Goal: Task Accomplishment & Management: Complete application form

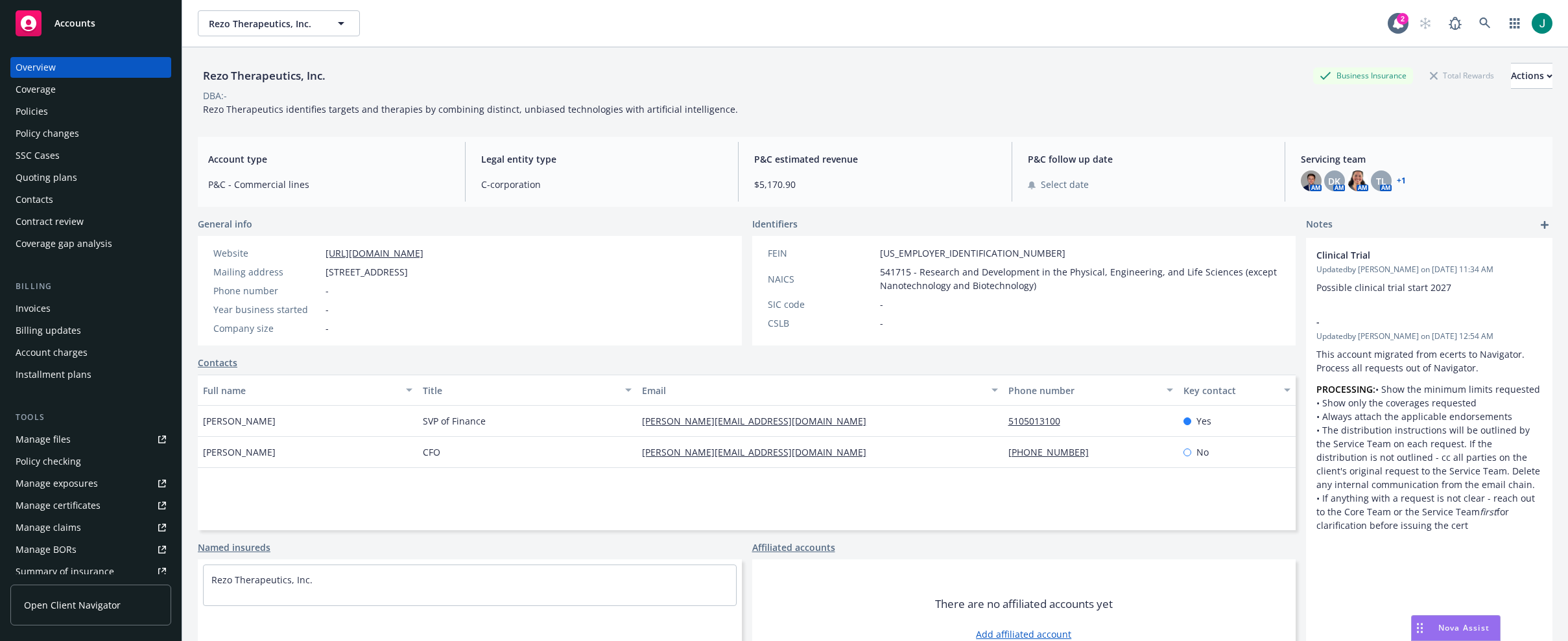
drag, startPoint x: 524, startPoint y: 33, endPoint x: 491, endPoint y: 27, distance: 33.5
click at [523, 33] on div "Rezo Therapeutics, Inc. Rezo Therapeutics, Inc." at bounding box center [793, 23] width 1190 height 26
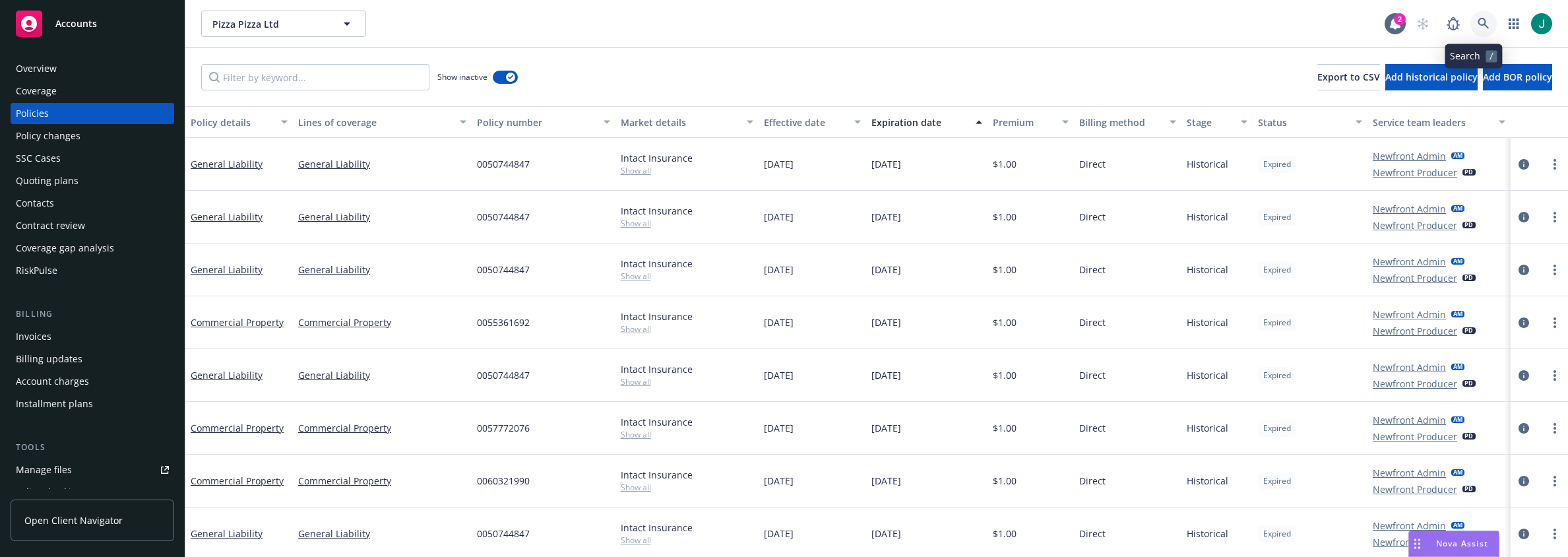
click at [1478, 21] on icon at bounding box center [1484, 24] width 12 height 12
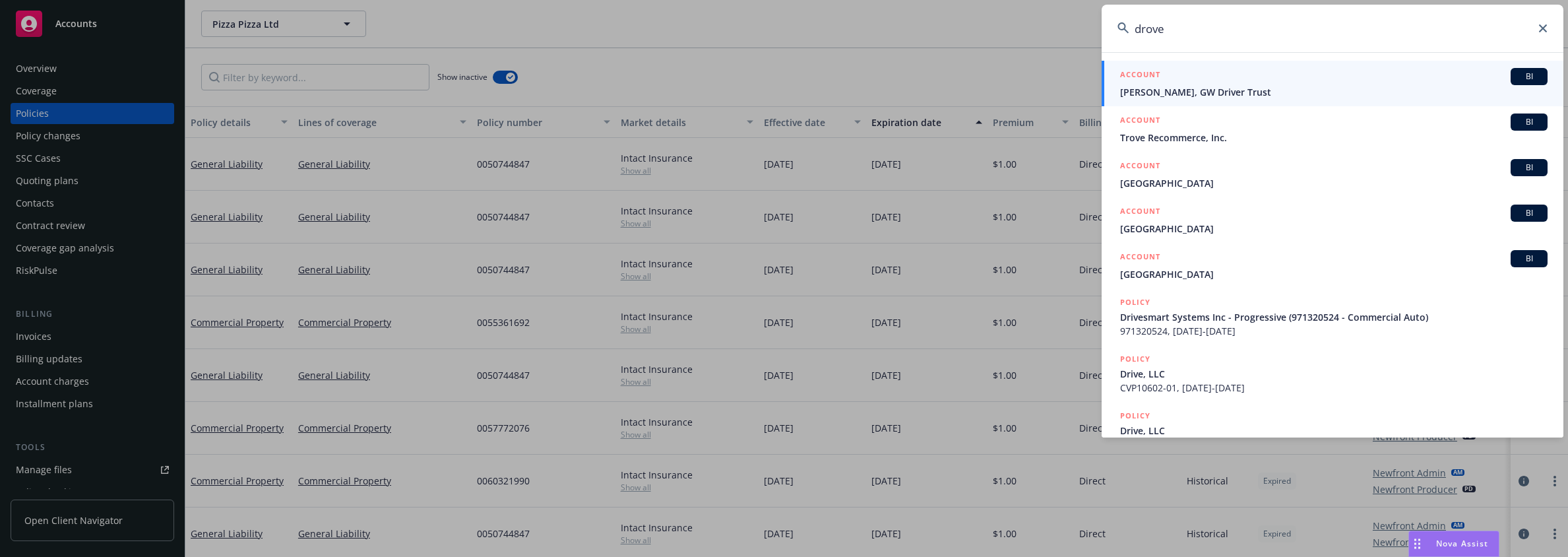
drag, startPoint x: 1172, startPoint y: 31, endPoint x: 1118, endPoint y: 24, distance: 54.5
click at [1118, 24] on div "drove" at bounding box center [1332, 28] width 462 height 47
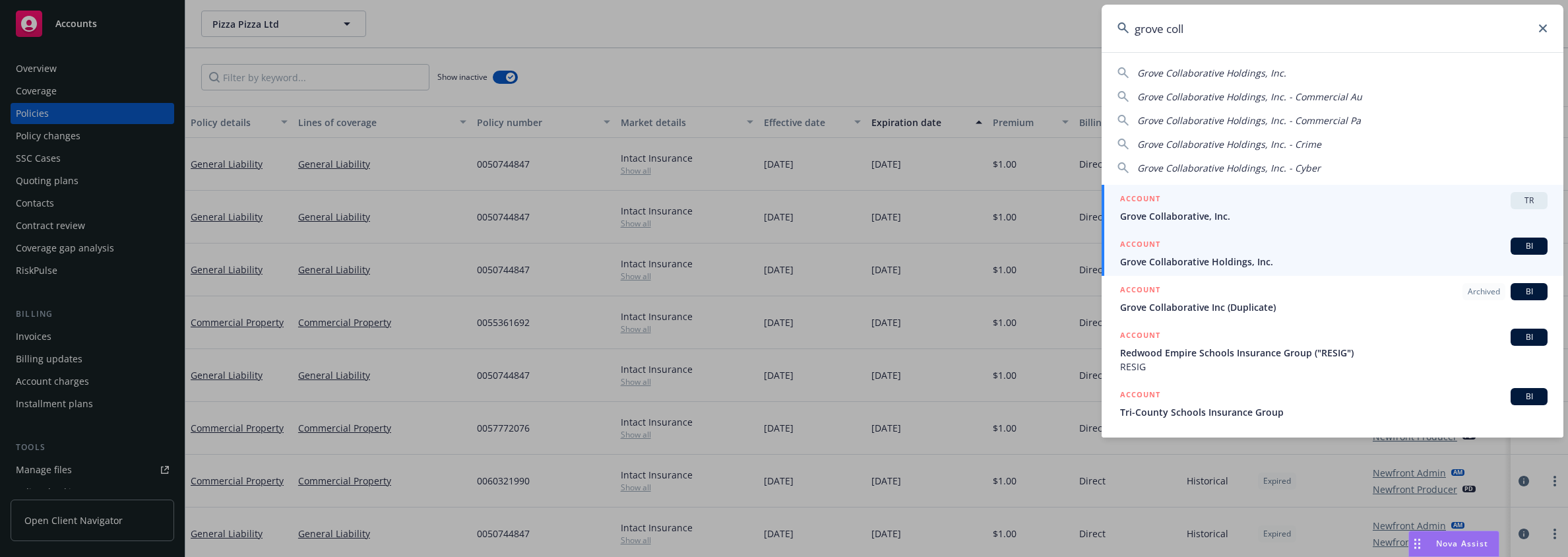
type input "grove coll"
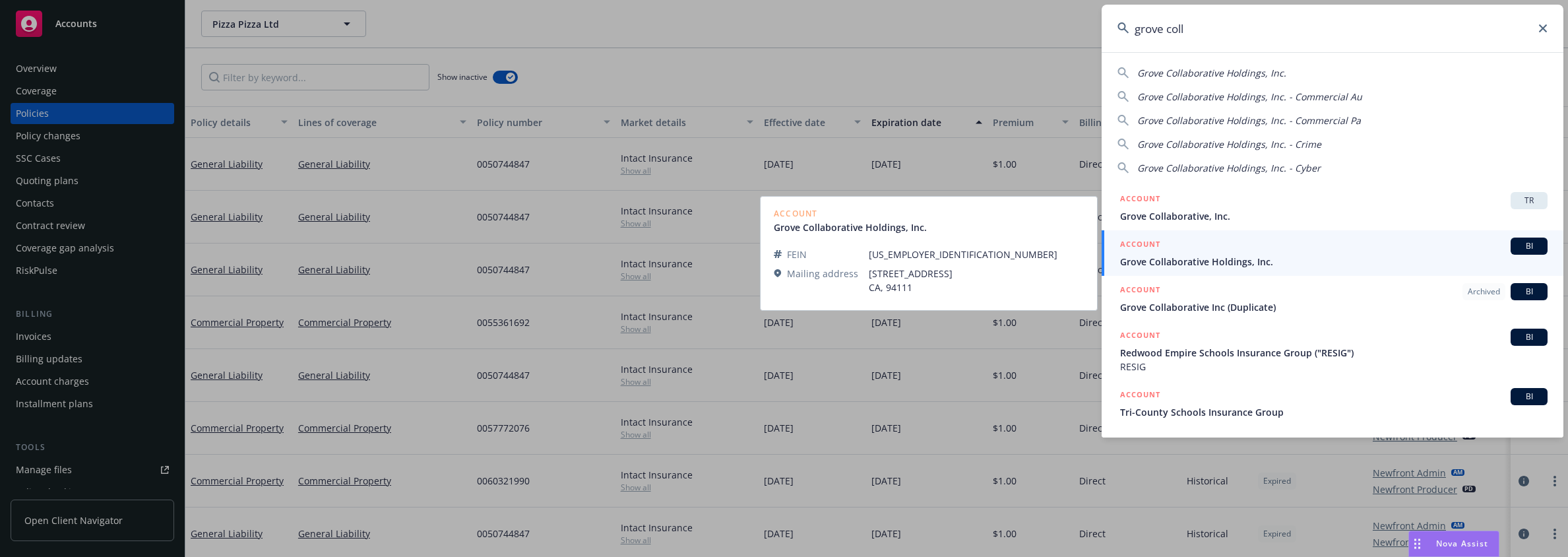
click at [1213, 264] on span "Grove Collaborative Holdings, Inc." at bounding box center [1334, 262] width 428 height 14
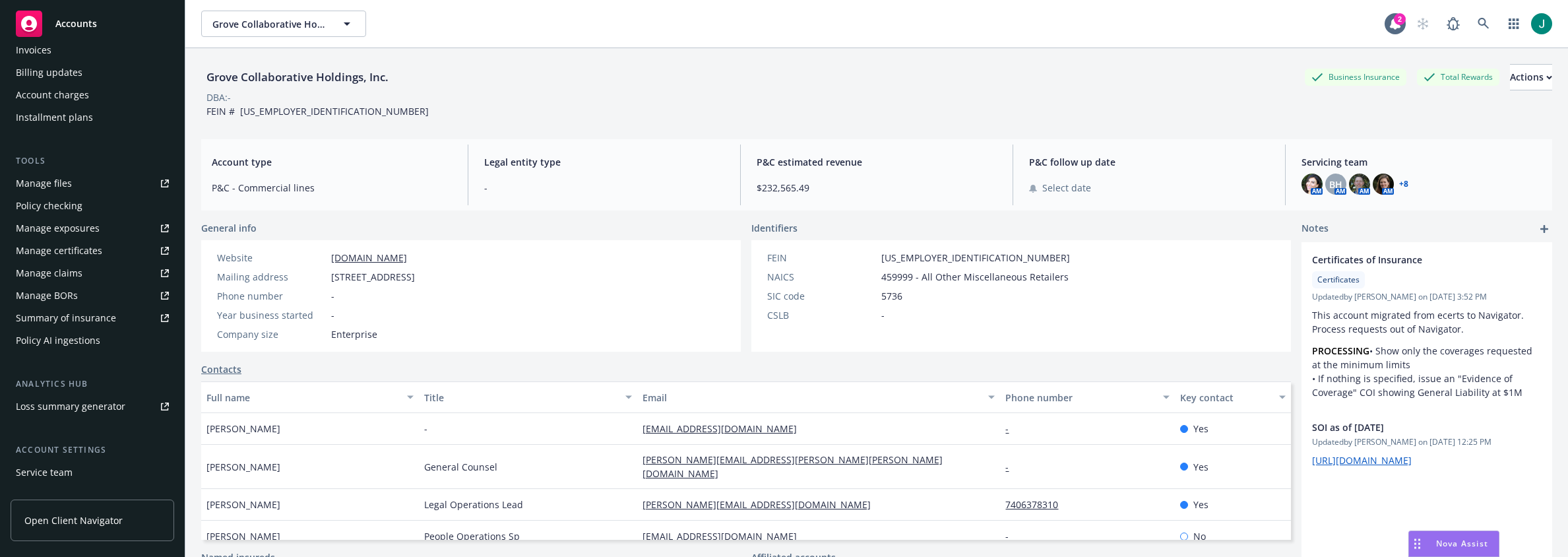
scroll to position [330, 0]
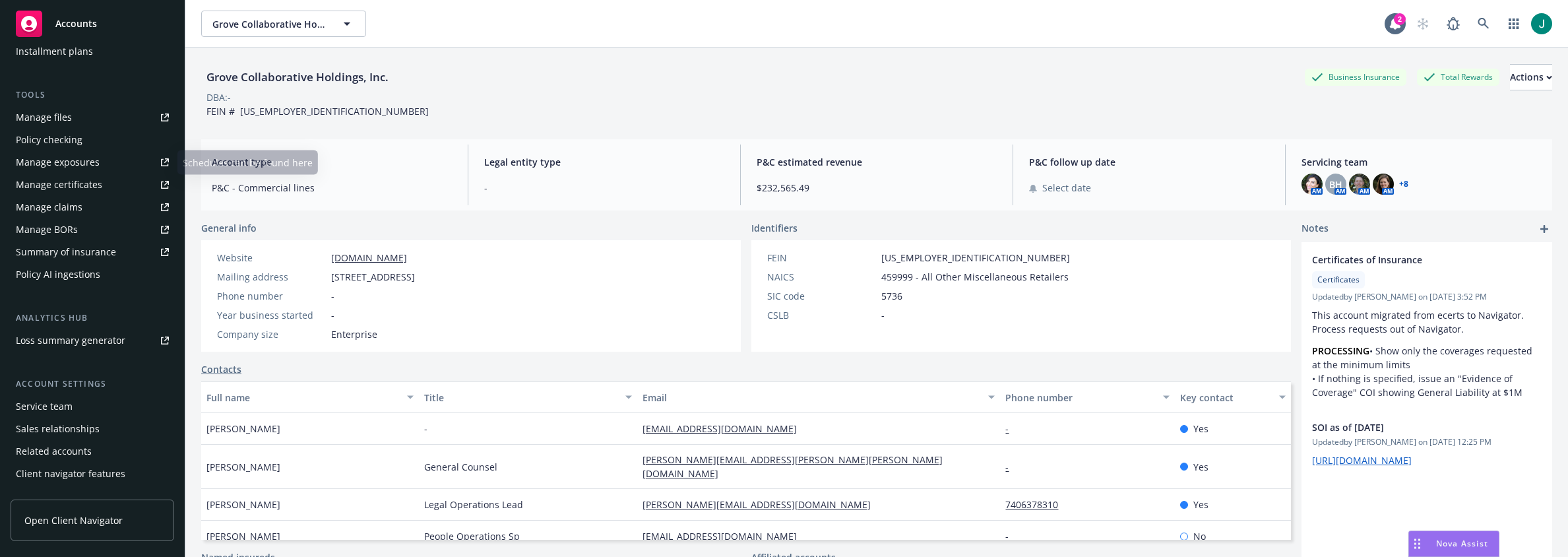
click at [80, 136] on div "Policy checking" at bounding box center [49, 139] width 67 height 21
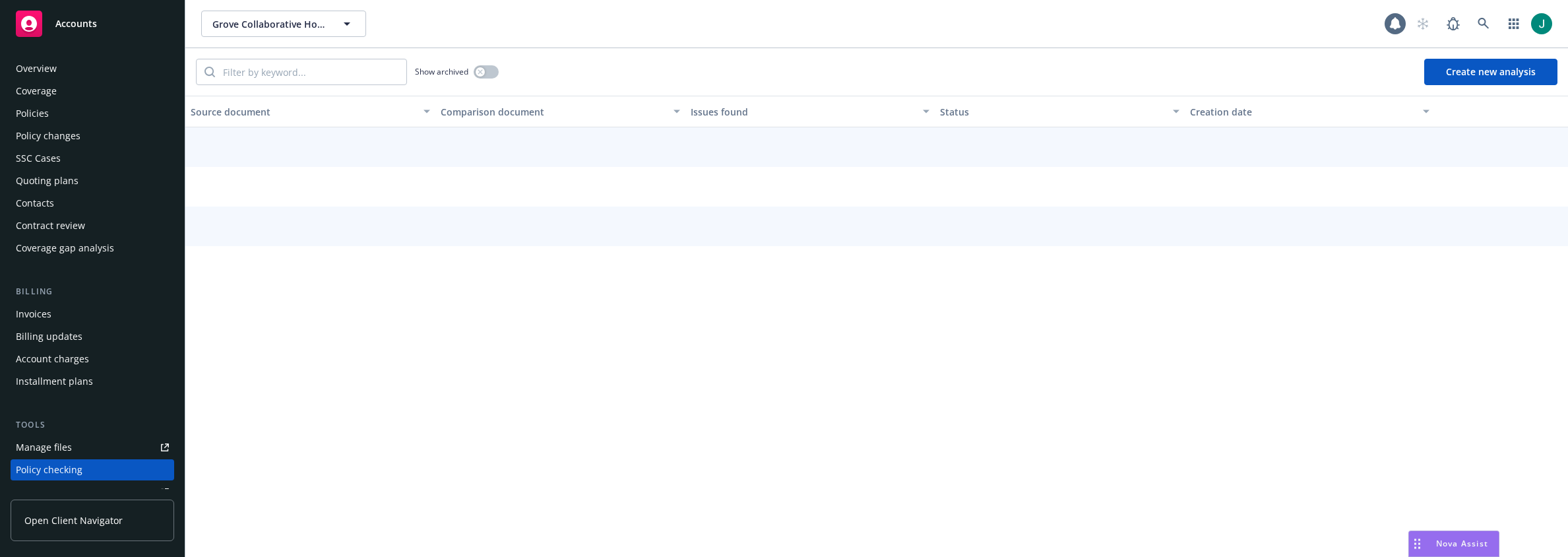
scroll to position [170, 0]
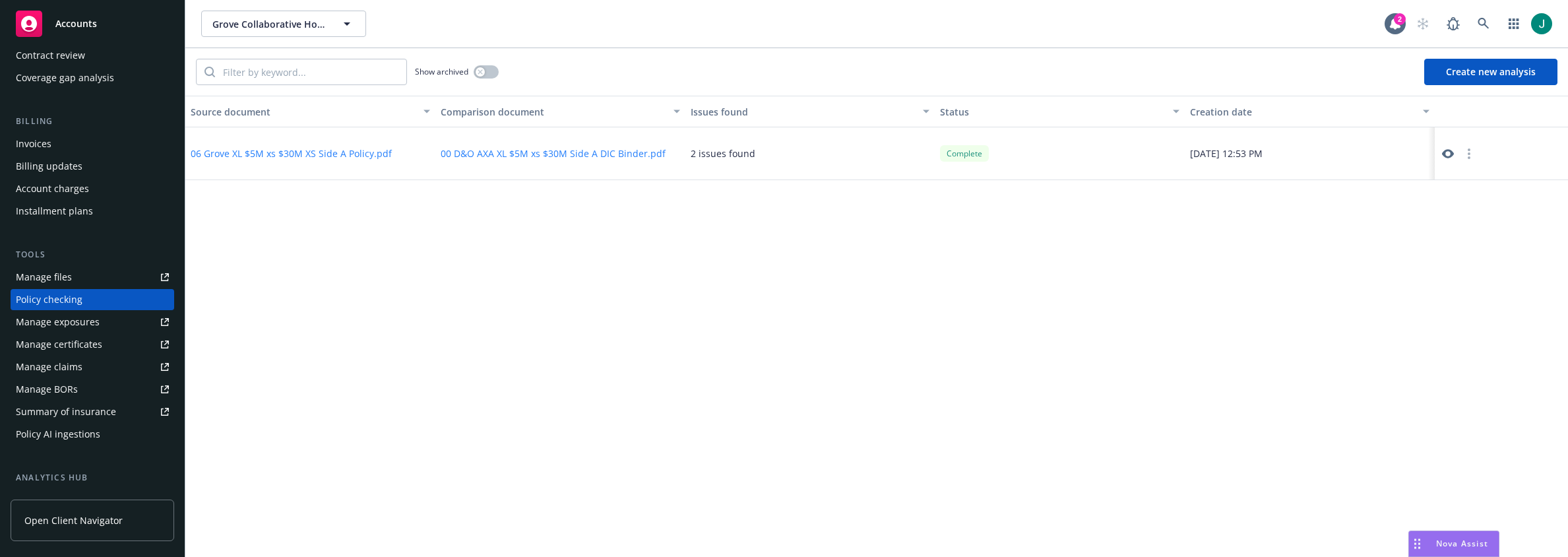
click at [1448, 155] on icon at bounding box center [1448, 154] width 12 height 12
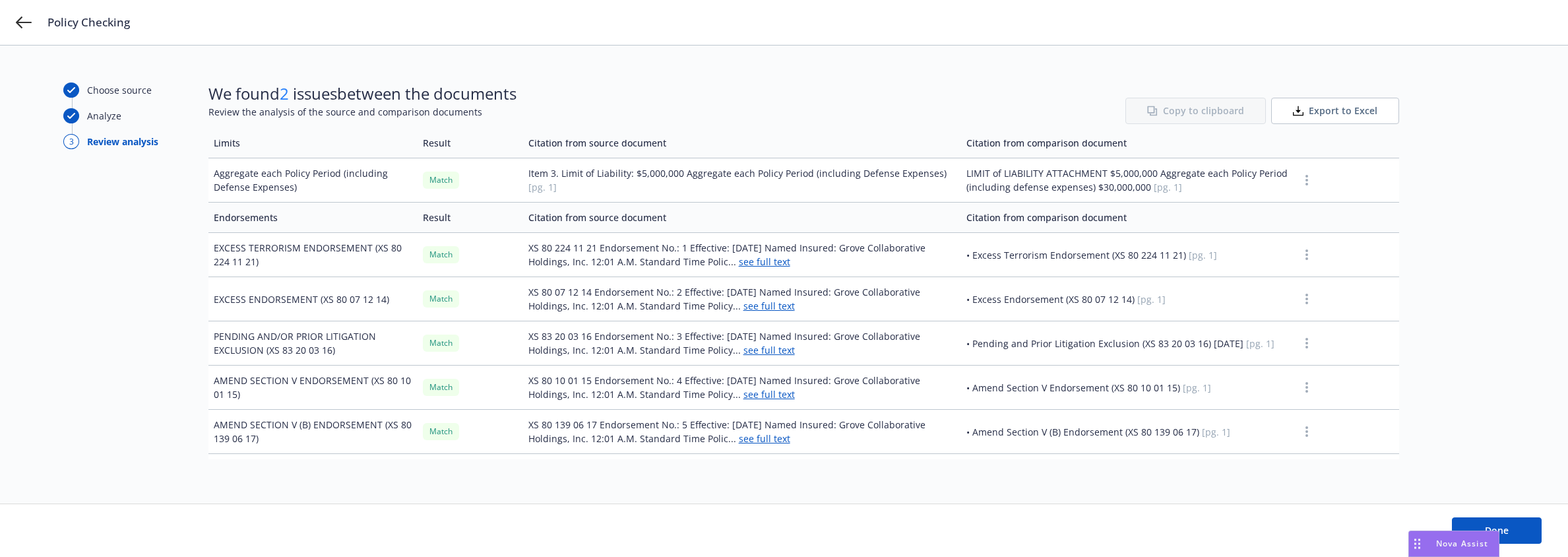
scroll to position [462, 0]
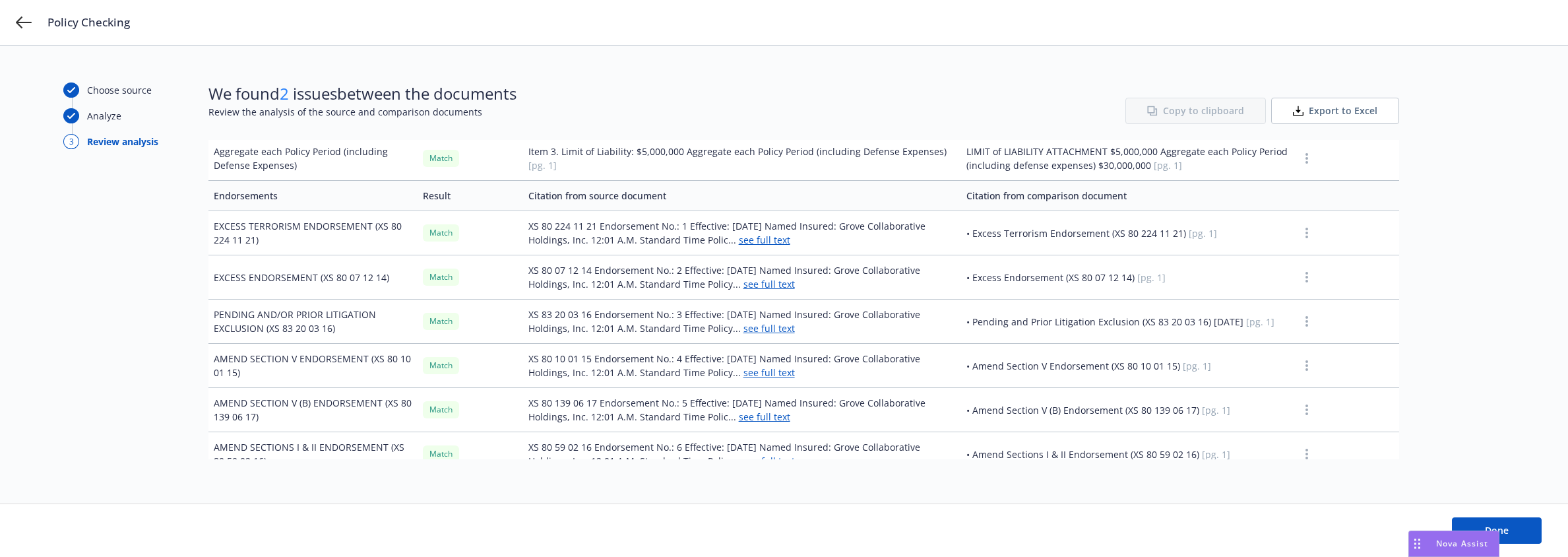
click at [764, 241] on link "see full text" at bounding box center [764, 240] width 51 height 13
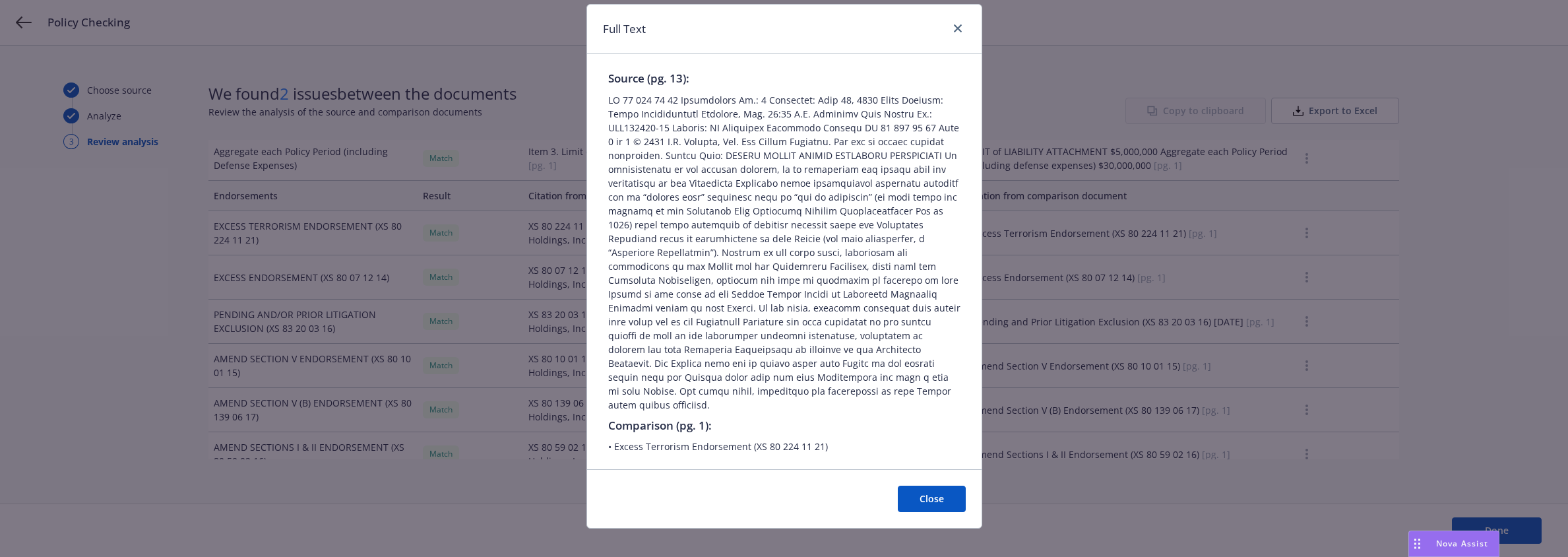
scroll to position [0, 0]
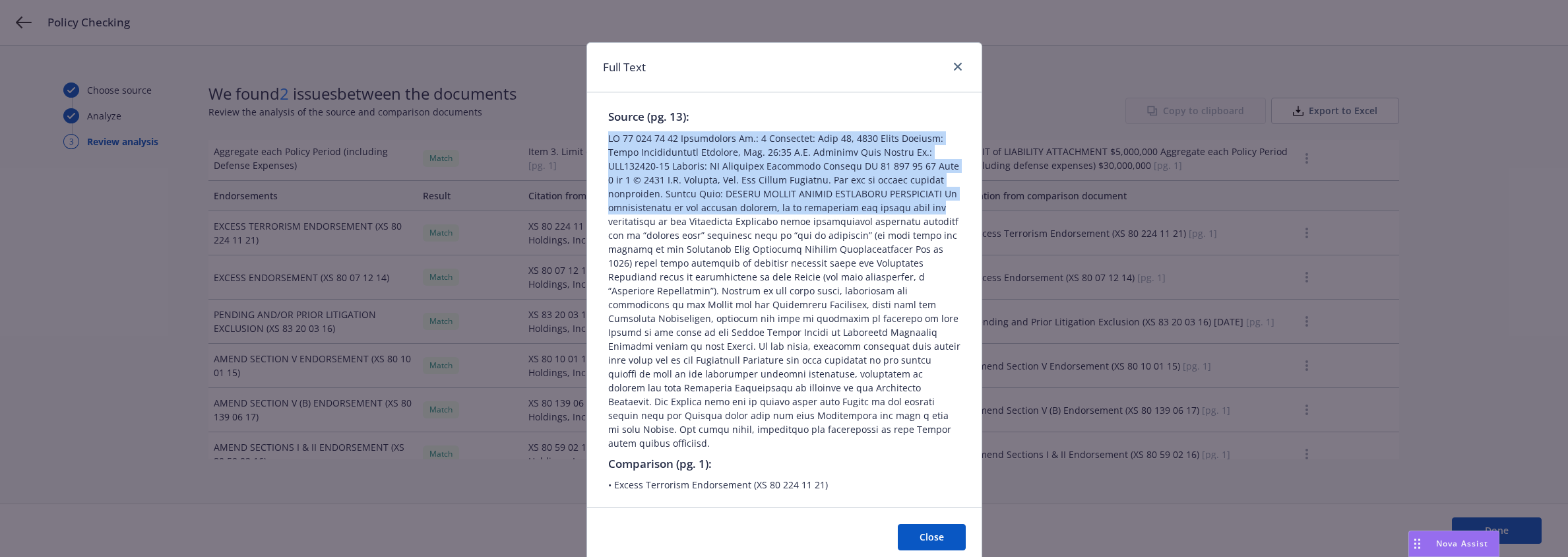
drag, startPoint x: 596, startPoint y: 135, endPoint x: 946, endPoint y: 201, distance: 356.2
click at [946, 201] on div "Source (pg. 13): Comparison (pg. 1): • Excess Terrorism Endorsement (XS 80 224 …" at bounding box center [785, 300] width 395 height 415
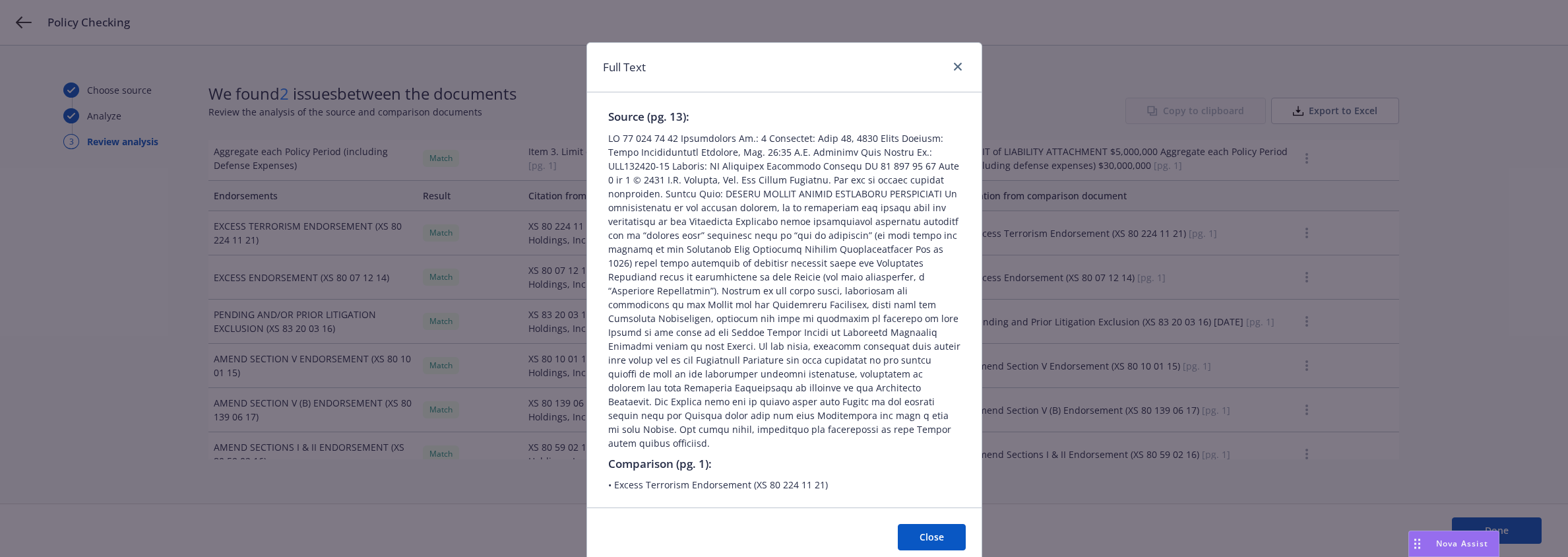
click at [894, 235] on span at bounding box center [784, 290] width 352 height 318
click at [954, 68] on icon "close" at bounding box center [958, 67] width 8 height 8
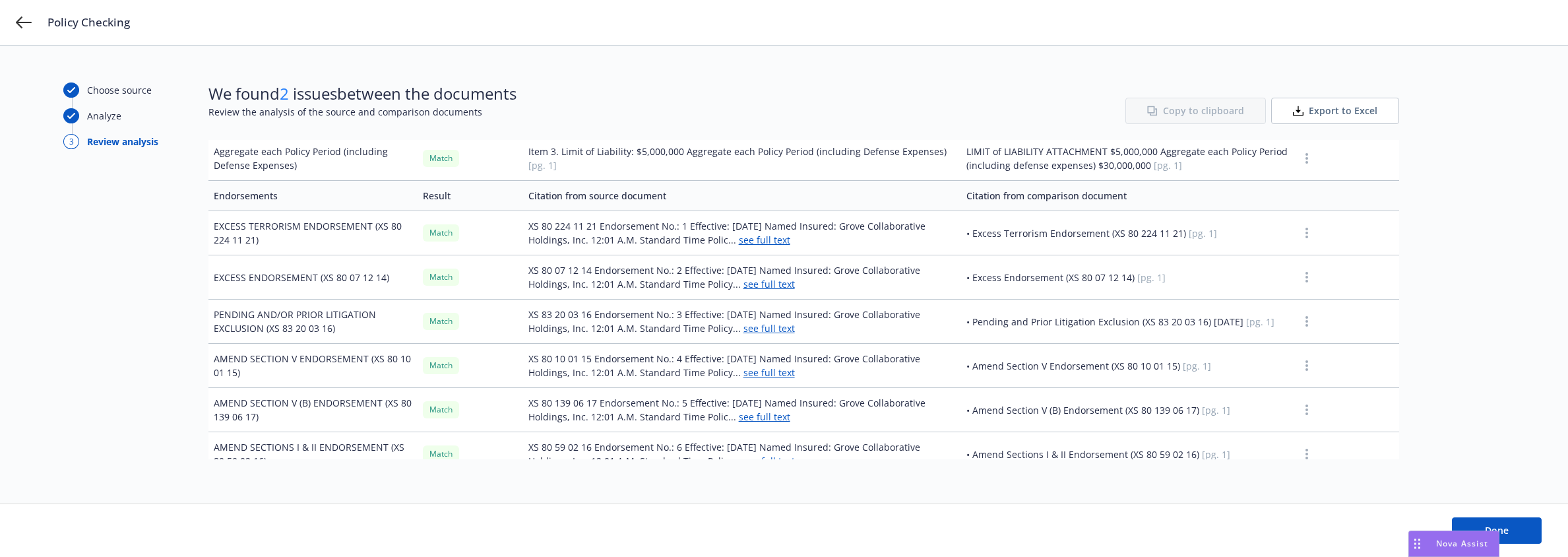
click at [768, 286] on link "see full text" at bounding box center [769, 284] width 51 height 13
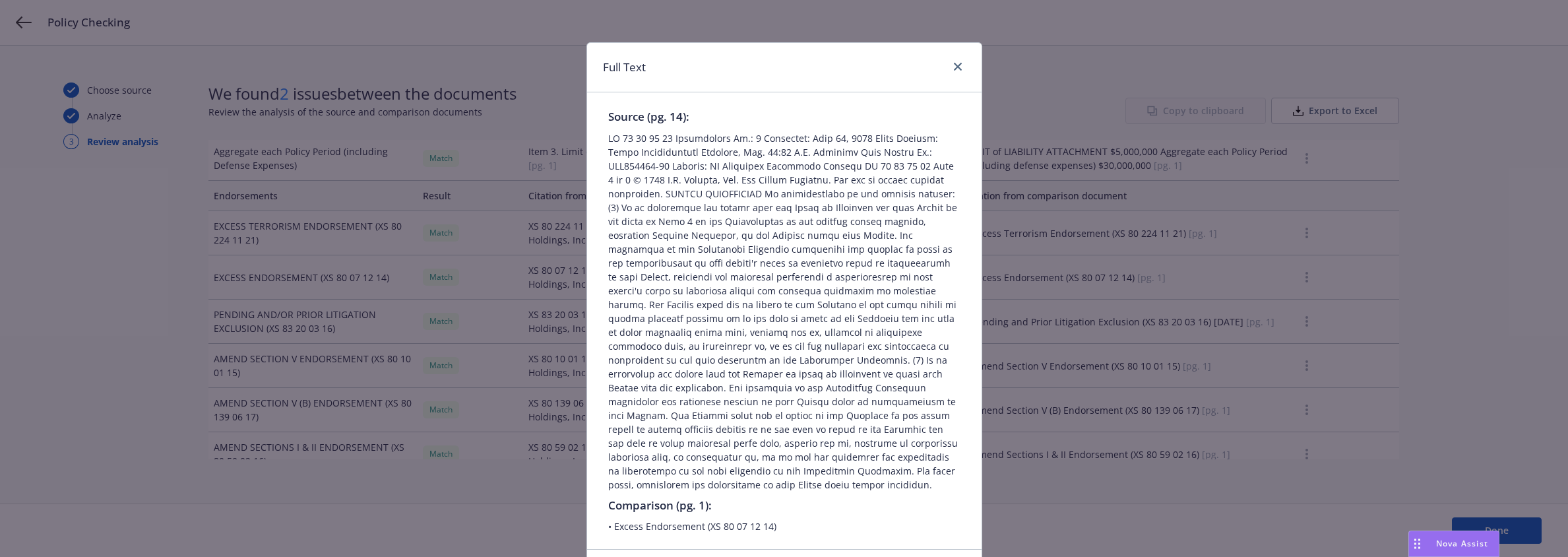
scroll to position [66, 0]
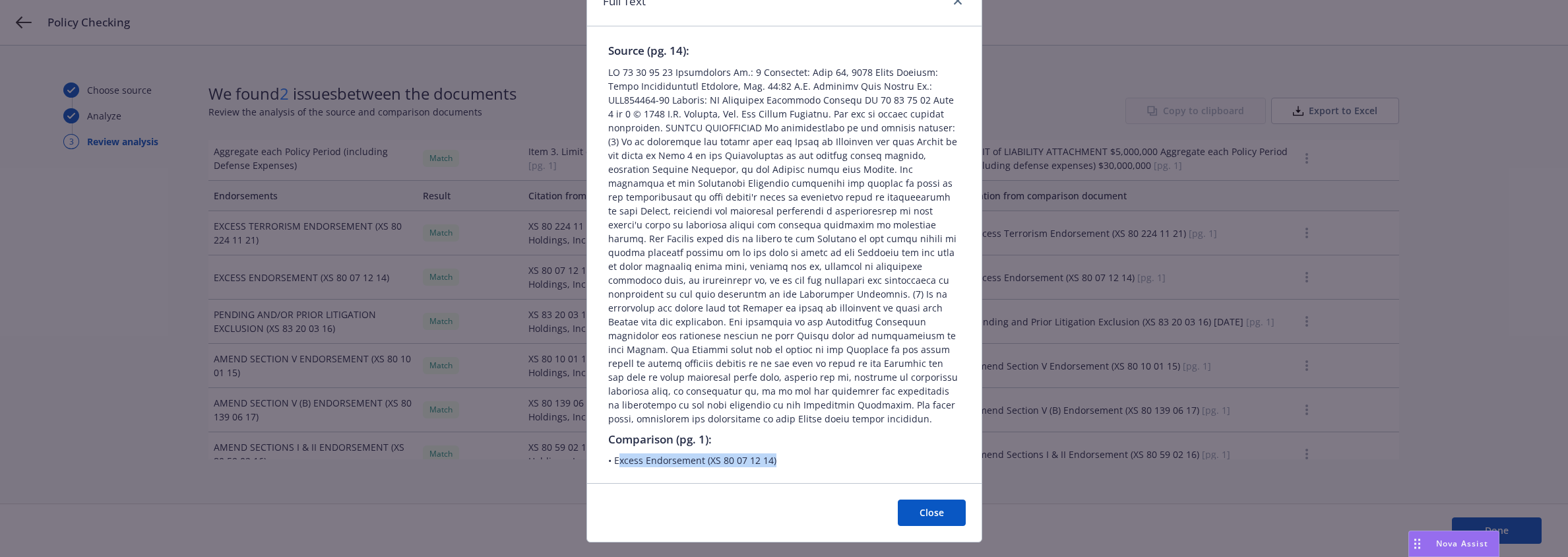
drag, startPoint x: 613, startPoint y: 435, endPoint x: 785, endPoint y: 437, distance: 172.0
click at [785, 454] on span "• Excess Endorsement (XS 80 07 12 14)" at bounding box center [784, 460] width 352 height 14
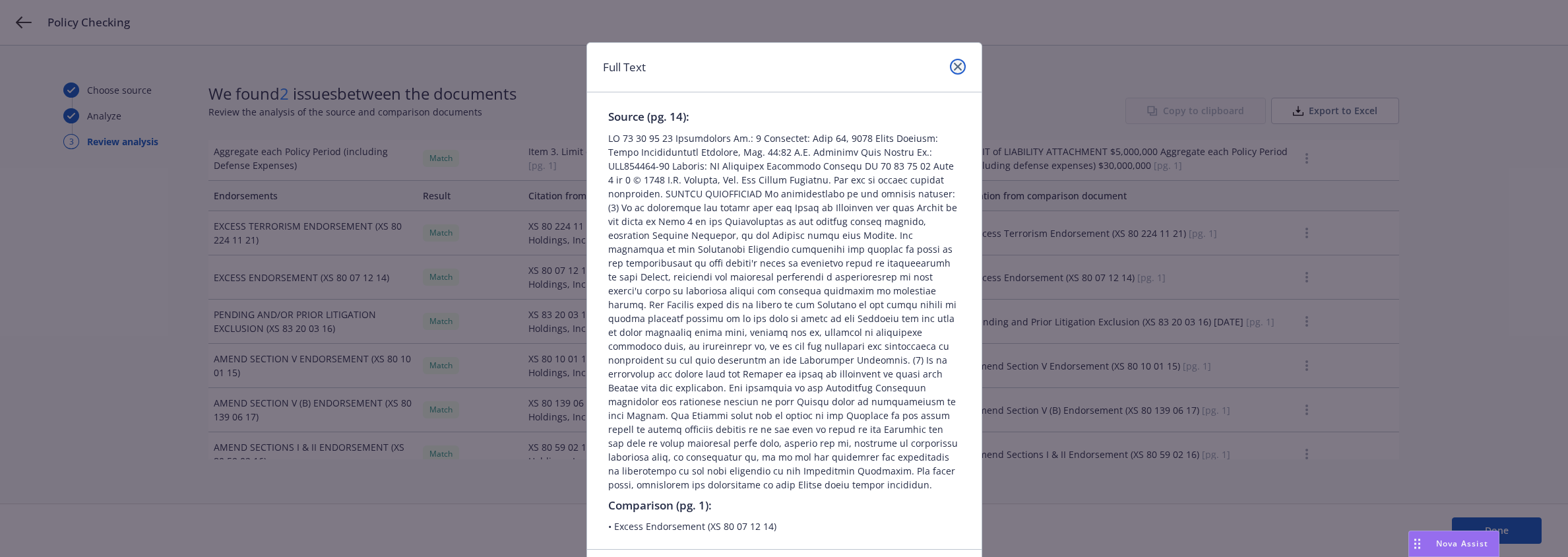
click at [954, 68] on icon "close" at bounding box center [958, 67] width 8 height 8
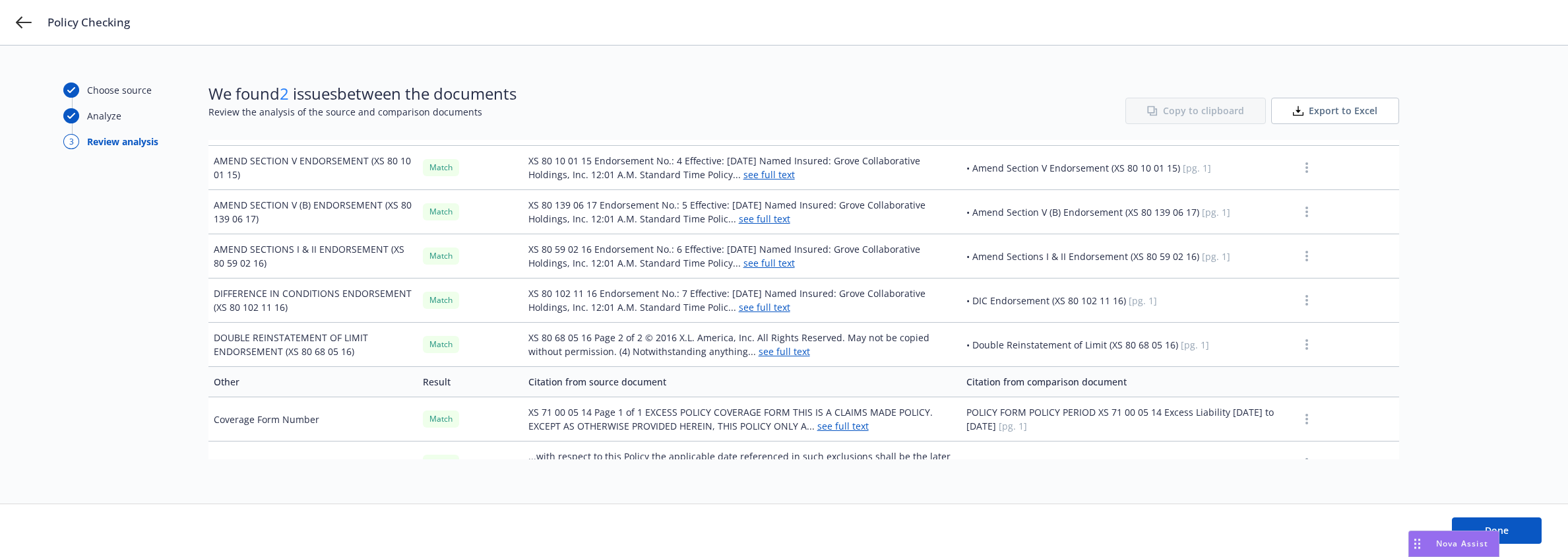
scroll to position [719, 0]
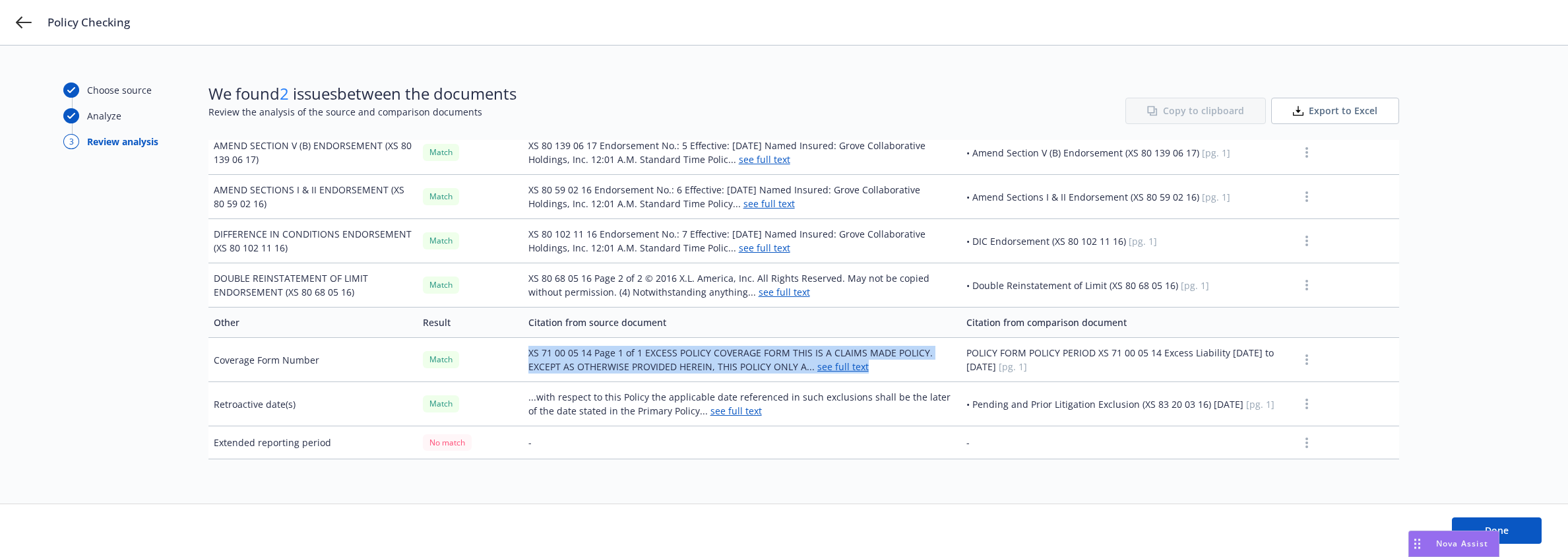
drag, startPoint x: 527, startPoint y: 354, endPoint x: 884, endPoint y: 377, distance: 357.7
click at [884, 377] on td "XS 71 00 05 14 Page 1 of 1 EXCESS POLICY COVERAGE FORM THIS IS A CLAIMS MADE PO…" at bounding box center [742, 360] width 439 height 44
click at [1016, 355] on td "POLICY FORM POLICY PERIOD XS 71 00 05 14 Excess Liability June 16, 2025 to June…" at bounding box center [1127, 360] width 333 height 44
click at [1306, 360] on circle "button" at bounding box center [1307, 360] width 3 height 3
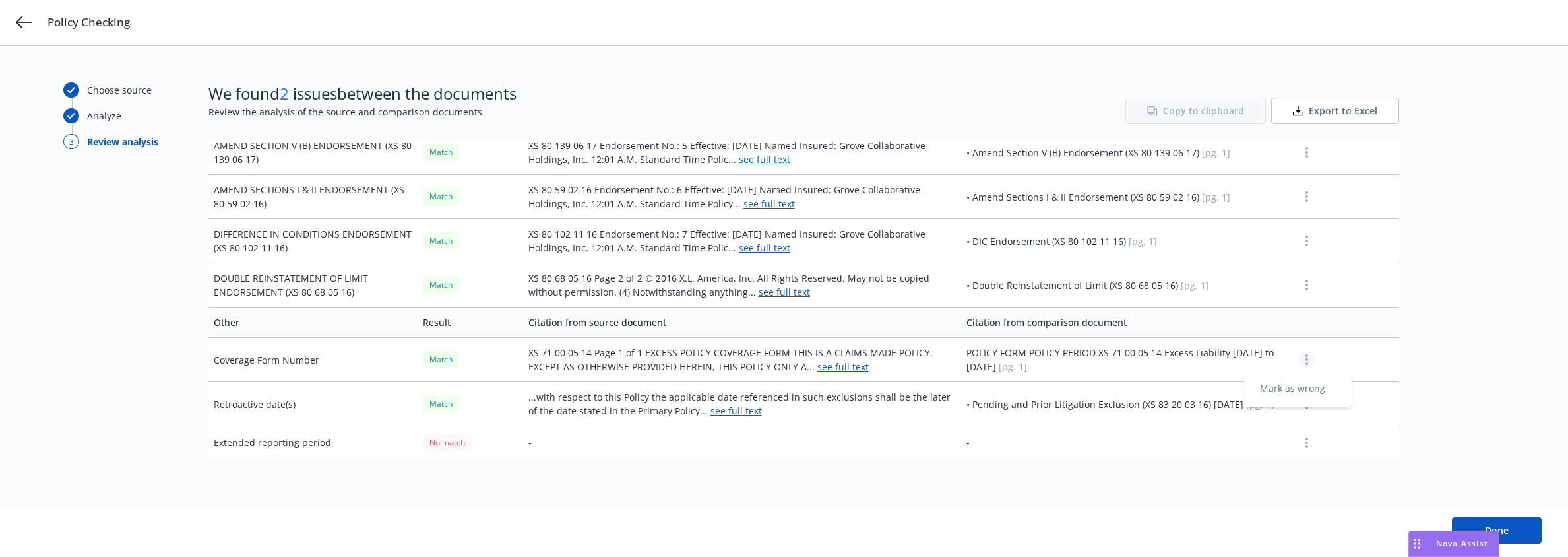
click at [1196, 360] on td "POLICY FORM POLICY PERIOD XS 71 00 05 14 Excess Liability June 16, 2025 to June…" at bounding box center [1127, 360] width 333 height 44
click at [839, 369] on link "see full text" at bounding box center [843, 366] width 51 height 13
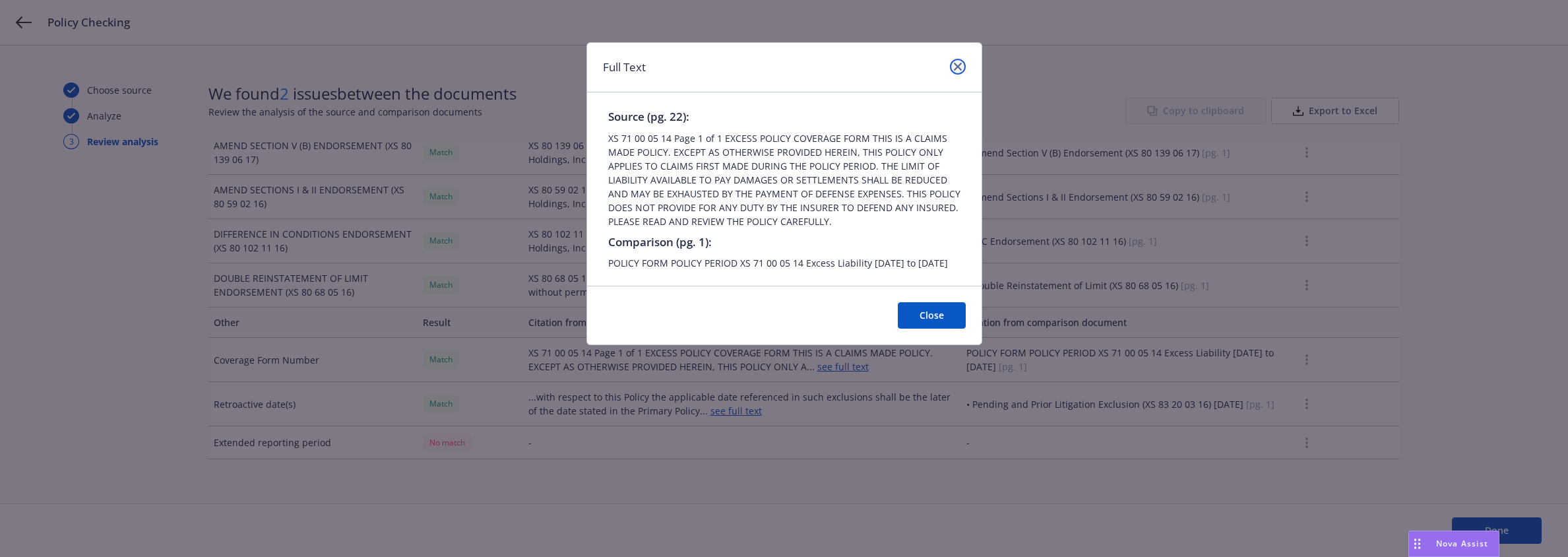
click at [954, 69] on icon "close" at bounding box center [958, 67] width 8 height 8
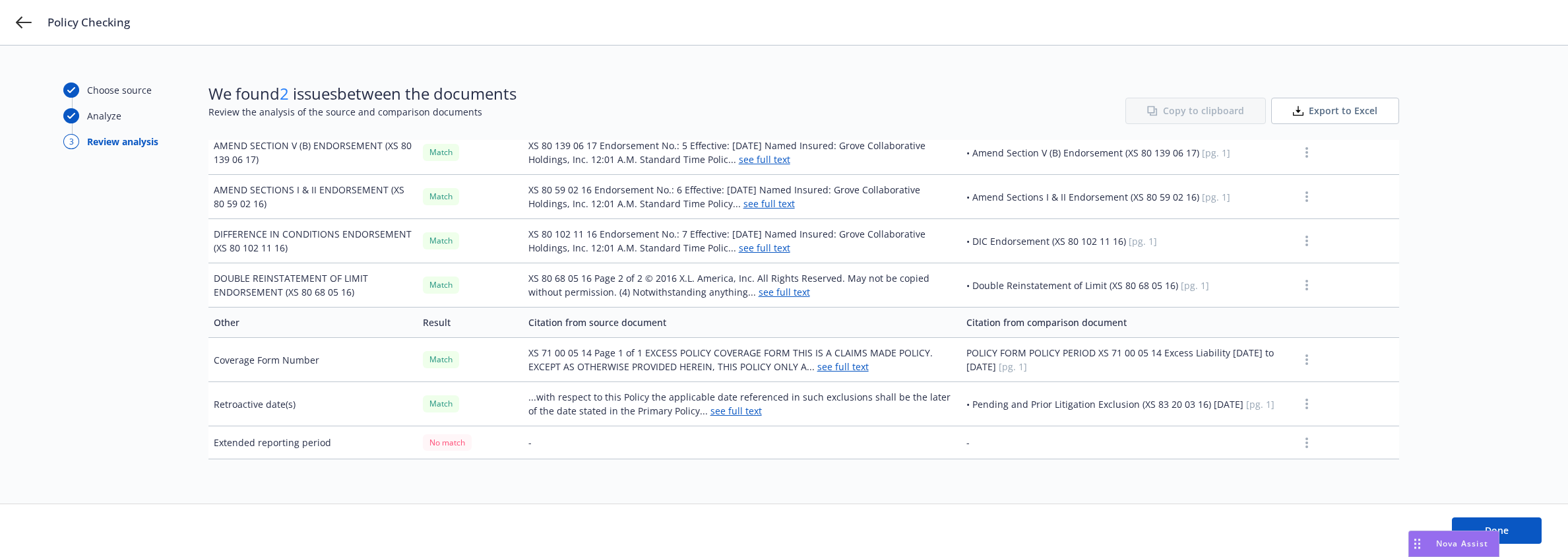
click at [830, 373] on td "XS 71 00 05 14 Page 1 of 1 EXCESS POLICY COVERAGE FORM THIS IS A CLAIMS MADE PO…" at bounding box center [742, 360] width 439 height 44
click at [833, 368] on link "see full text" at bounding box center [843, 366] width 51 height 13
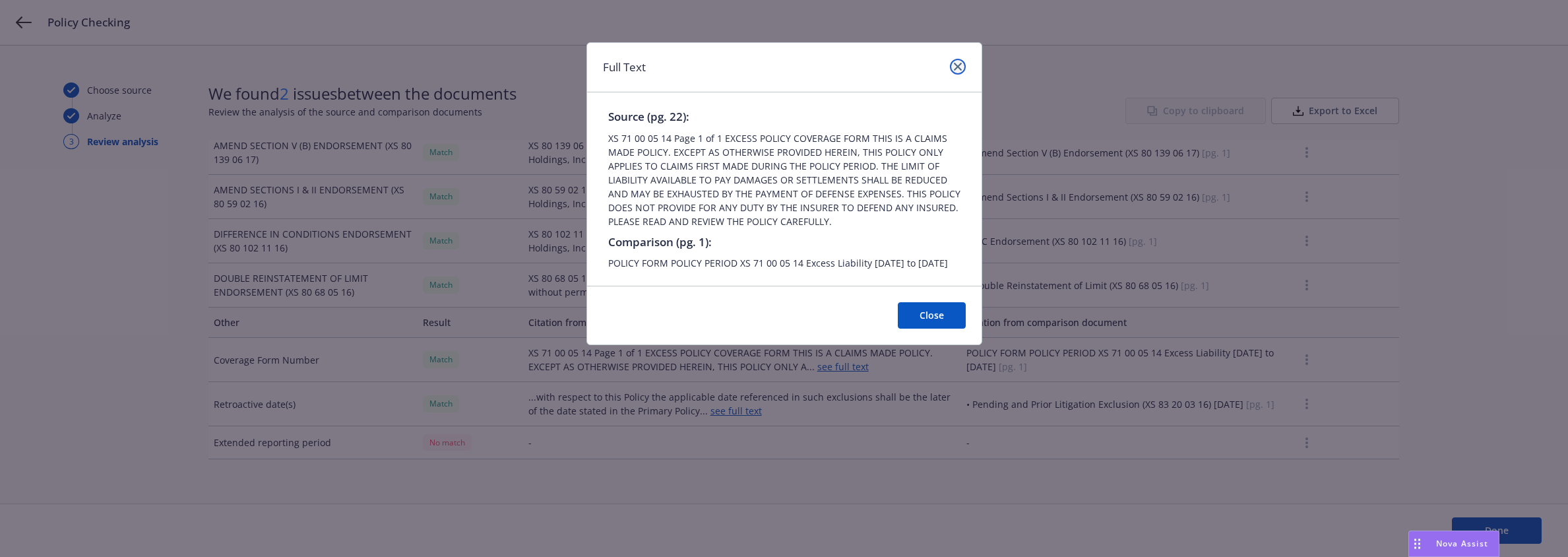
click at [956, 67] on icon "close" at bounding box center [958, 67] width 8 height 8
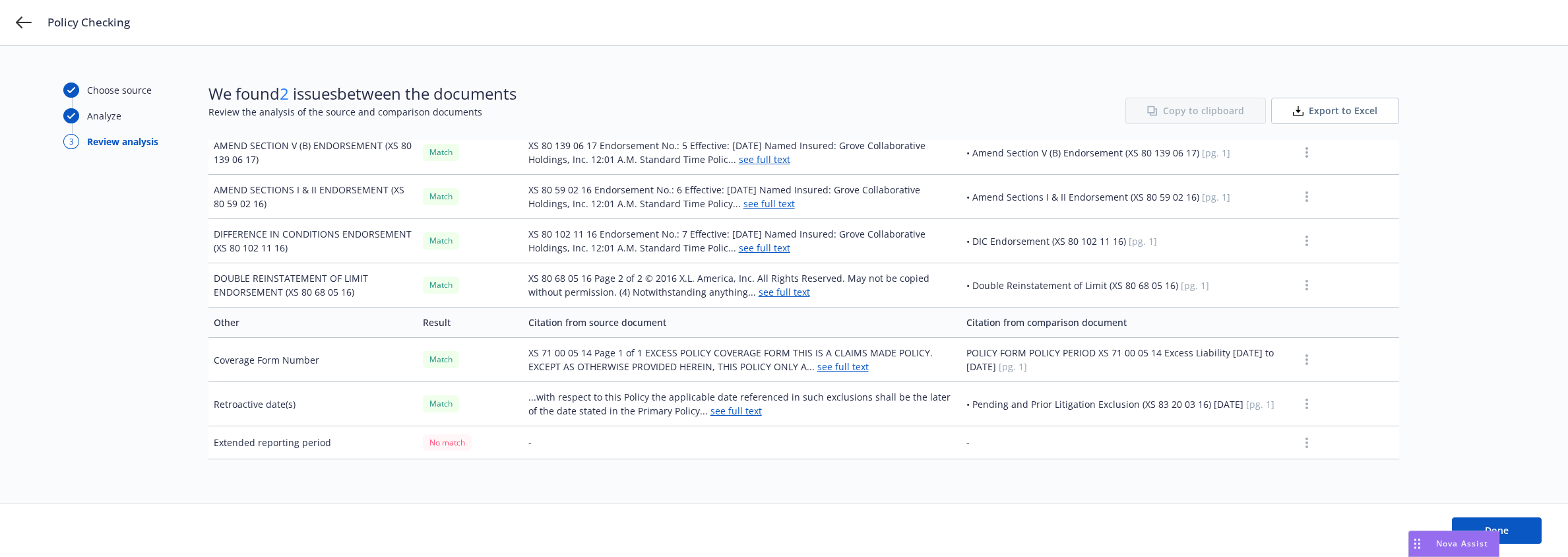
click at [1306, 357] on icon "button" at bounding box center [1307, 360] width 3 height 11
click at [1300, 387] on link "Mark as wrong" at bounding box center [1298, 388] width 107 height 26
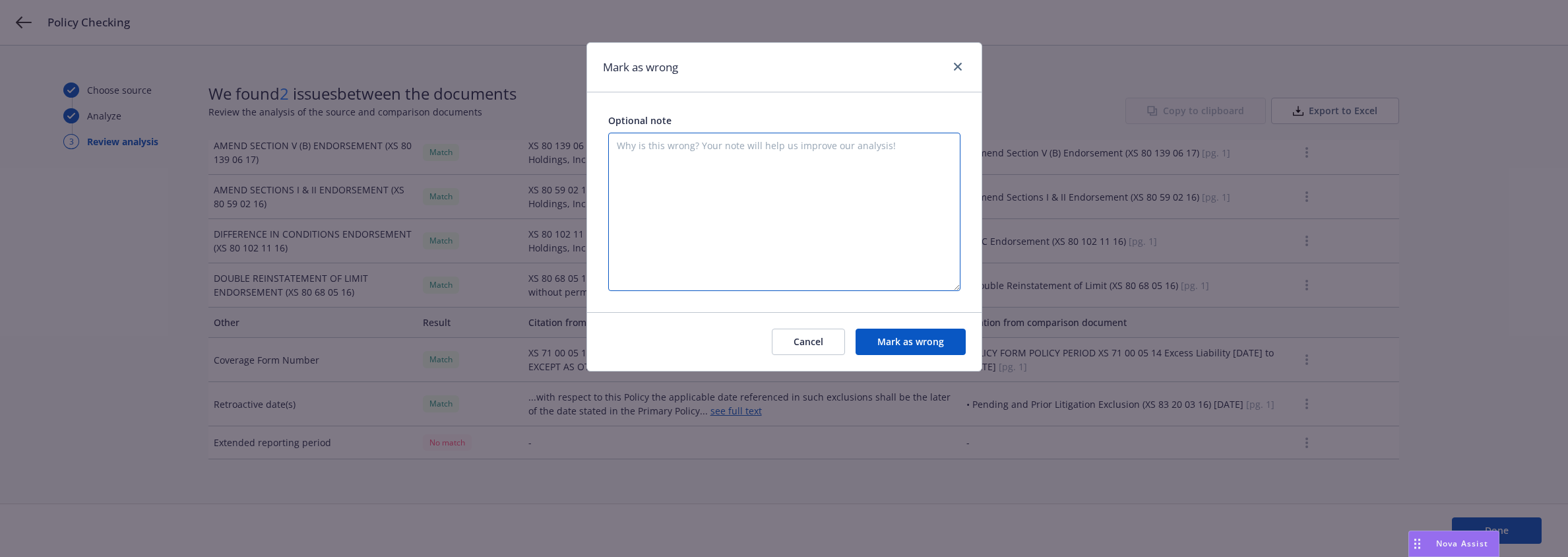
click at [717, 144] on textarea at bounding box center [784, 212] width 352 height 158
type textarea "the two citations are not related to each other at all. and they do not match!!!"
click at [889, 339] on button "Mark as wrong" at bounding box center [910, 341] width 110 height 26
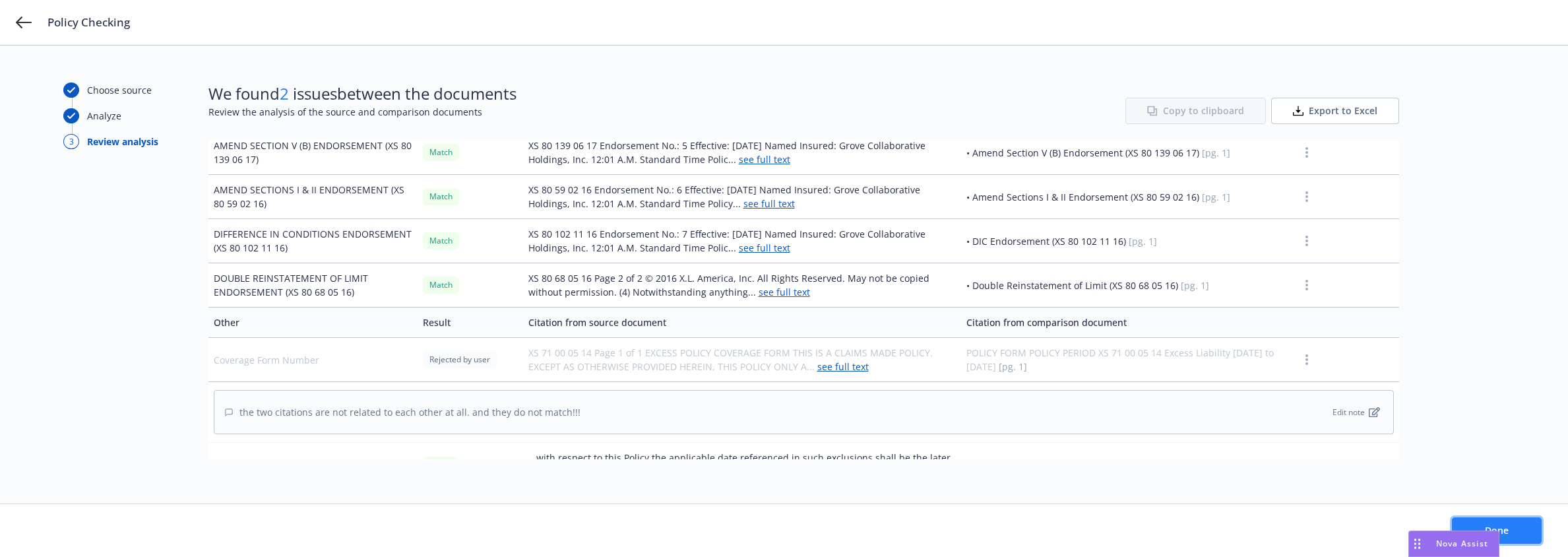
click at [1505, 527] on span "Done" at bounding box center [1496, 530] width 24 height 13
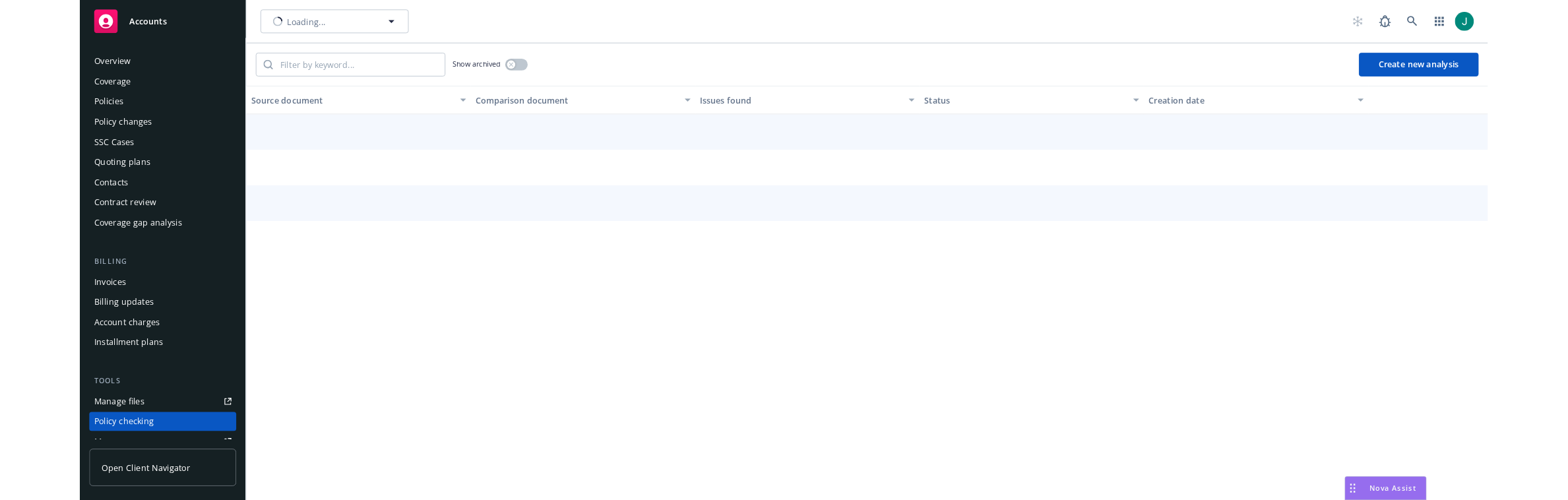
scroll to position [170, 0]
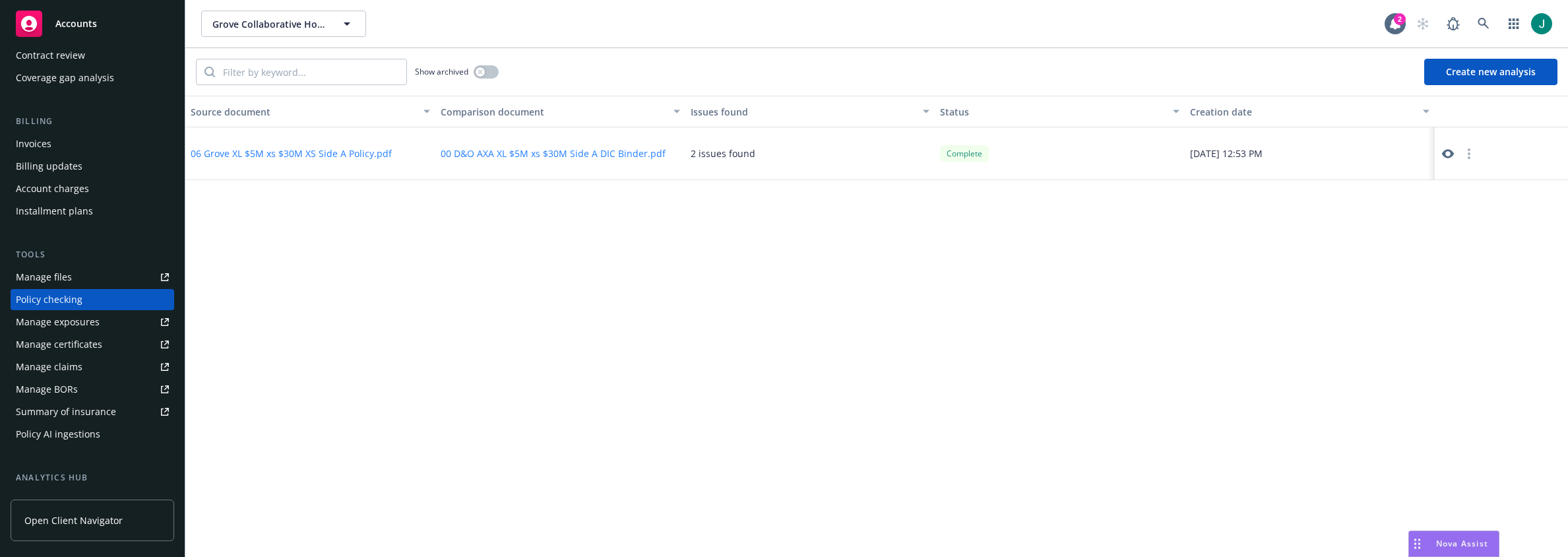
click at [633, 203] on div "Source document Comparison document Issues found Status Creation date 06 Grove …" at bounding box center [877, 326] width 1383 height 461
click at [80, 22] on span "Accounts" at bounding box center [76, 24] width 41 height 11
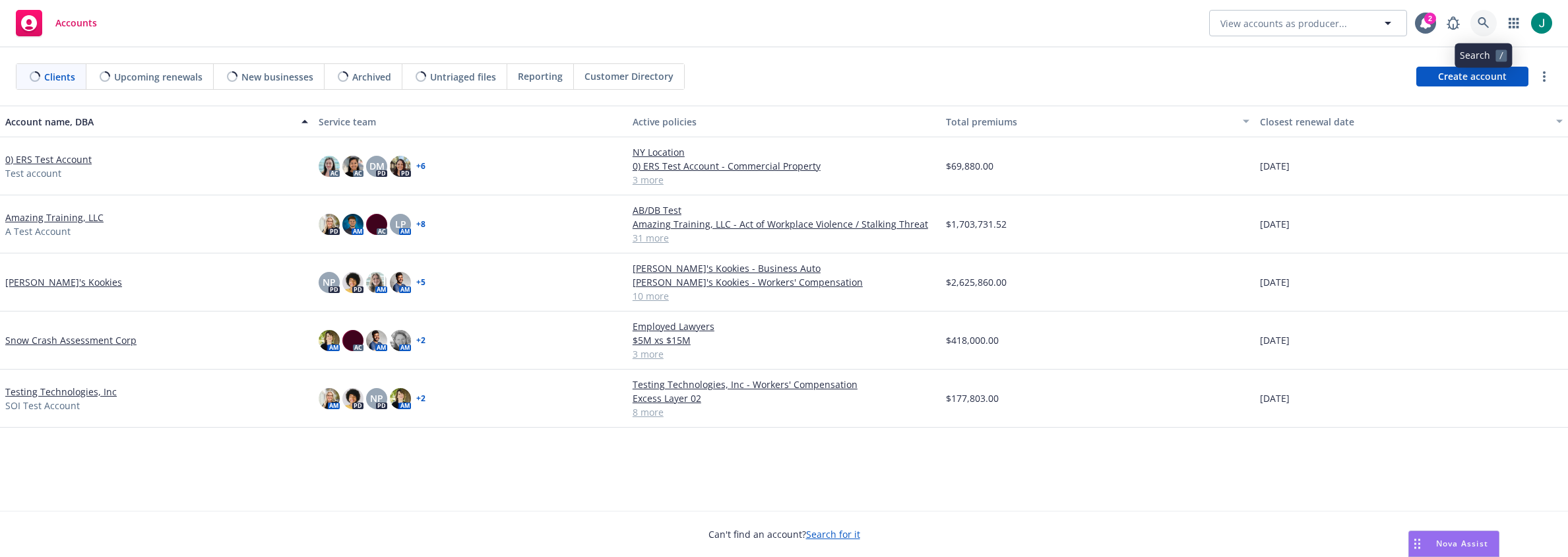
click at [1482, 23] on icon at bounding box center [1484, 23] width 12 height 12
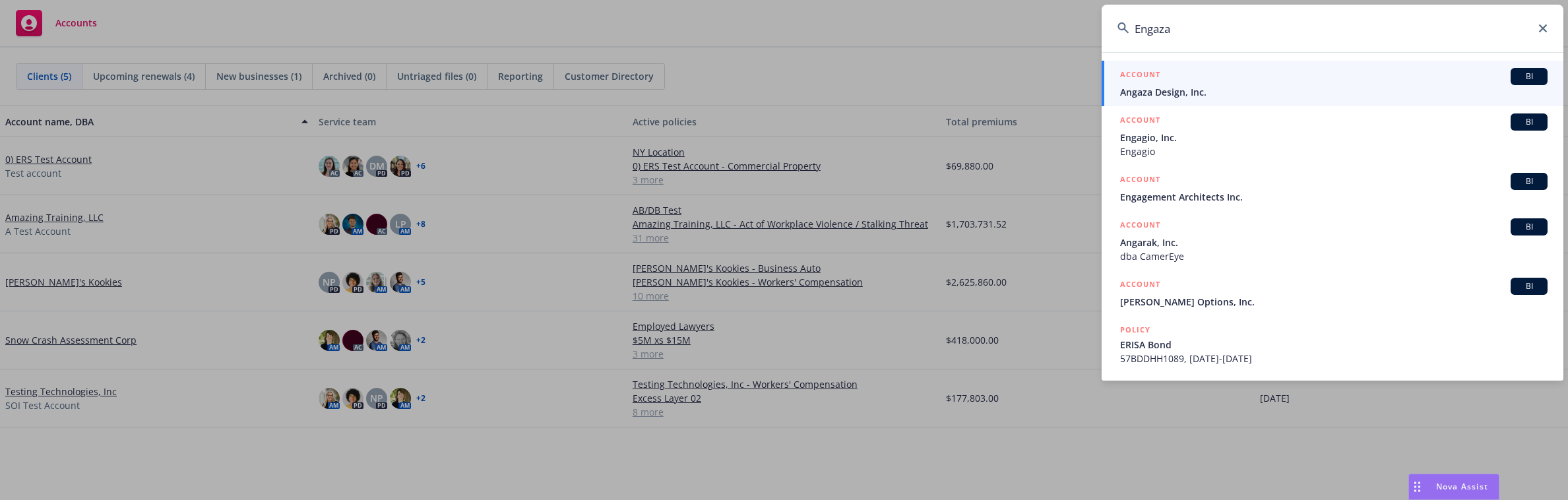
type input "Engaza"
click at [1150, 92] on span "Angaza Design, Inc." at bounding box center [1334, 92] width 428 height 14
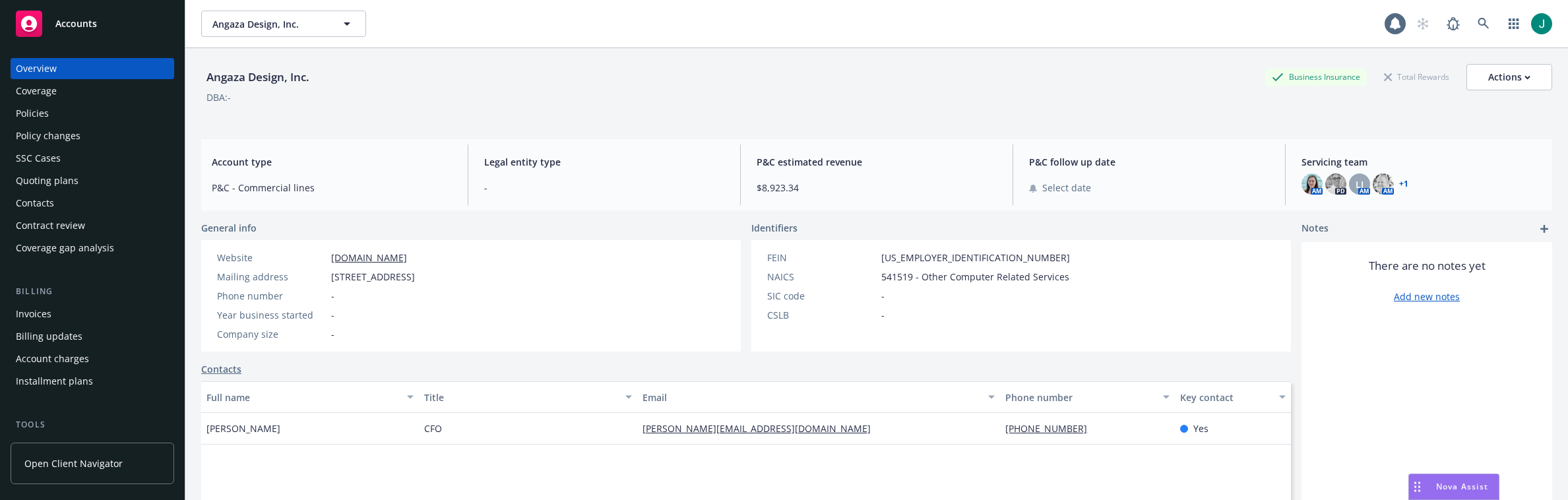
click at [37, 115] on div "Policies" at bounding box center [32, 113] width 33 height 21
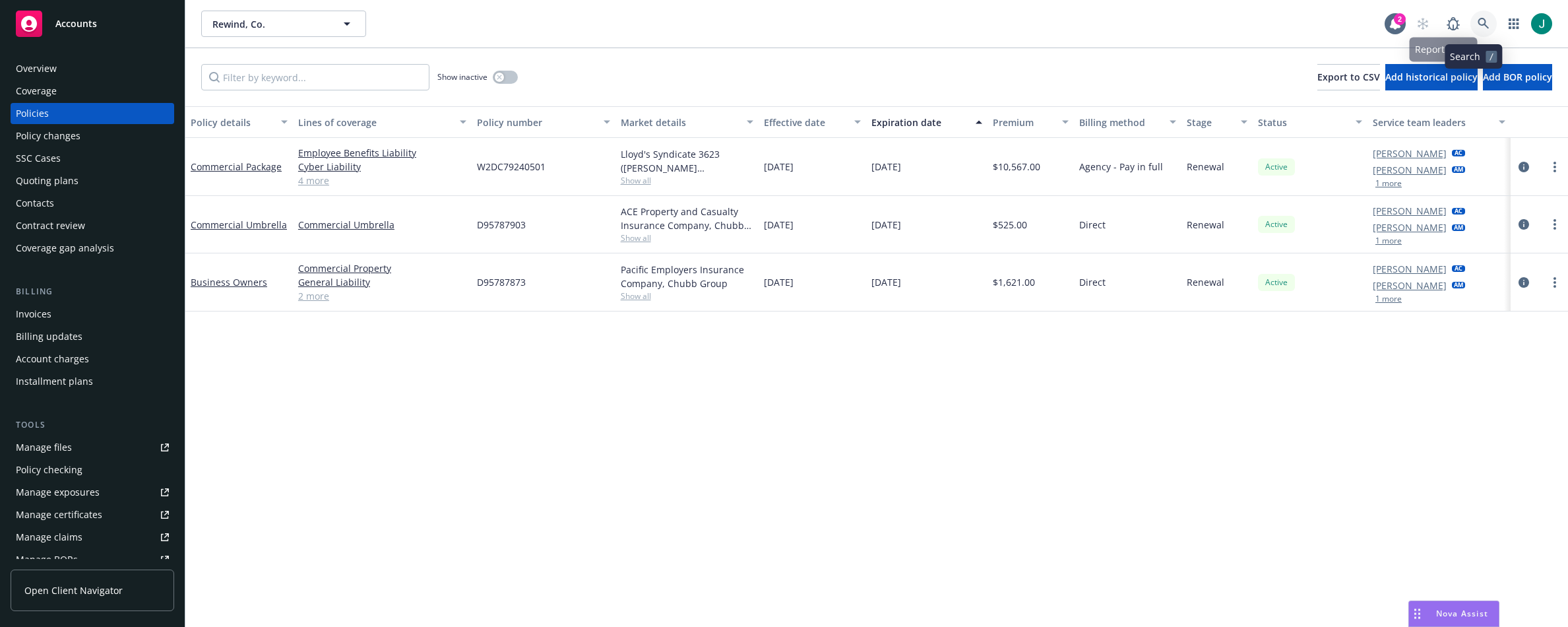
click at [1478, 22] on icon at bounding box center [1484, 24] width 12 height 12
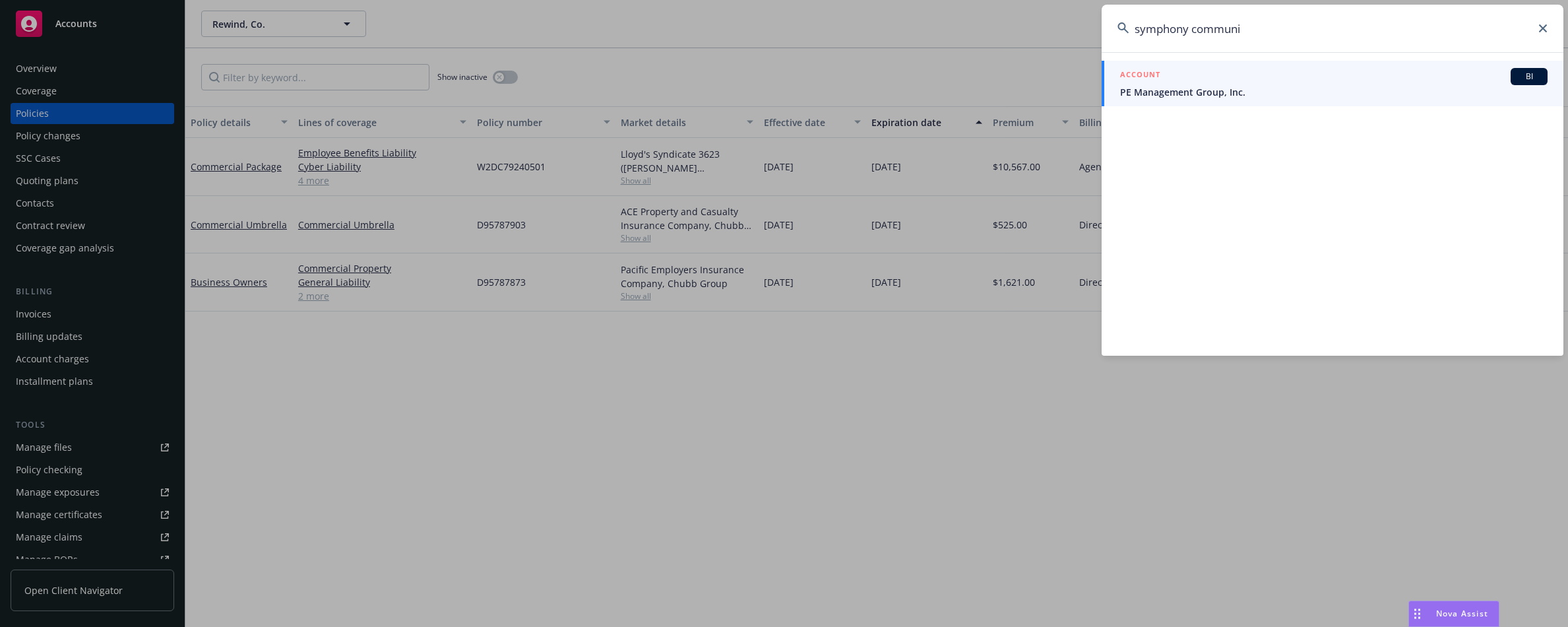
type input "symphony communi"
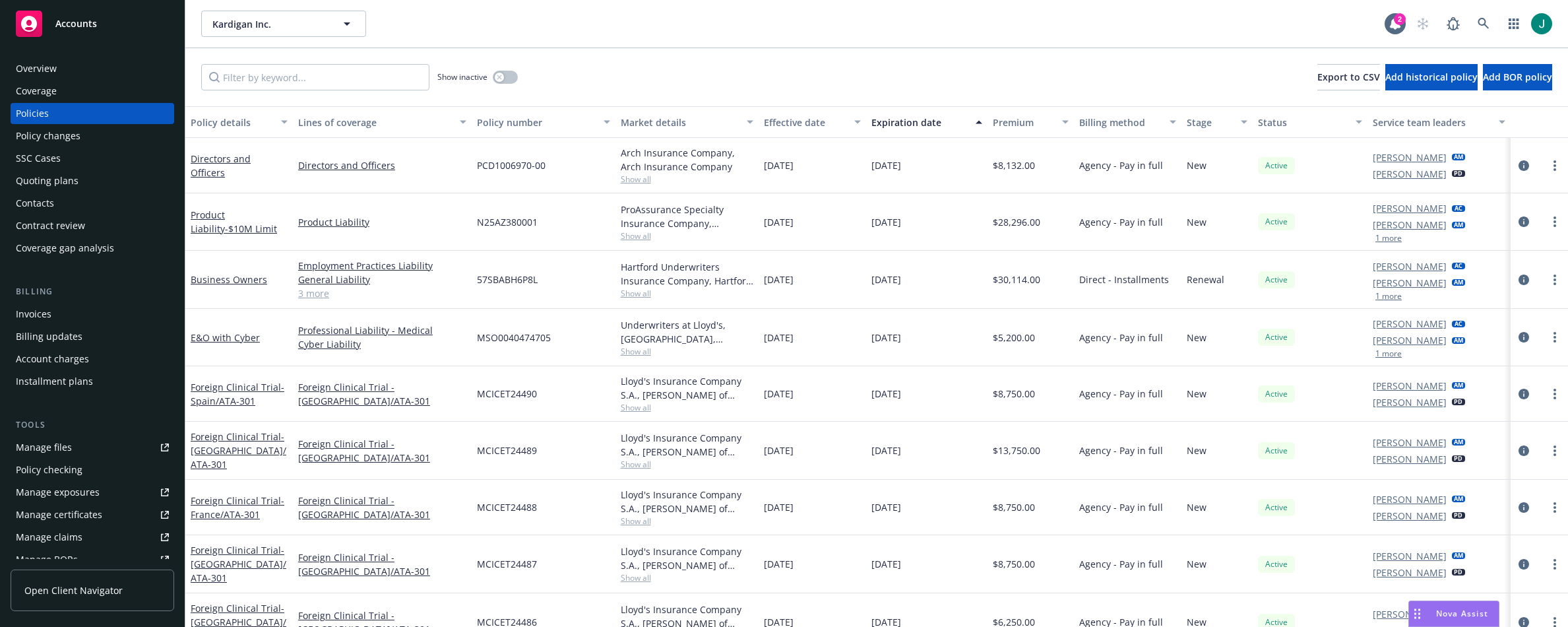
click at [78, 22] on span "Accounts" at bounding box center [76, 24] width 41 height 11
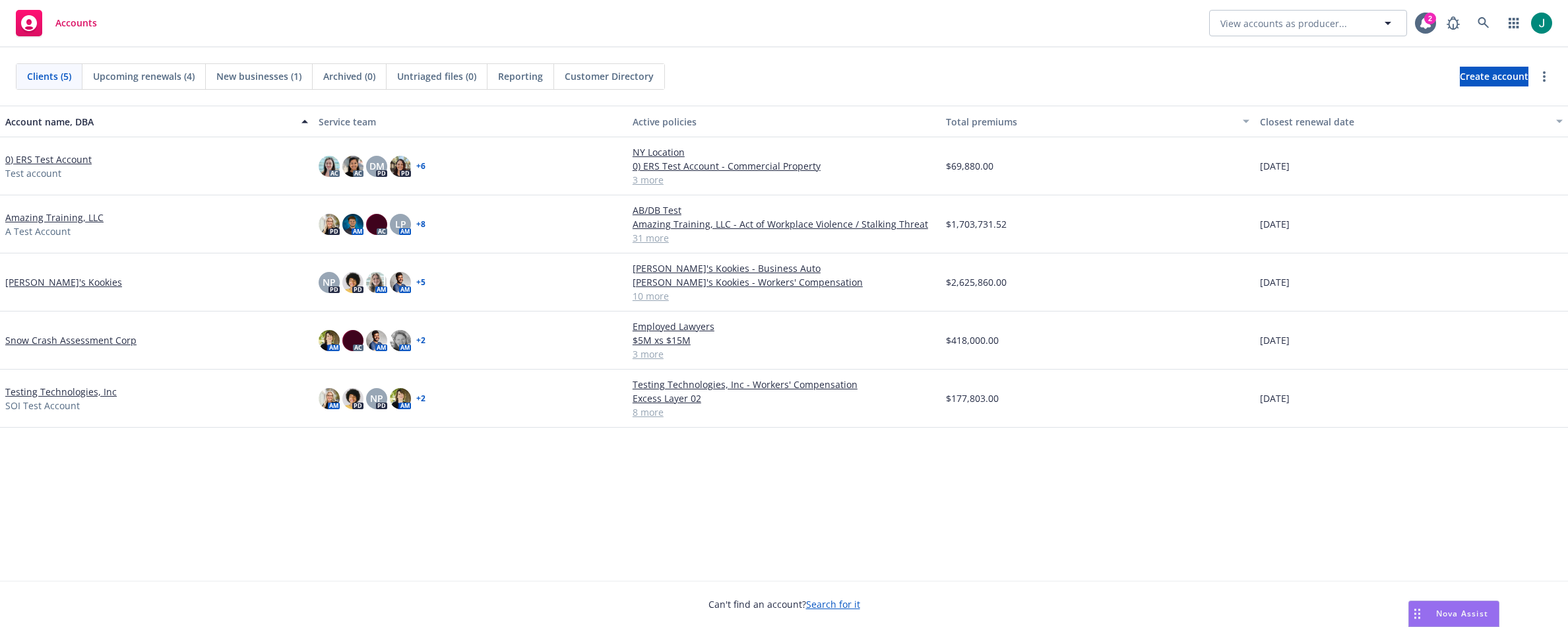
click at [1461, 613] on span "Nova Assist" at bounding box center [1462, 613] width 52 height 11
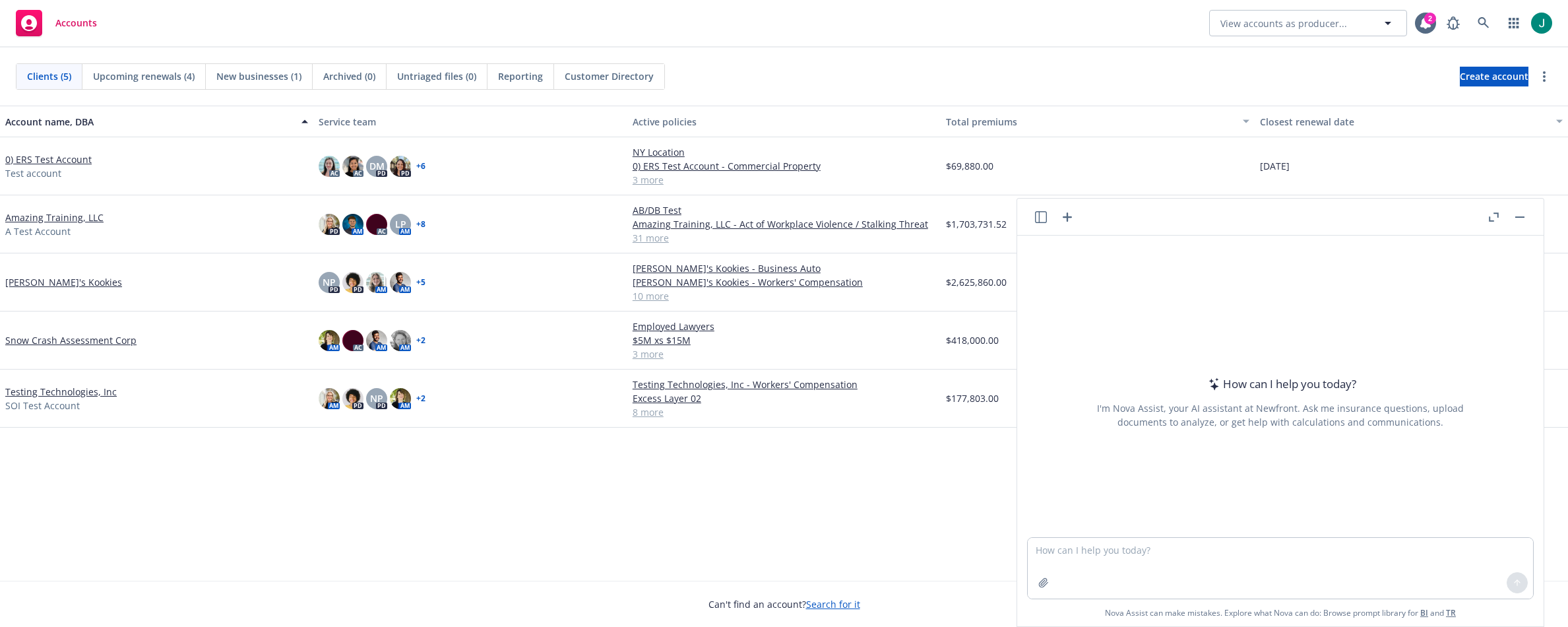
click at [1040, 220] on icon "button" at bounding box center [1042, 217] width 12 height 12
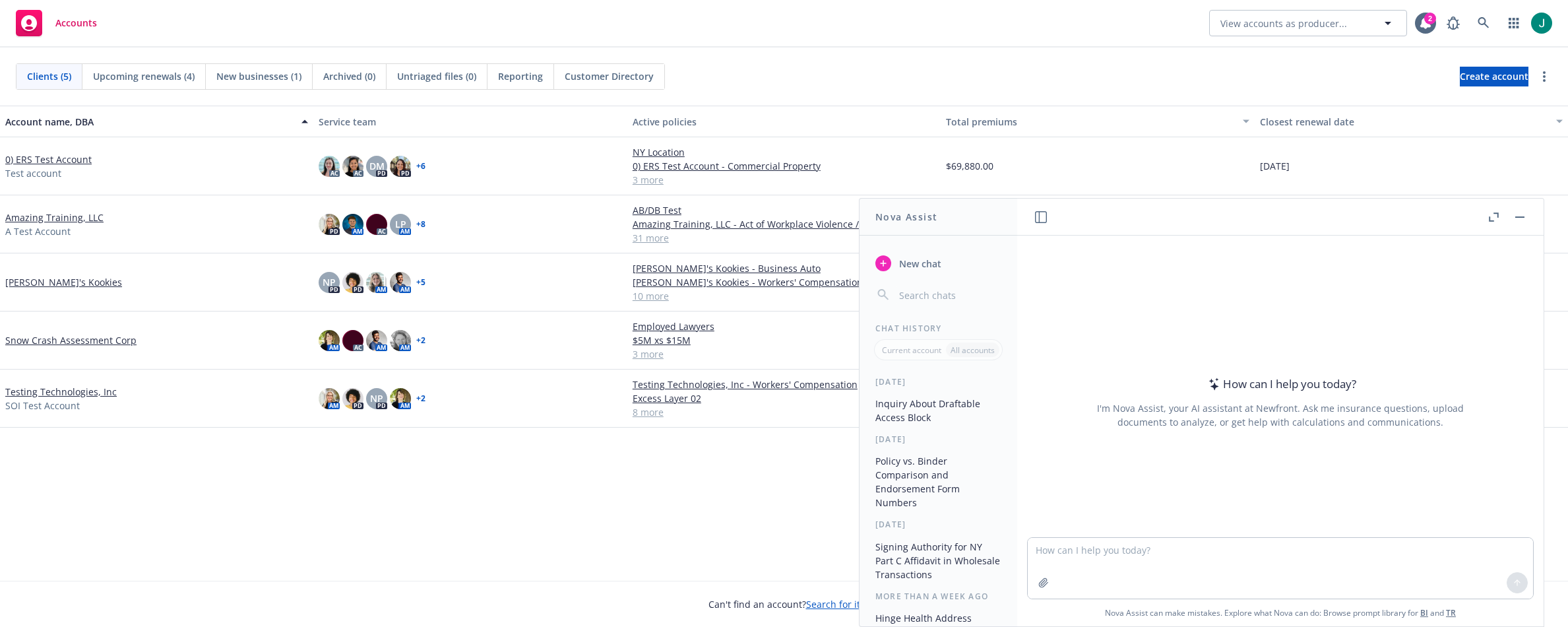
click at [942, 471] on button "Policy vs. Binder Comparison and Endorsement Form Numbers" at bounding box center [939, 482] width 137 height 64
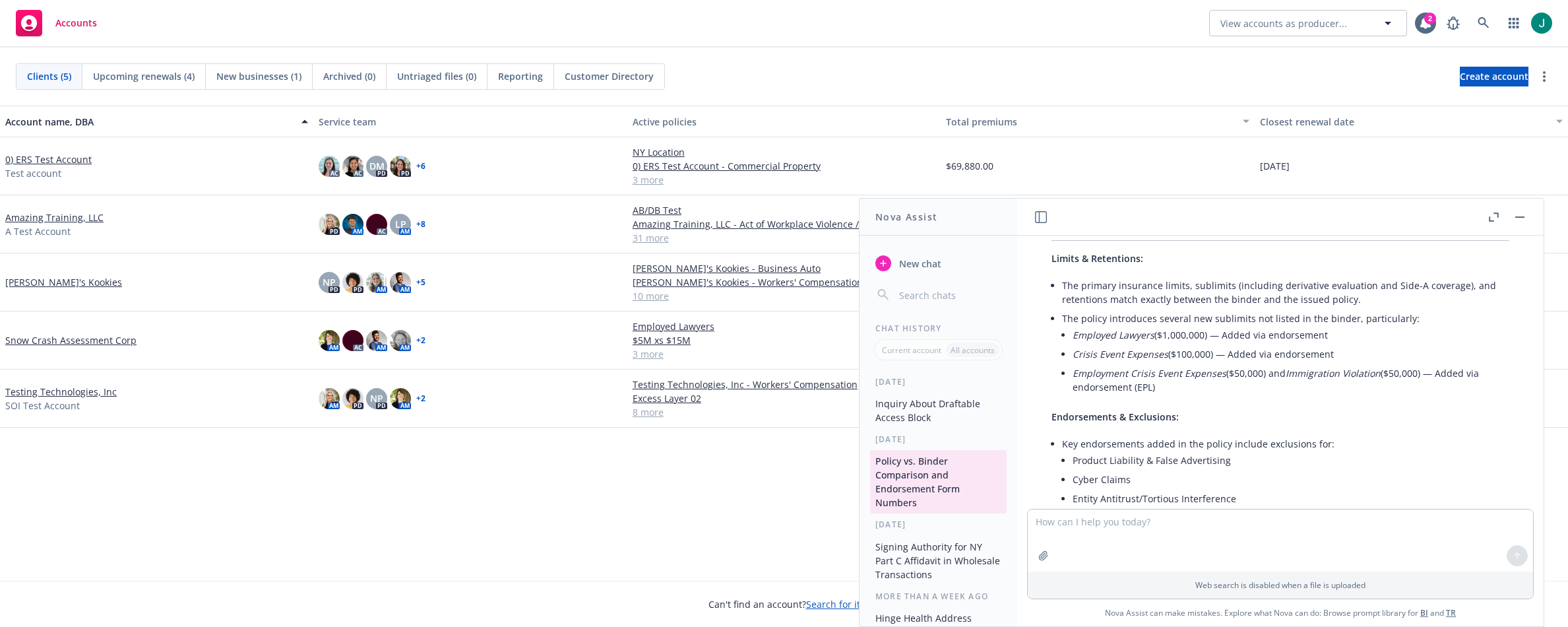
scroll to position [198, 0]
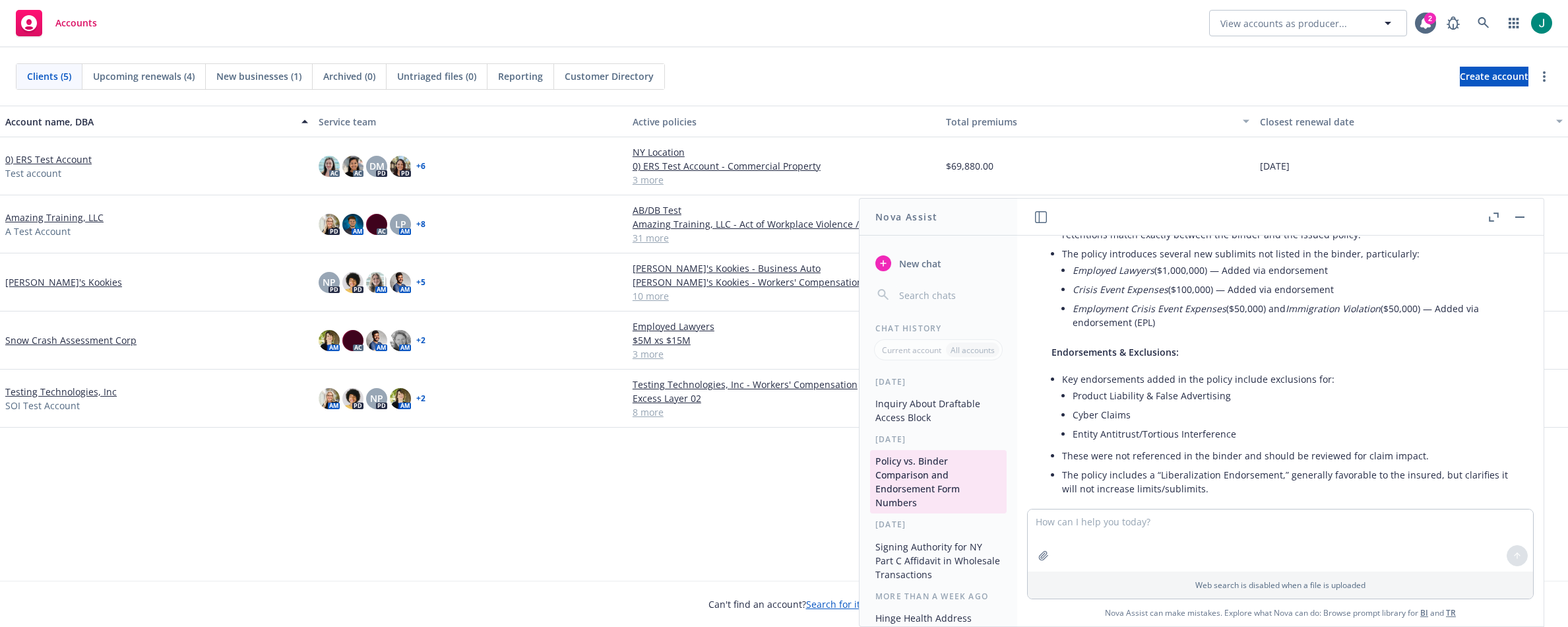
click at [1031, 520] on textarea at bounding box center [1281, 541] width 506 height 62
type textarea "C"
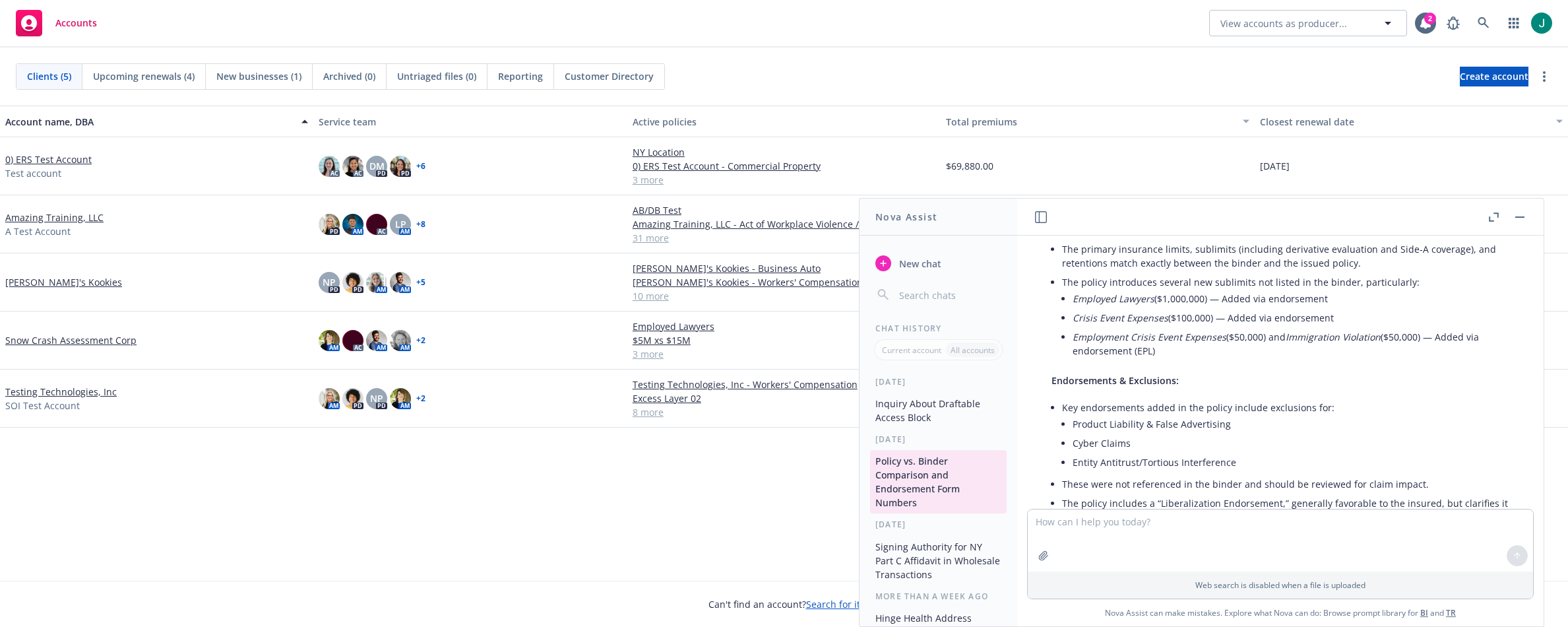
scroll to position [0, 0]
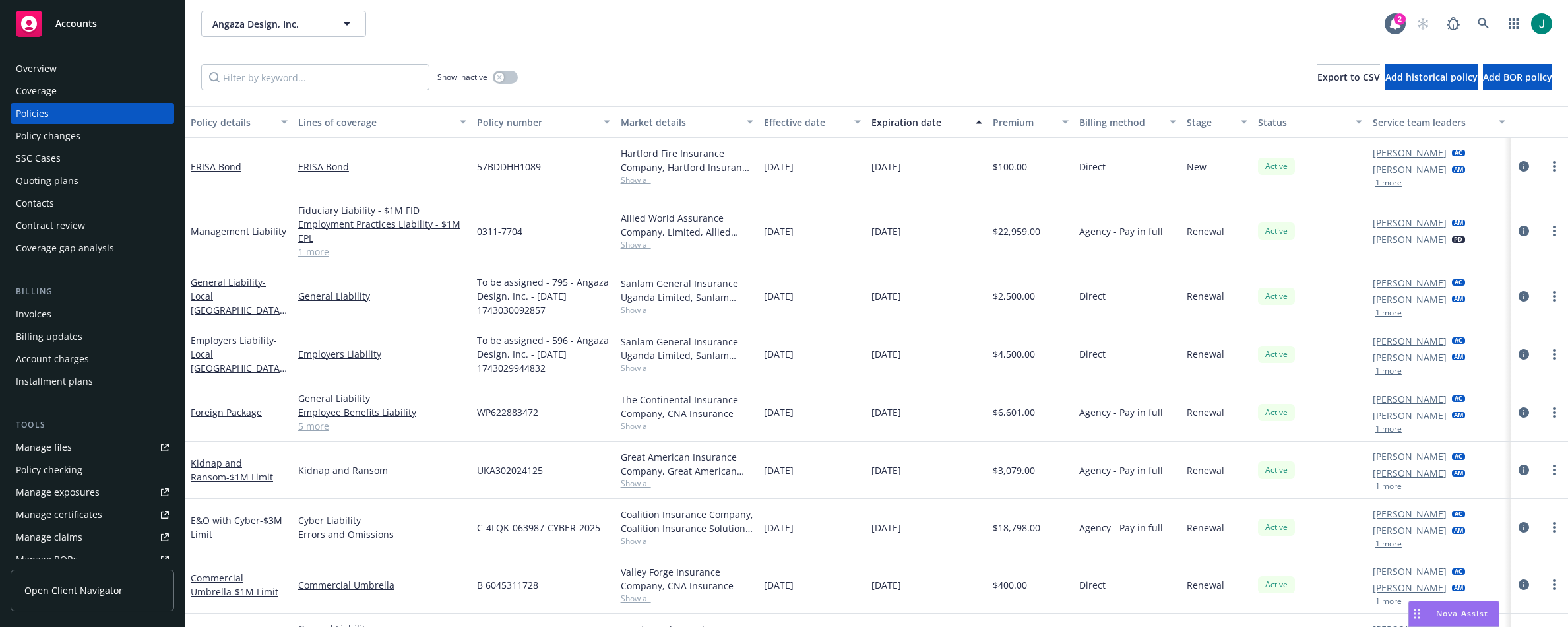
click at [102, 28] on div "Accounts" at bounding box center [92, 24] width 153 height 26
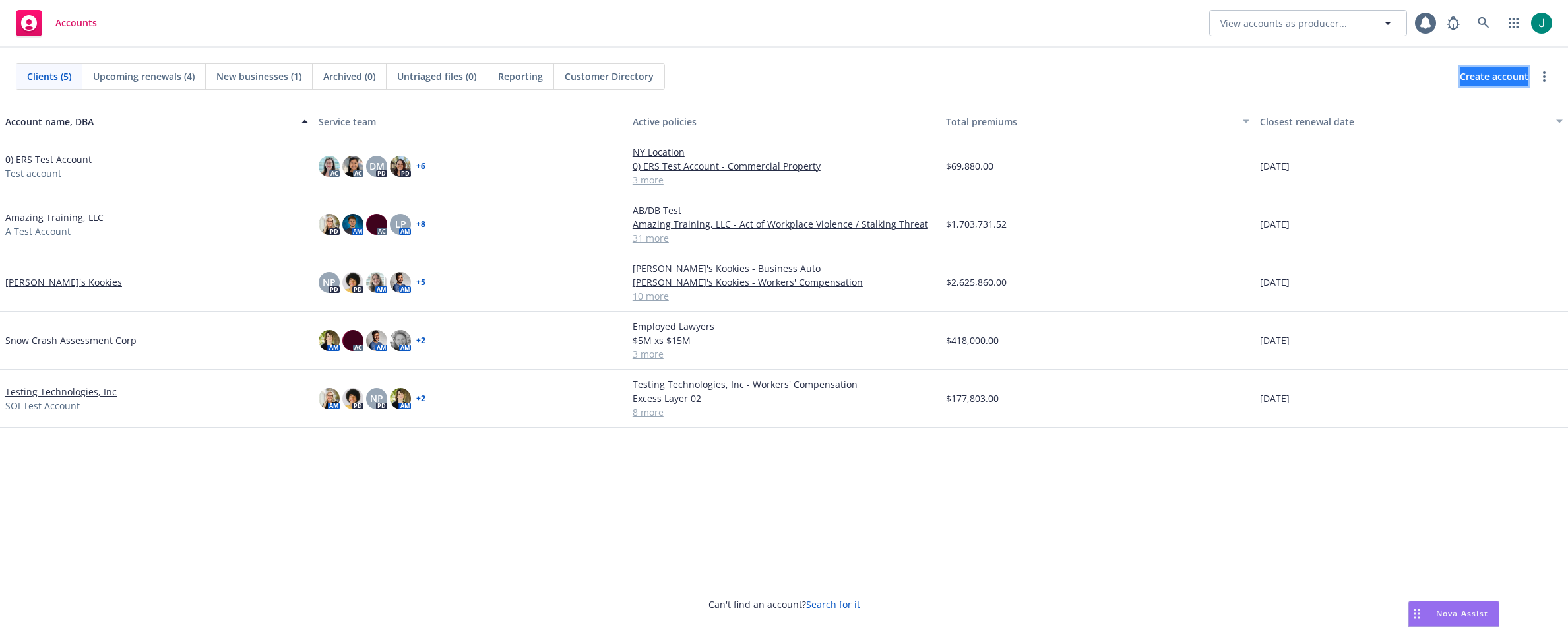
click at [1460, 76] on span "Create account" at bounding box center [1494, 76] width 69 height 25
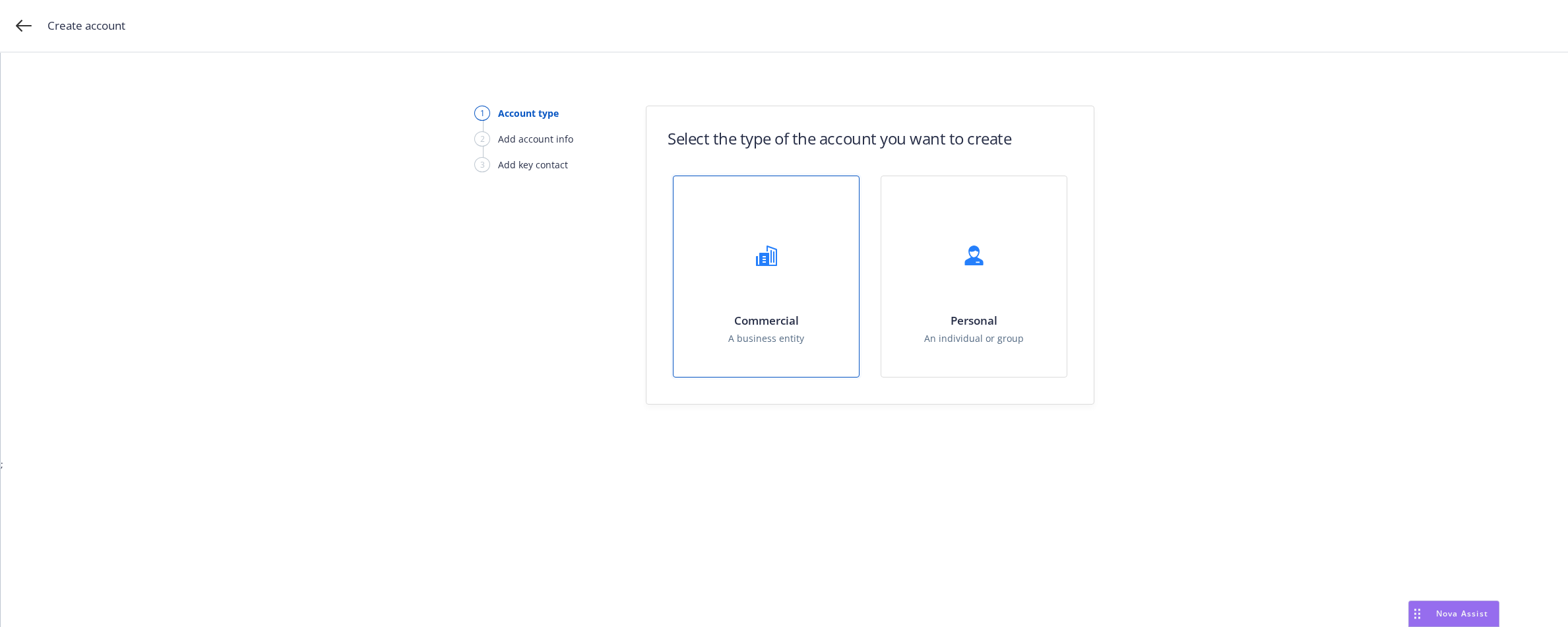
click at [756, 269] on div at bounding box center [766, 256] width 53 height 53
select select "US"
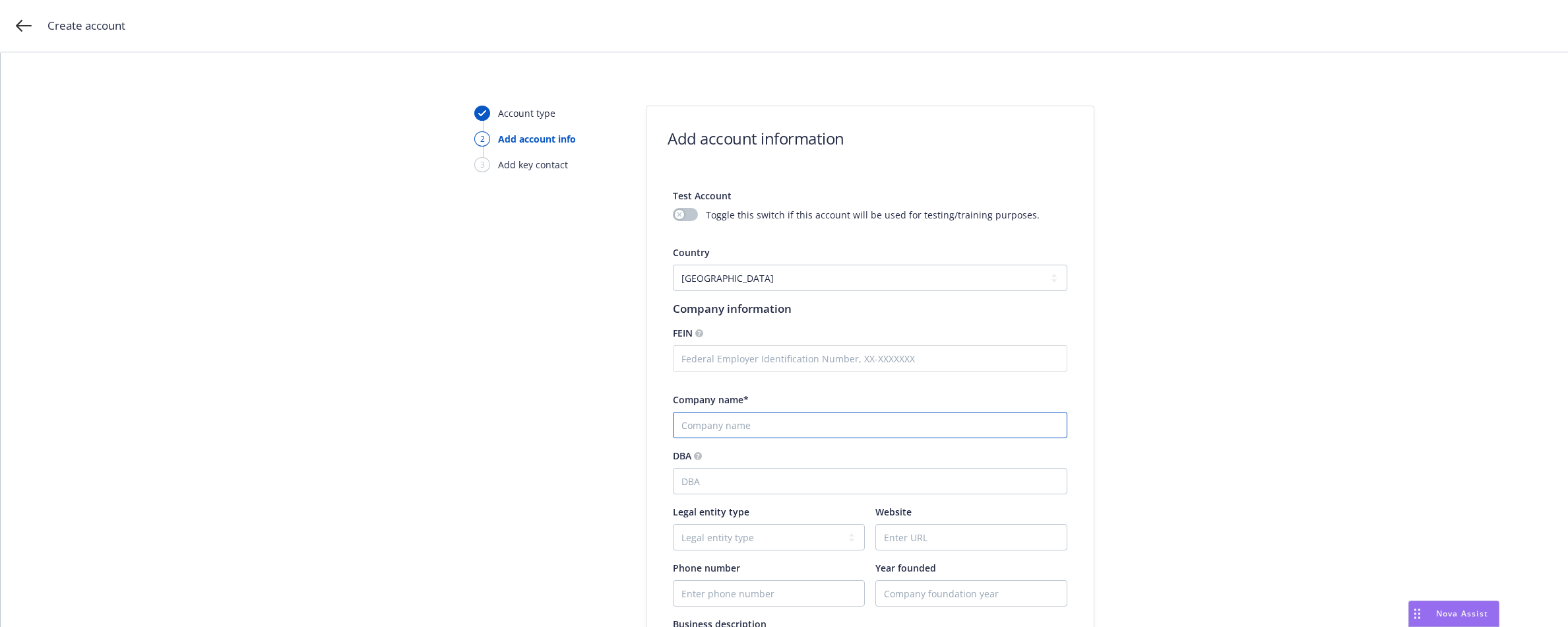
click at [717, 427] on input "Company name*" at bounding box center [871, 425] width 395 height 26
click at [801, 426] on input "Symphony Communications" at bounding box center [871, 425] width 395 height 26
type input "Symphony Communication Services, LLC"
click at [720, 538] on select "Legal entity type C-corporation Government entity Independent contractor Joint …" at bounding box center [769, 537] width 192 height 26
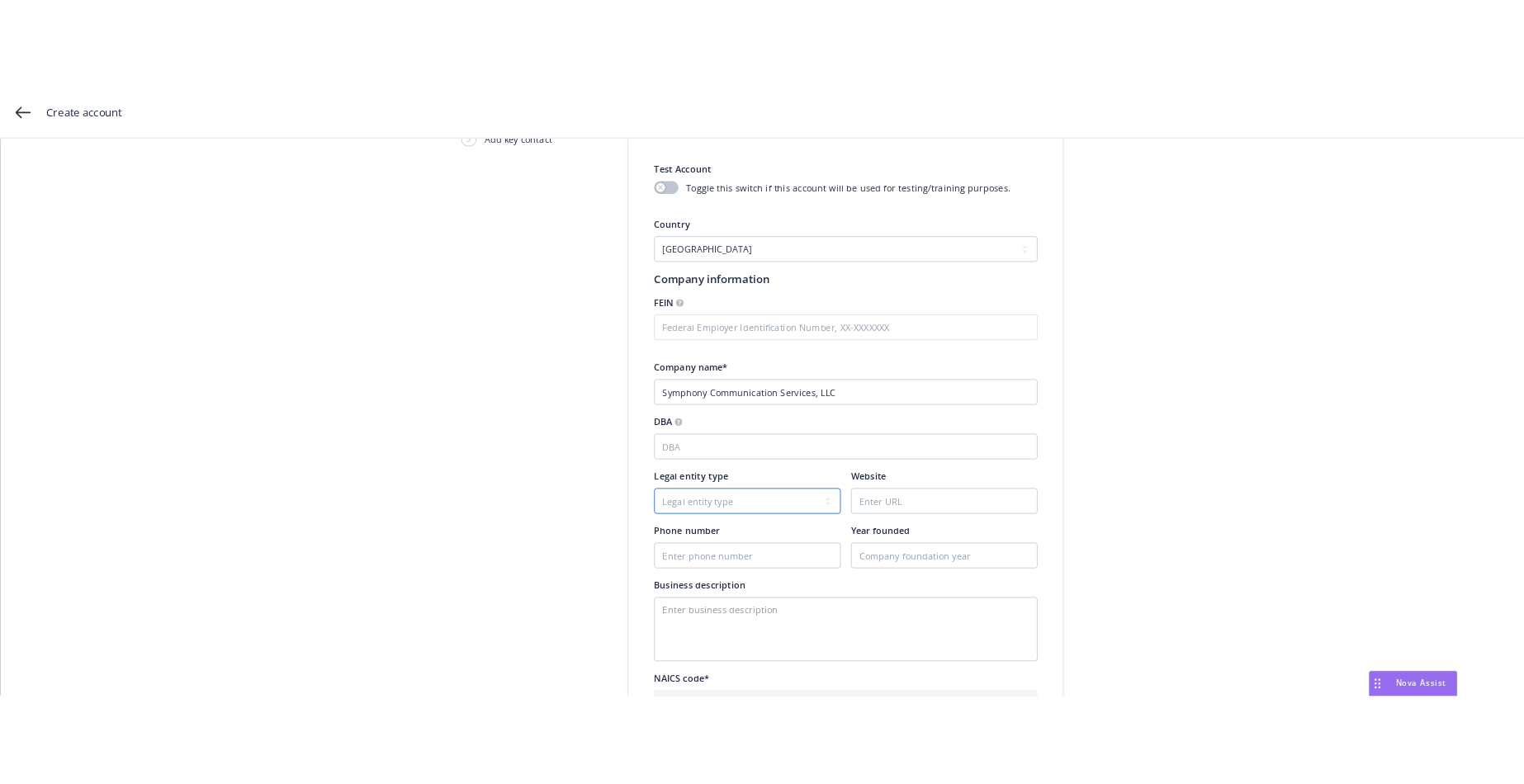
scroll to position [165, 0]
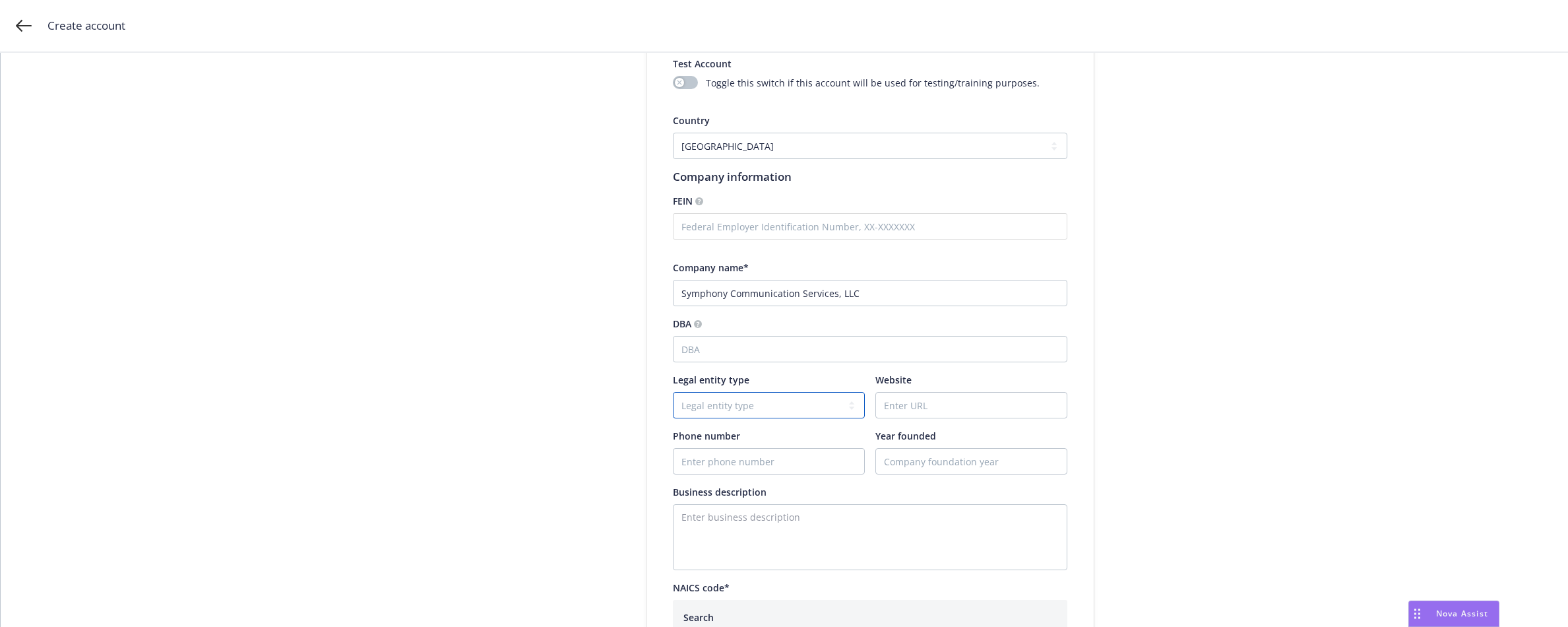
click at [739, 407] on select "Legal entity type C-corporation Government entity Independent contractor Joint …" at bounding box center [769, 405] width 192 height 26
select select "LLC"
click at [673, 392] on select "Legal entity type C-corporation Government entity Independent contractor Joint …" at bounding box center [769, 405] width 192 height 26
click at [912, 405] on input "Website" at bounding box center [971, 405] width 191 height 25
paste input "https://symphony.com/"
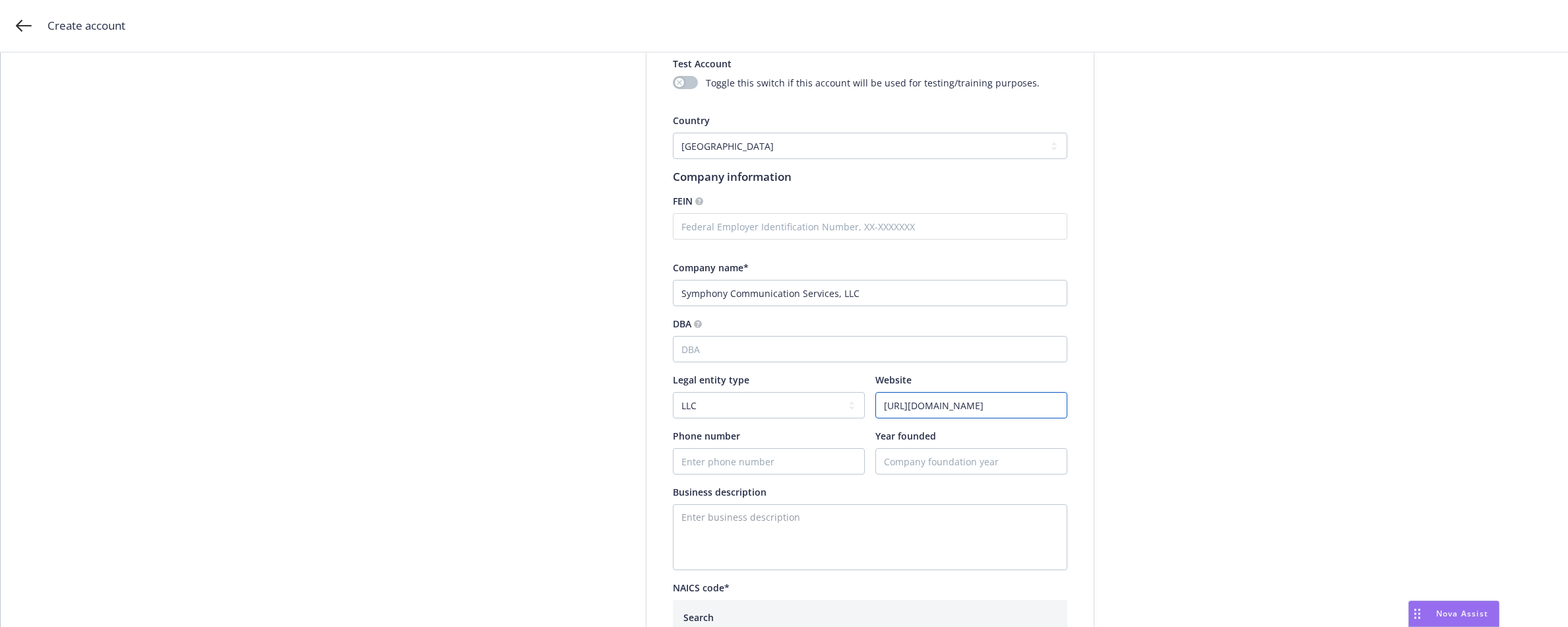
type input "https://symphony.com/"
click at [718, 465] on input "Phone number" at bounding box center [769, 461] width 191 height 25
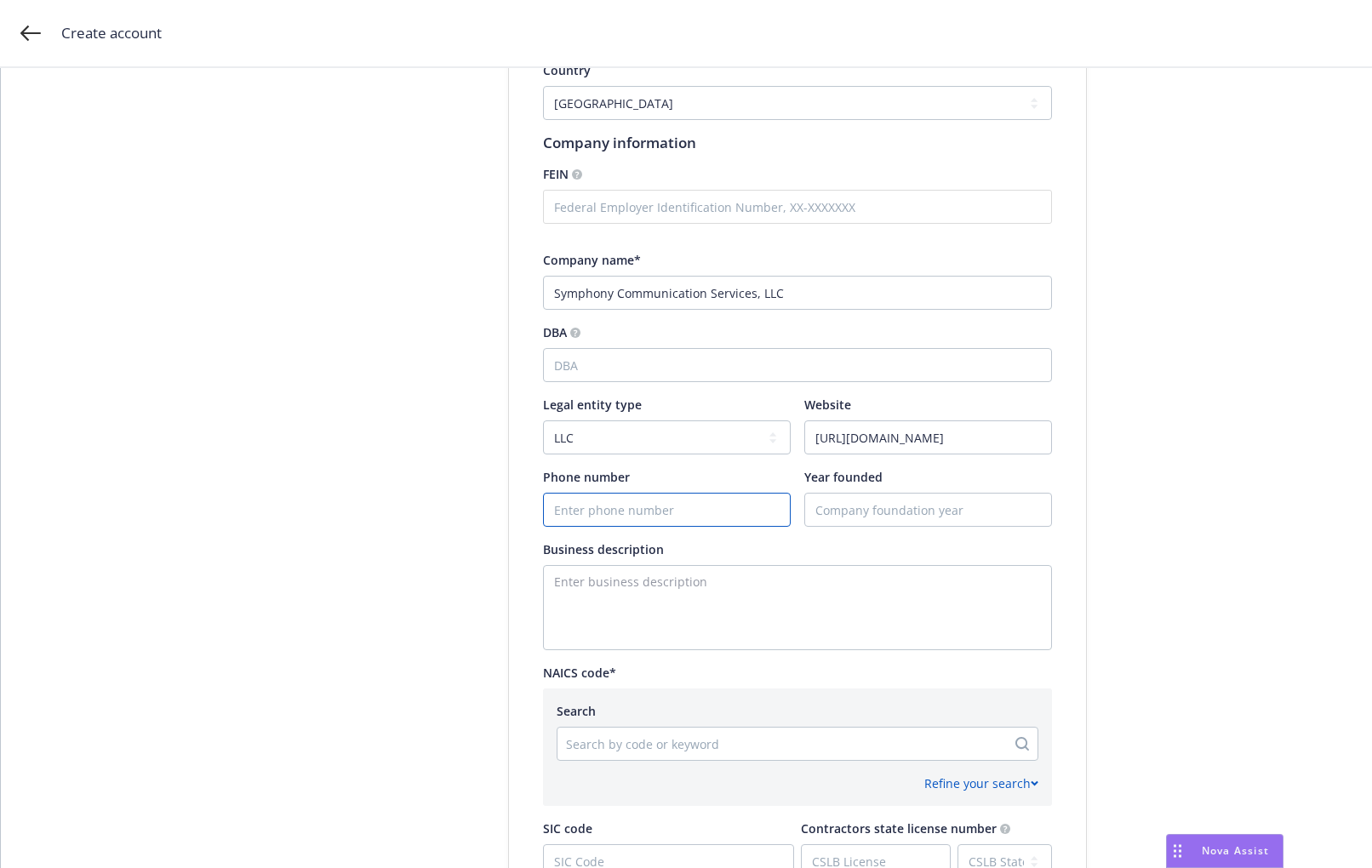
scroll to position [340, 0]
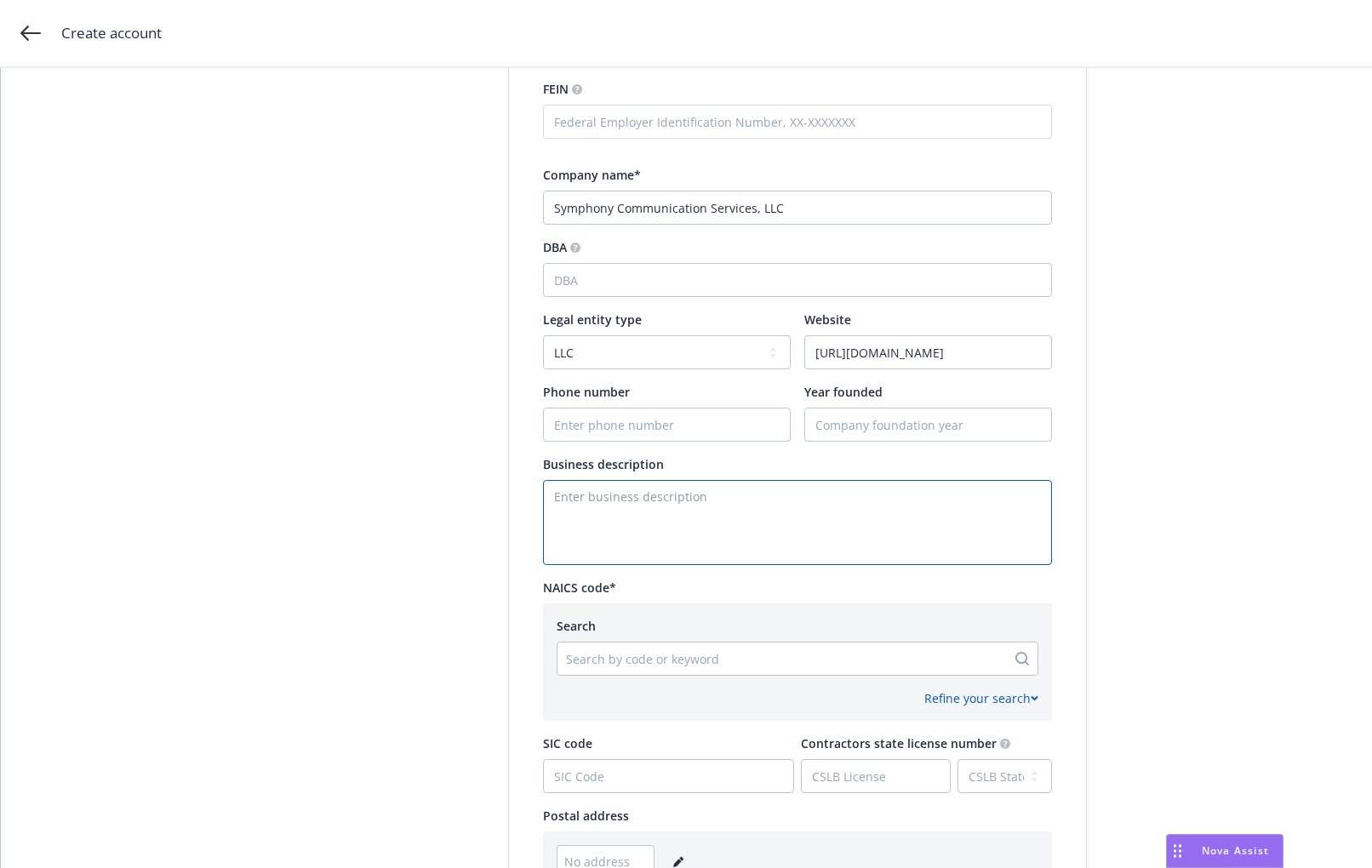
click at [818, 516] on textarea "Enter business description" at bounding box center [798, 523] width 509 height 85
paste textarea "Developer of a cloud-based open-source, secure communication and workflow platf…"
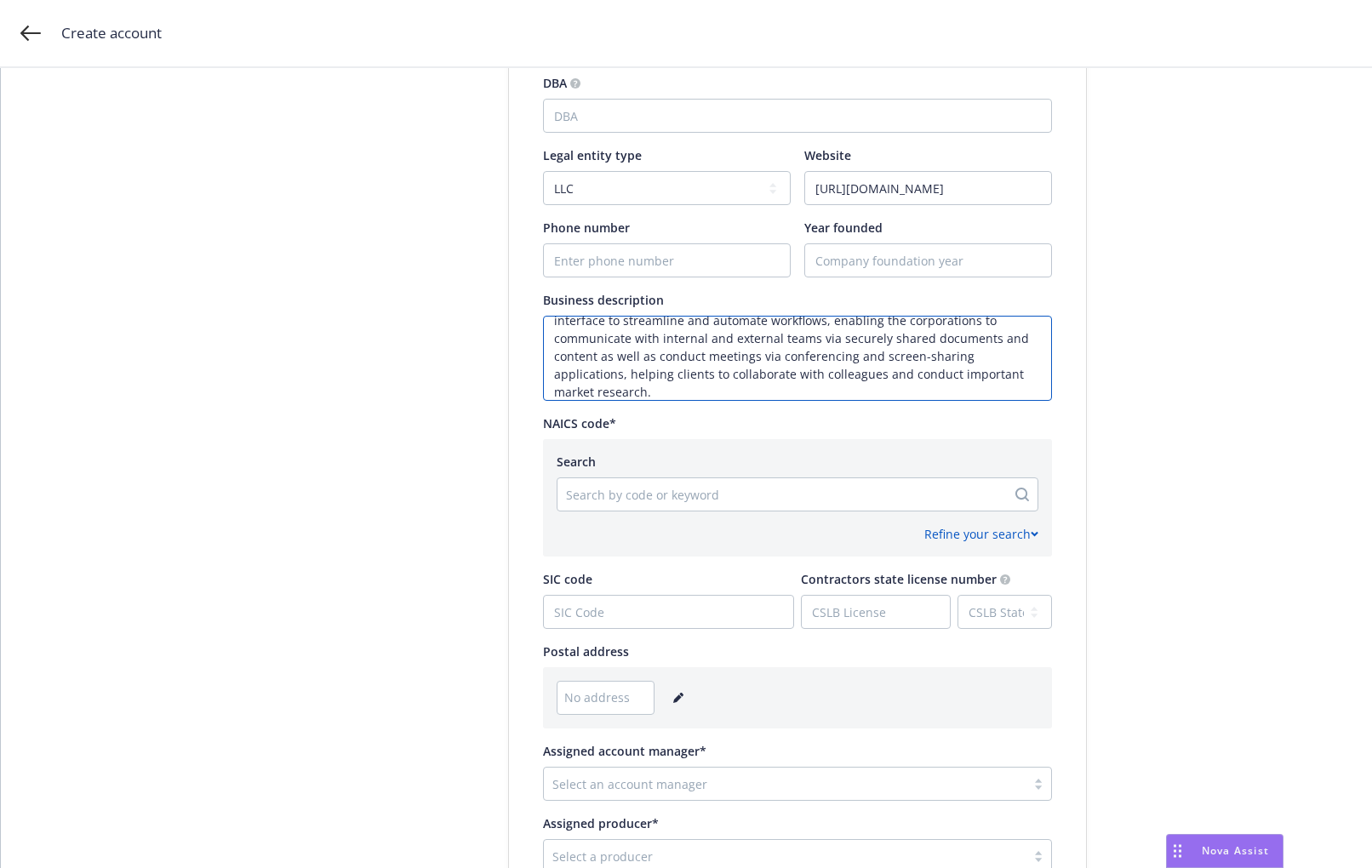
scroll to position [511, 0]
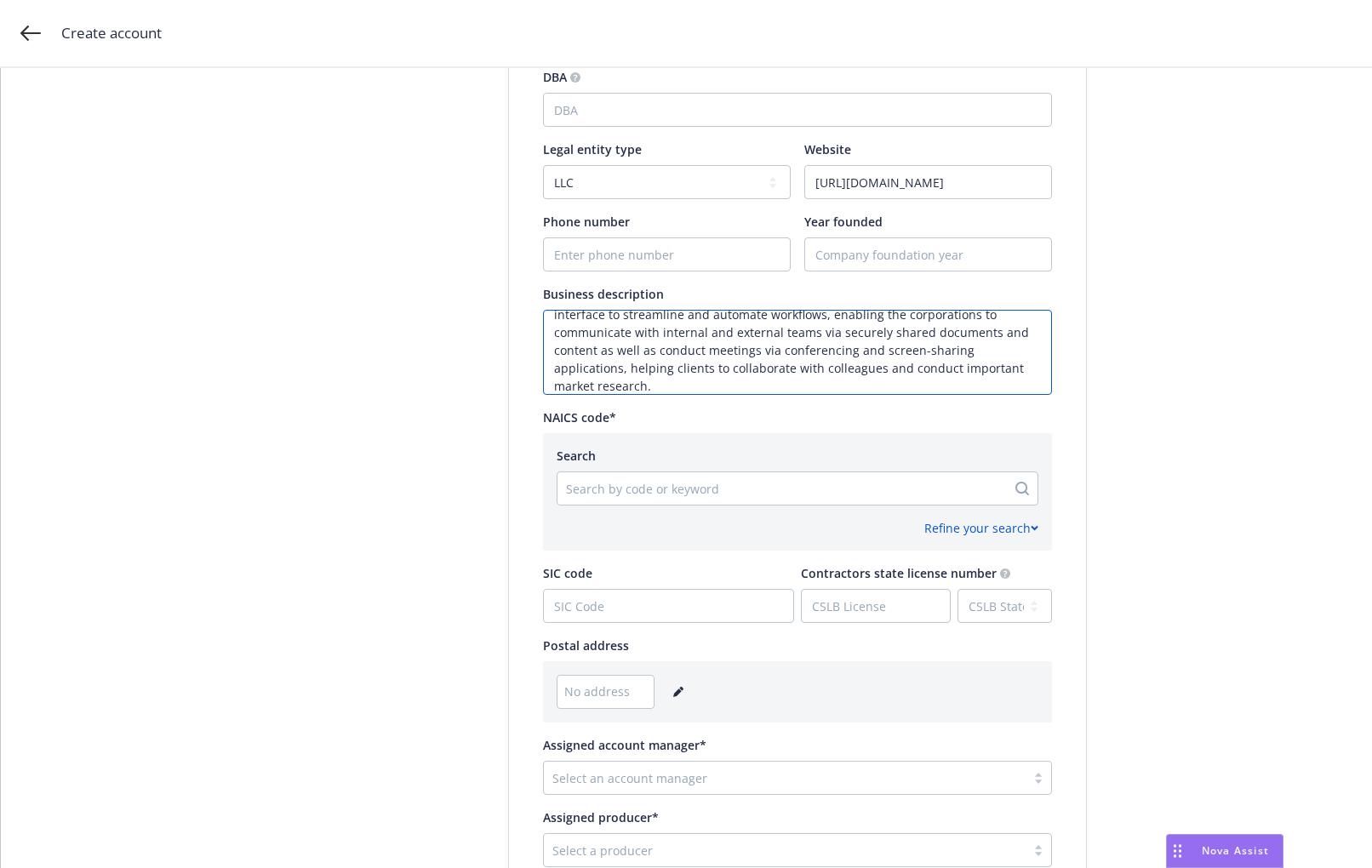
type textarea "Developer of a cloud-based open-source, secure communication and workflow platf…"
click at [804, 484] on div at bounding box center [781, 488] width 431 height 20
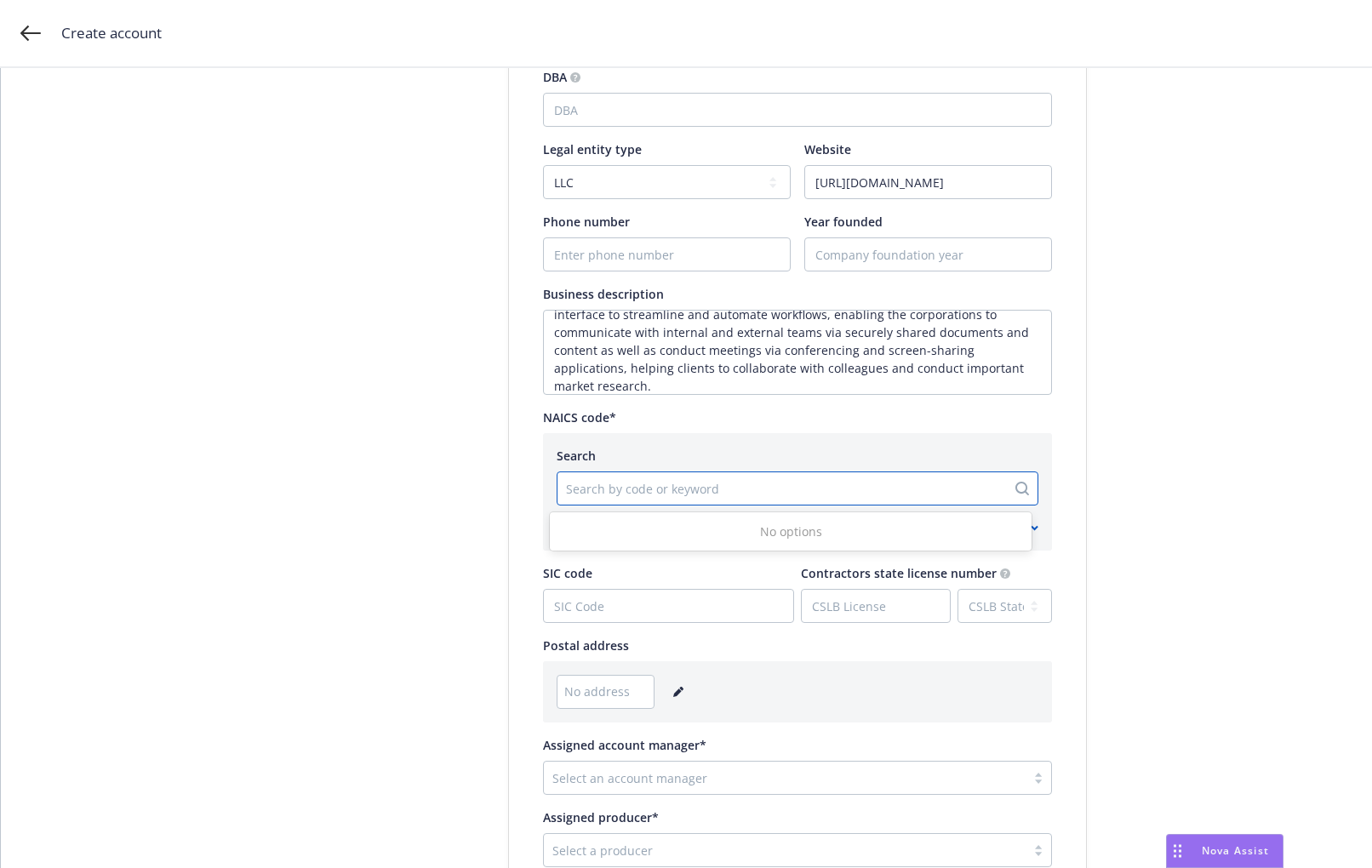
click at [631, 478] on div at bounding box center [781, 488] width 431 height 20
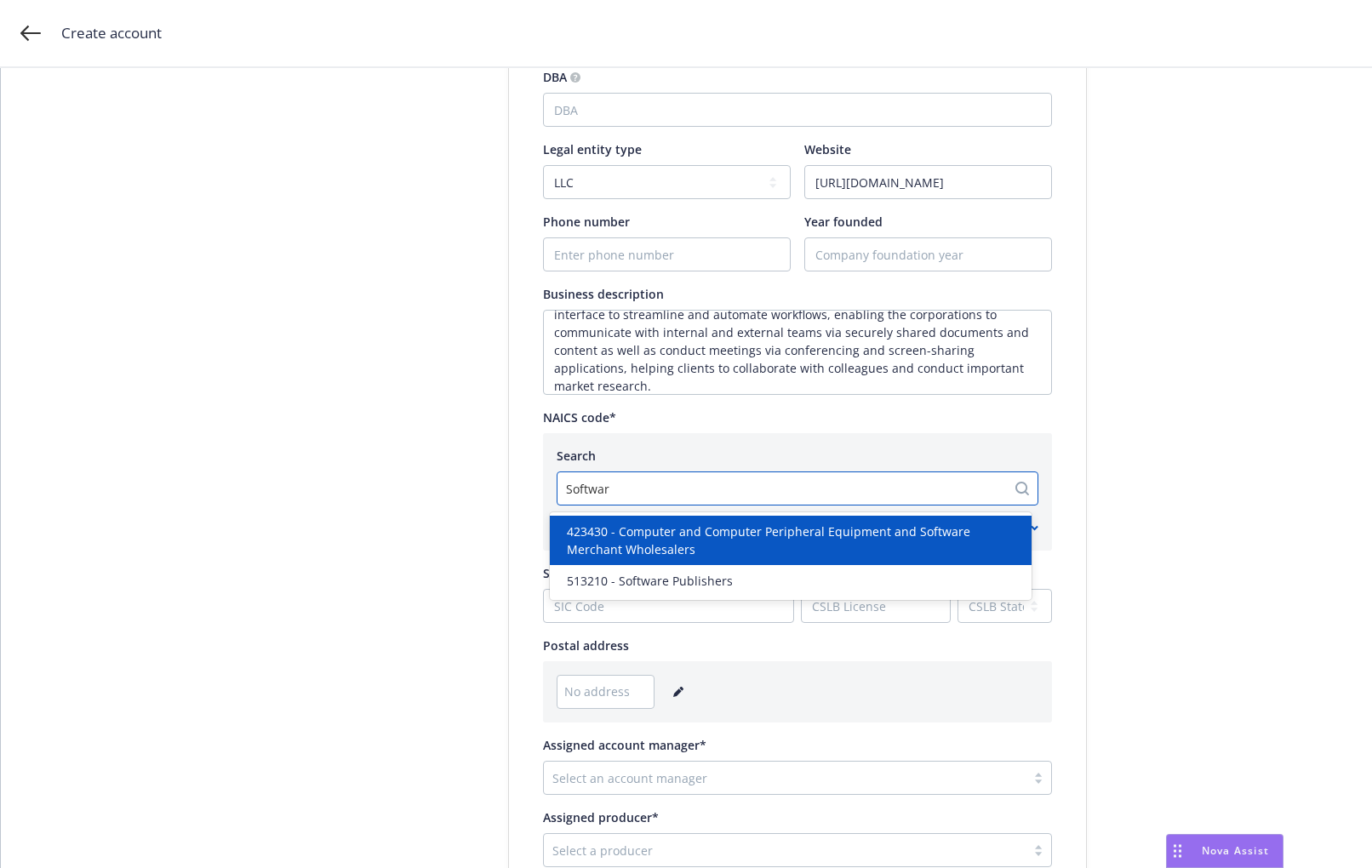
type input "Software"
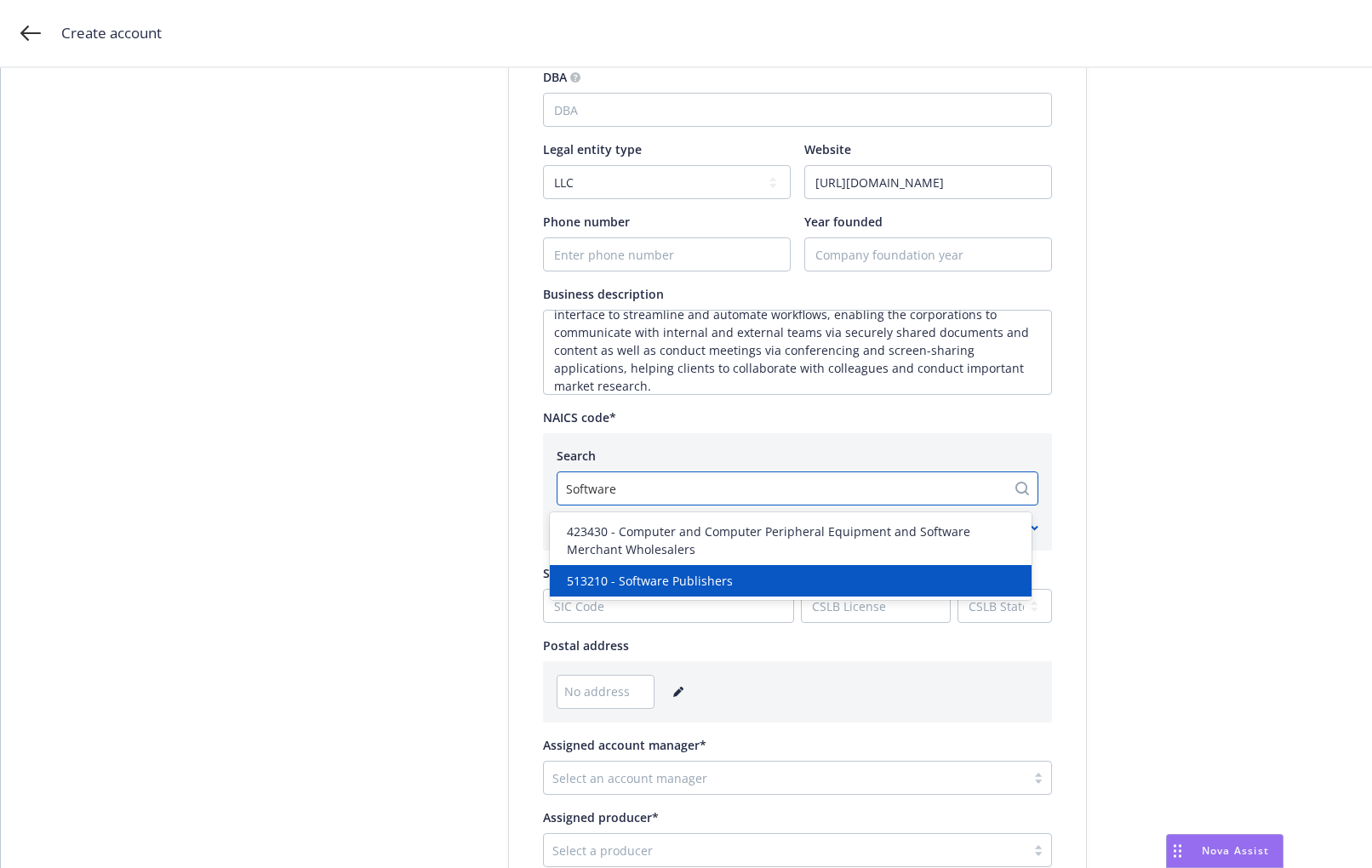
click at [678, 584] on span "513210 - Software Publishers" at bounding box center [649, 580] width 166 height 17
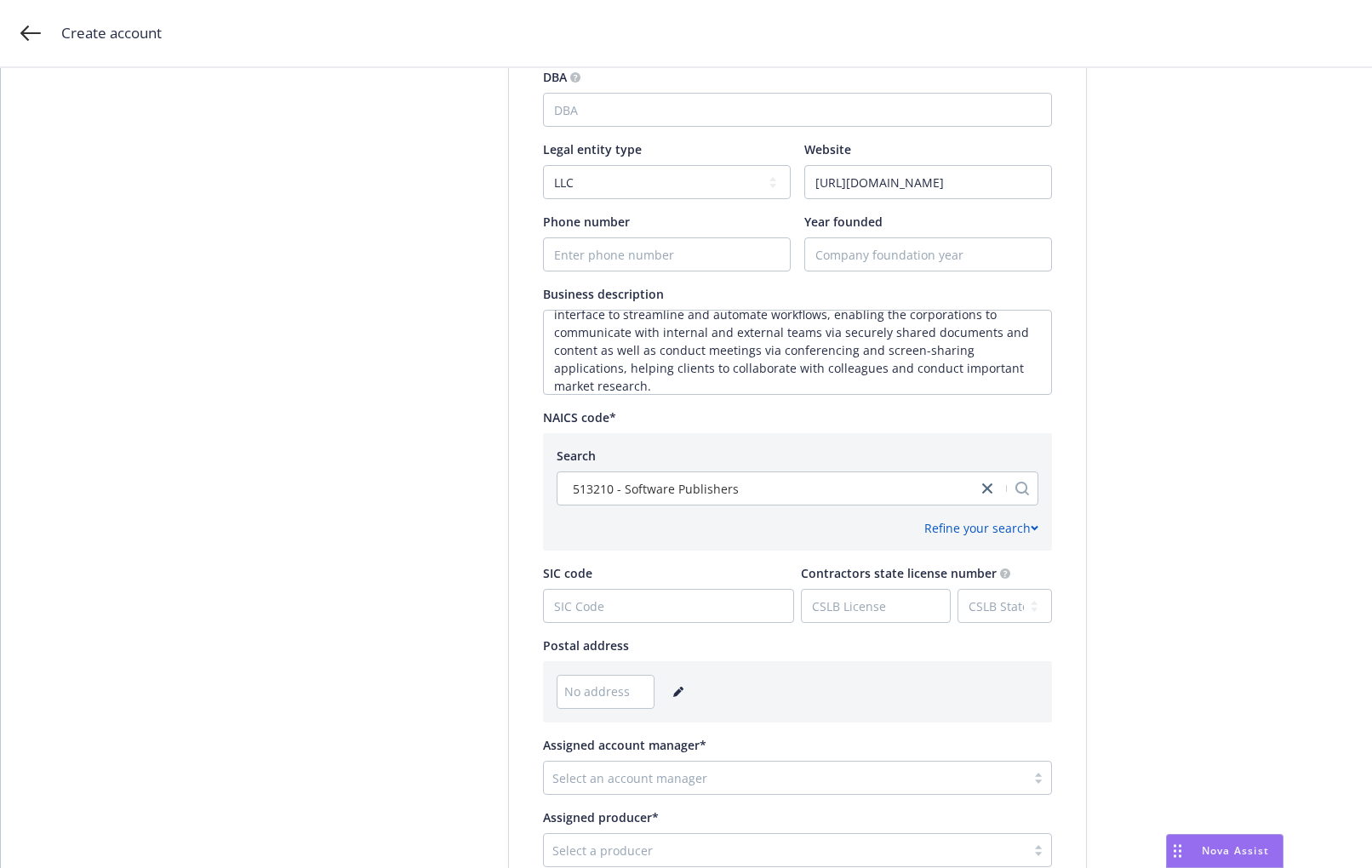
click at [1212, 807] on span "Nova Assist" at bounding box center [1234, 850] width 67 height 15
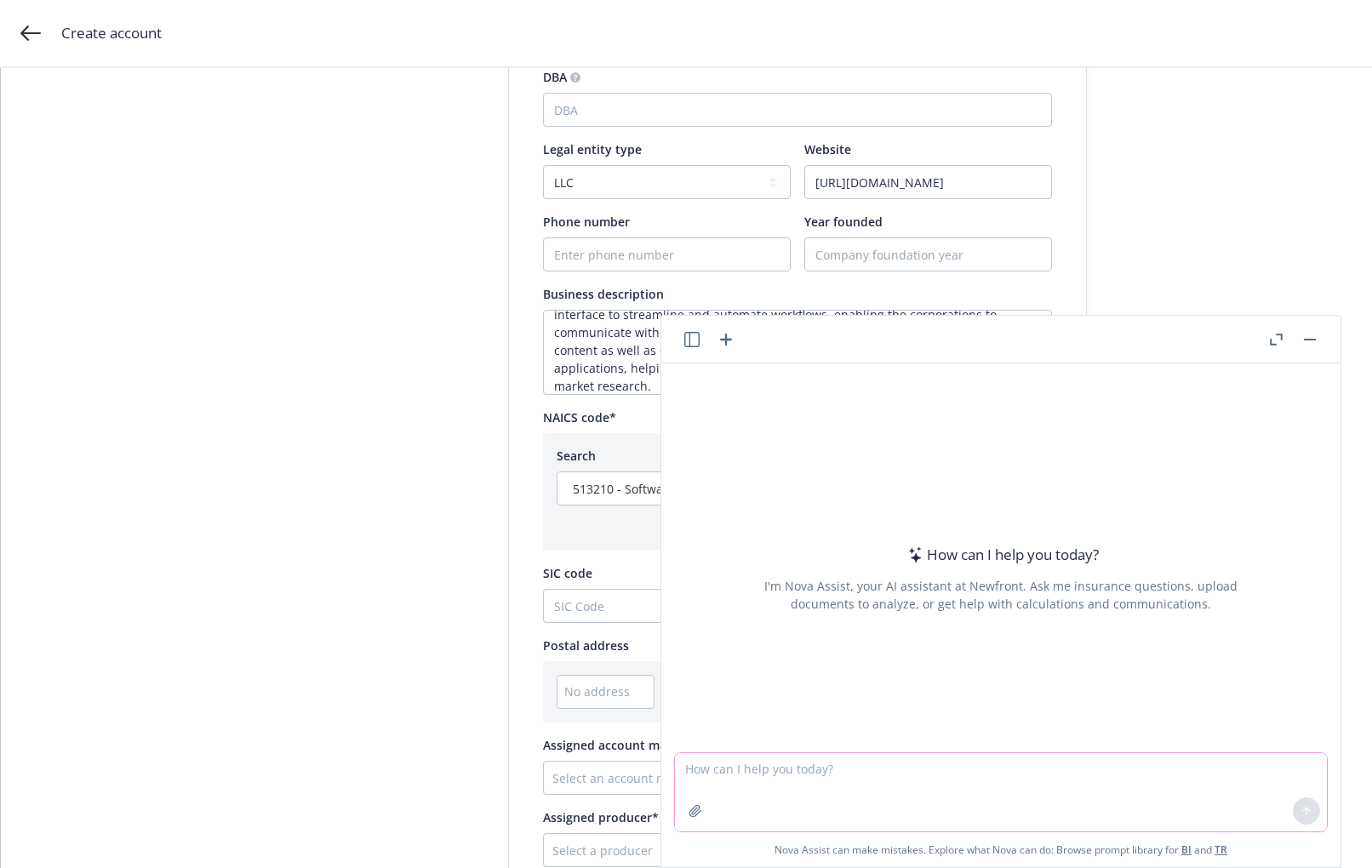
click at [743, 767] on textarea at bounding box center [1001, 792] width 652 height 78
type textarea "Symphony.com NAICS code"
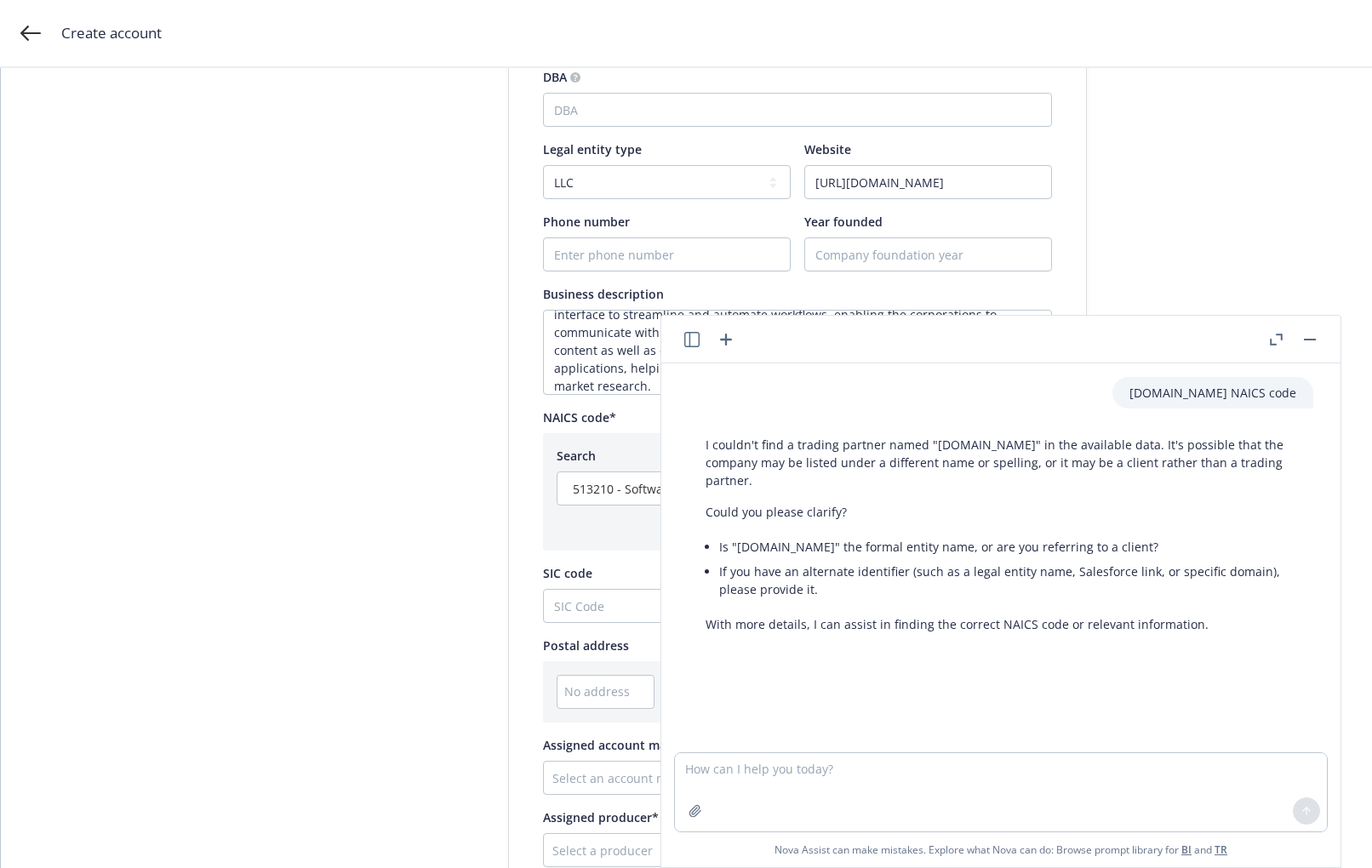
click at [1053, 522] on div "I couldn't find a trading partner named "Symphony.com" in the available data. I…" at bounding box center [1001, 534] width 625 height 211
click at [746, 776] on textarea at bounding box center [1001, 792] width 652 height 78
type textarea "Please provide the NAICS code for client "Symphony.com""
drag, startPoint x: 1295, startPoint y: 814, endPoint x: 1209, endPoint y: 808, distance: 86.2
click at [1293, 807] on button at bounding box center [1306, 810] width 27 height 27
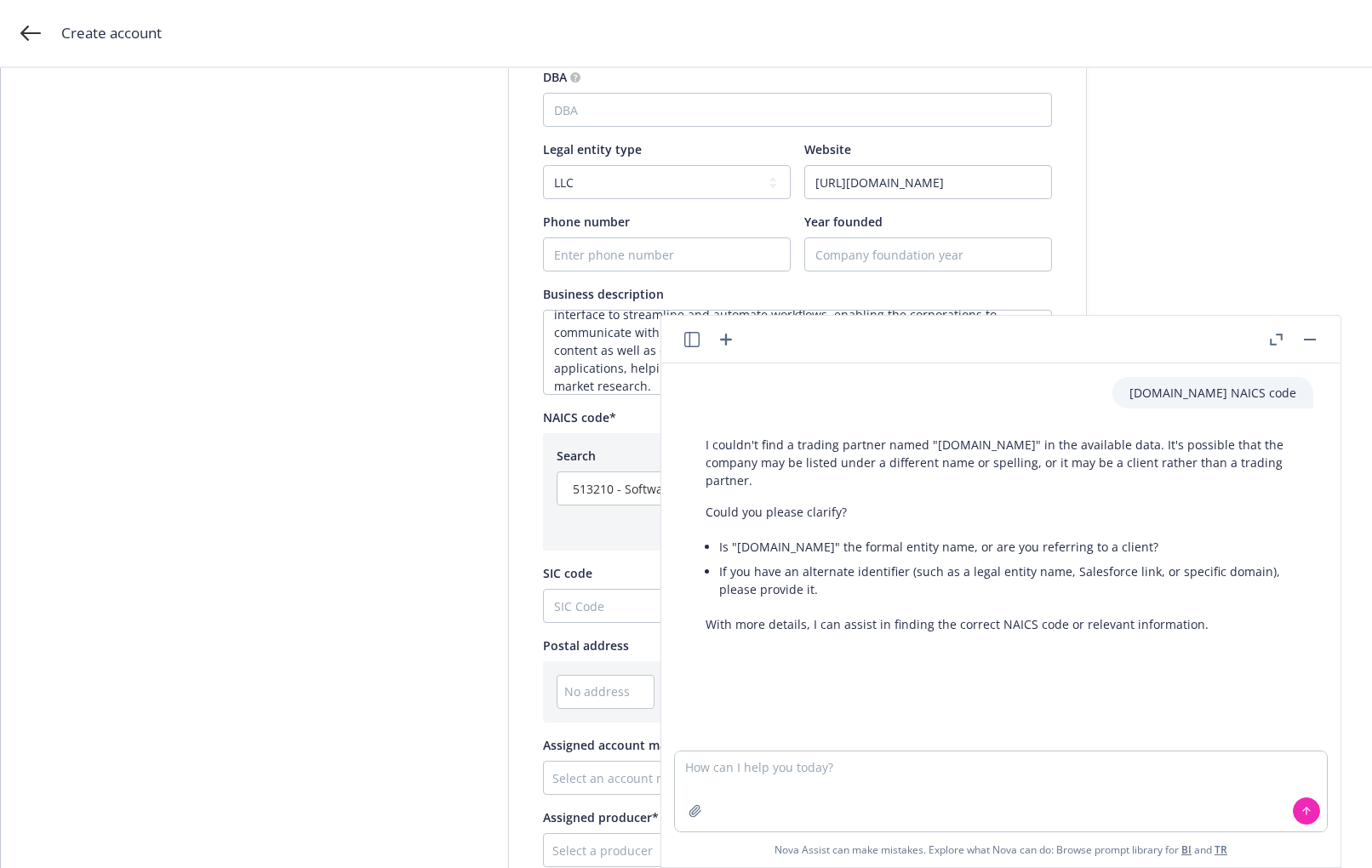
scroll to position [8, 0]
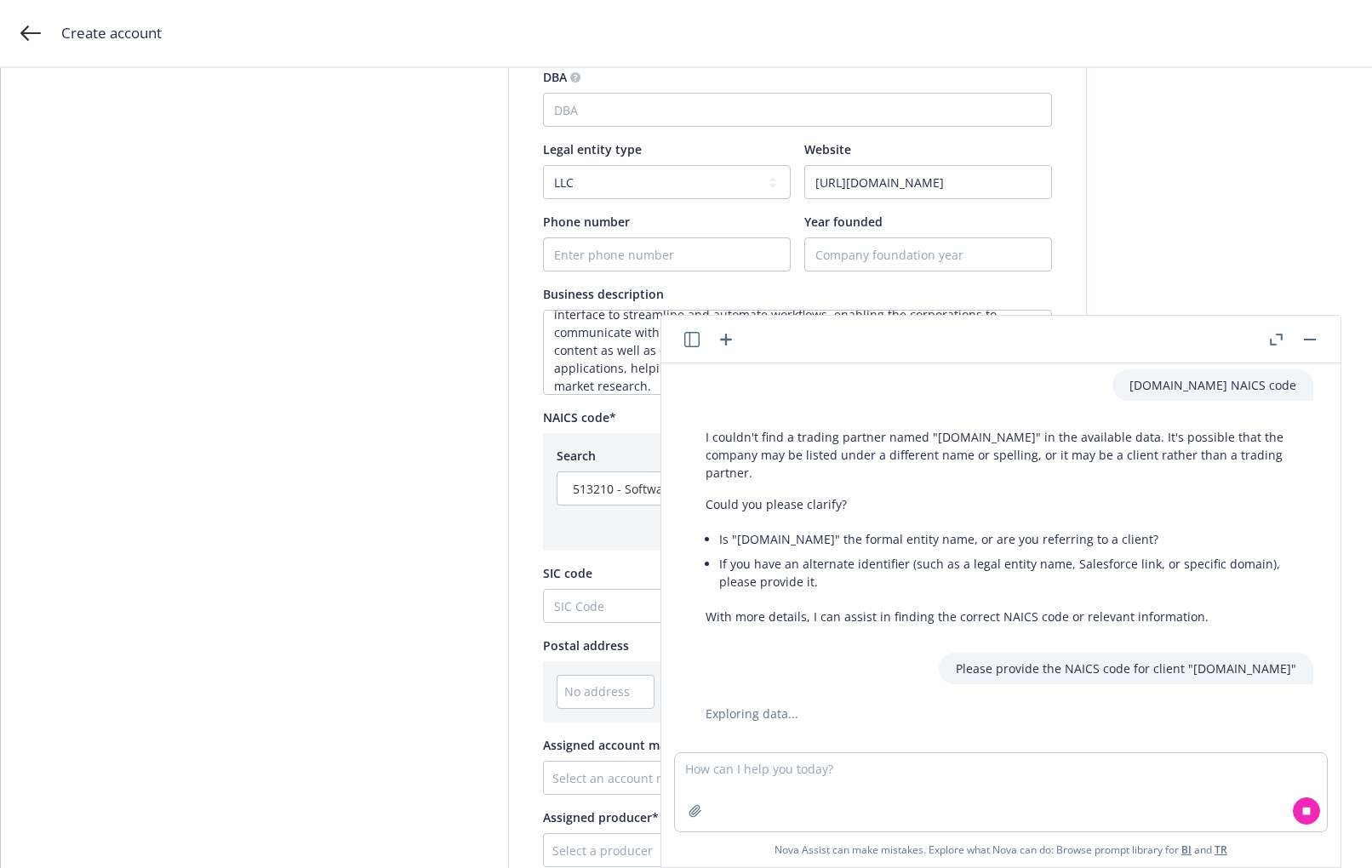
click at [1189, 249] on div "Account type 2 Add account info 3 Add key contact Add account information Test …" at bounding box center [686, 297] width 1330 height 1345
click at [589, 491] on span "513210 - Software Publishers" at bounding box center [655, 489] width 166 height 17
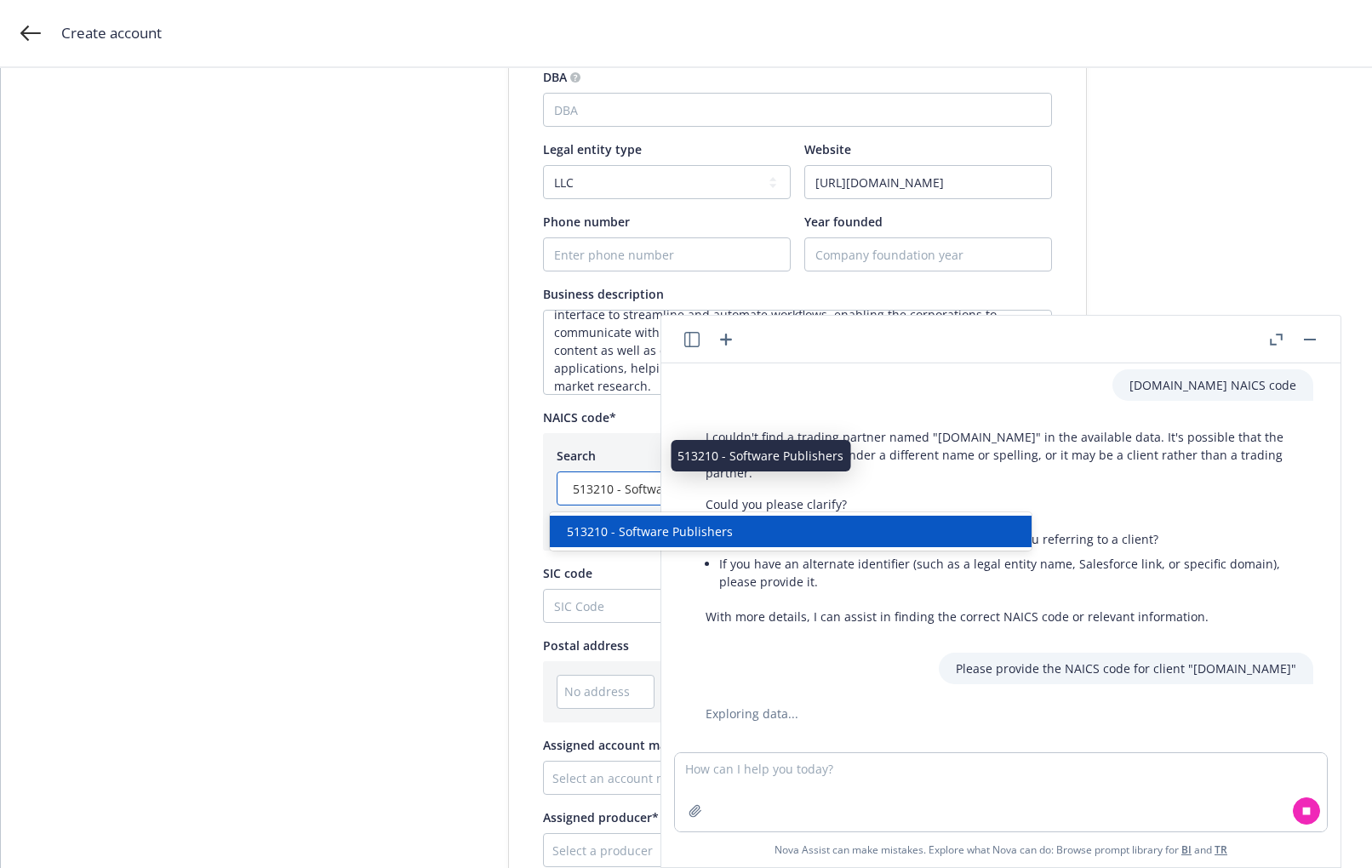
click at [593, 491] on span "513210 - Software Publishers" at bounding box center [655, 489] width 166 height 17
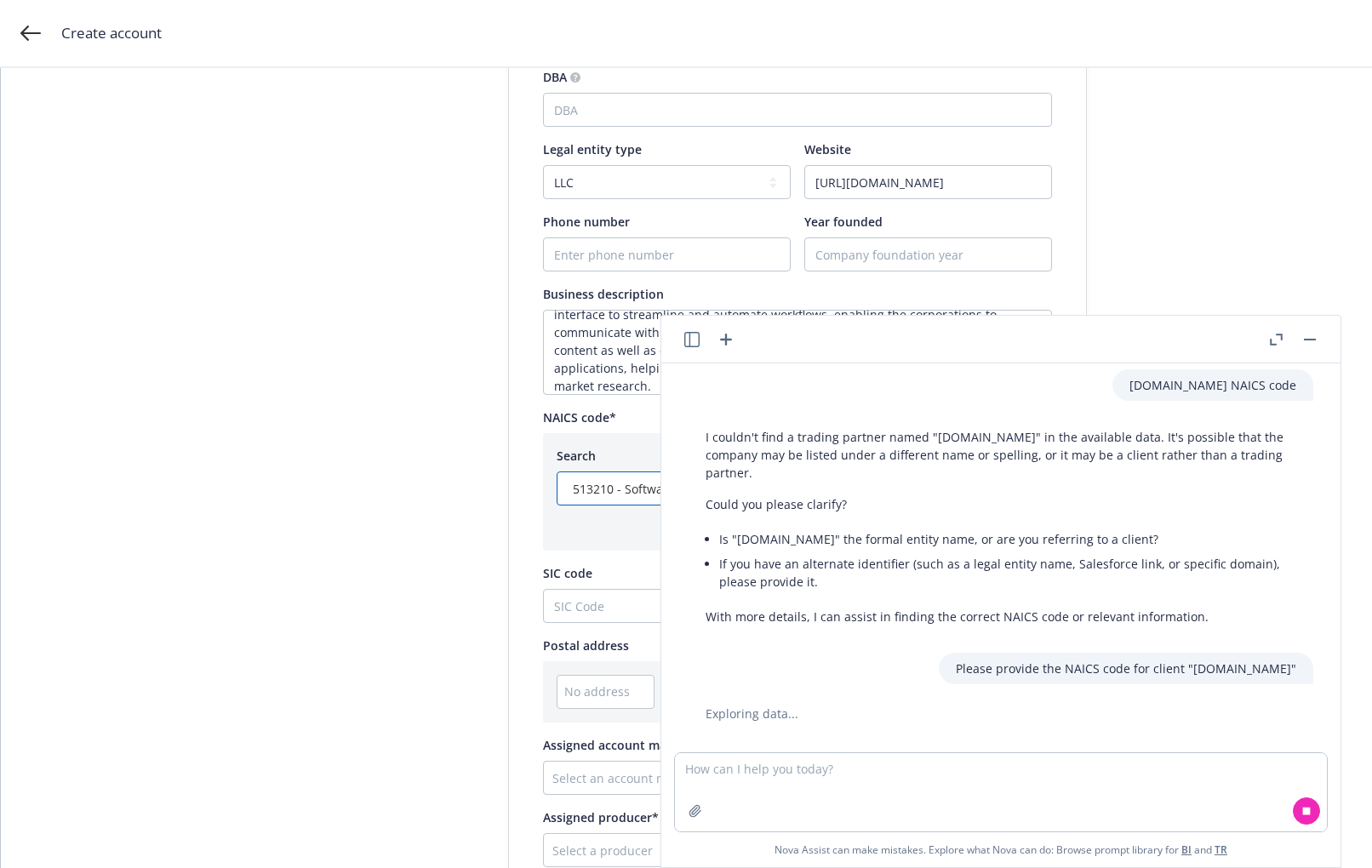
click at [1310, 339] on rect "button" at bounding box center [1309, 340] width 12 height 2
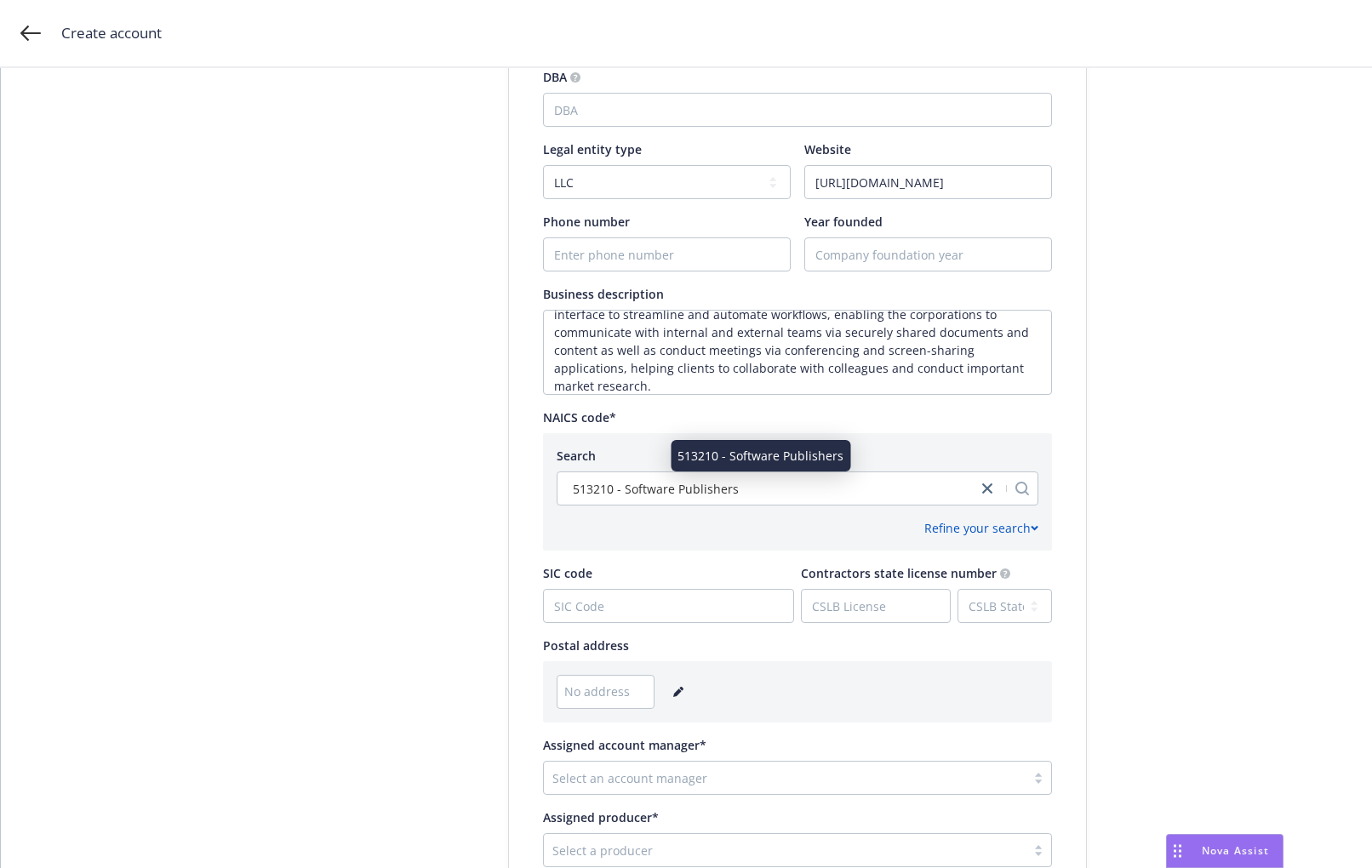
click at [730, 486] on div "513210 - Software Publishers" at bounding box center [767, 489] width 403 height 17
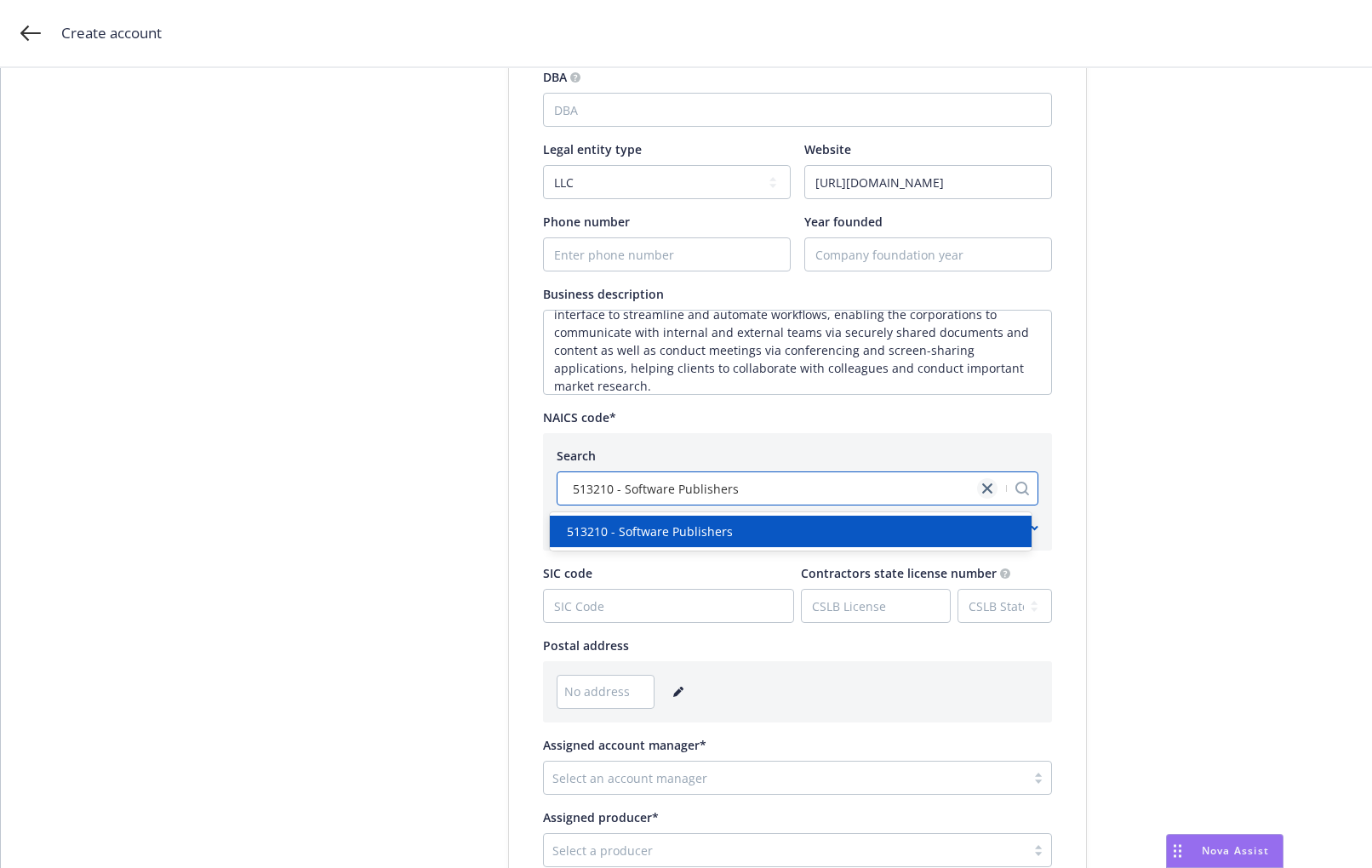
click at [977, 485] on link "close" at bounding box center [987, 488] width 20 height 20
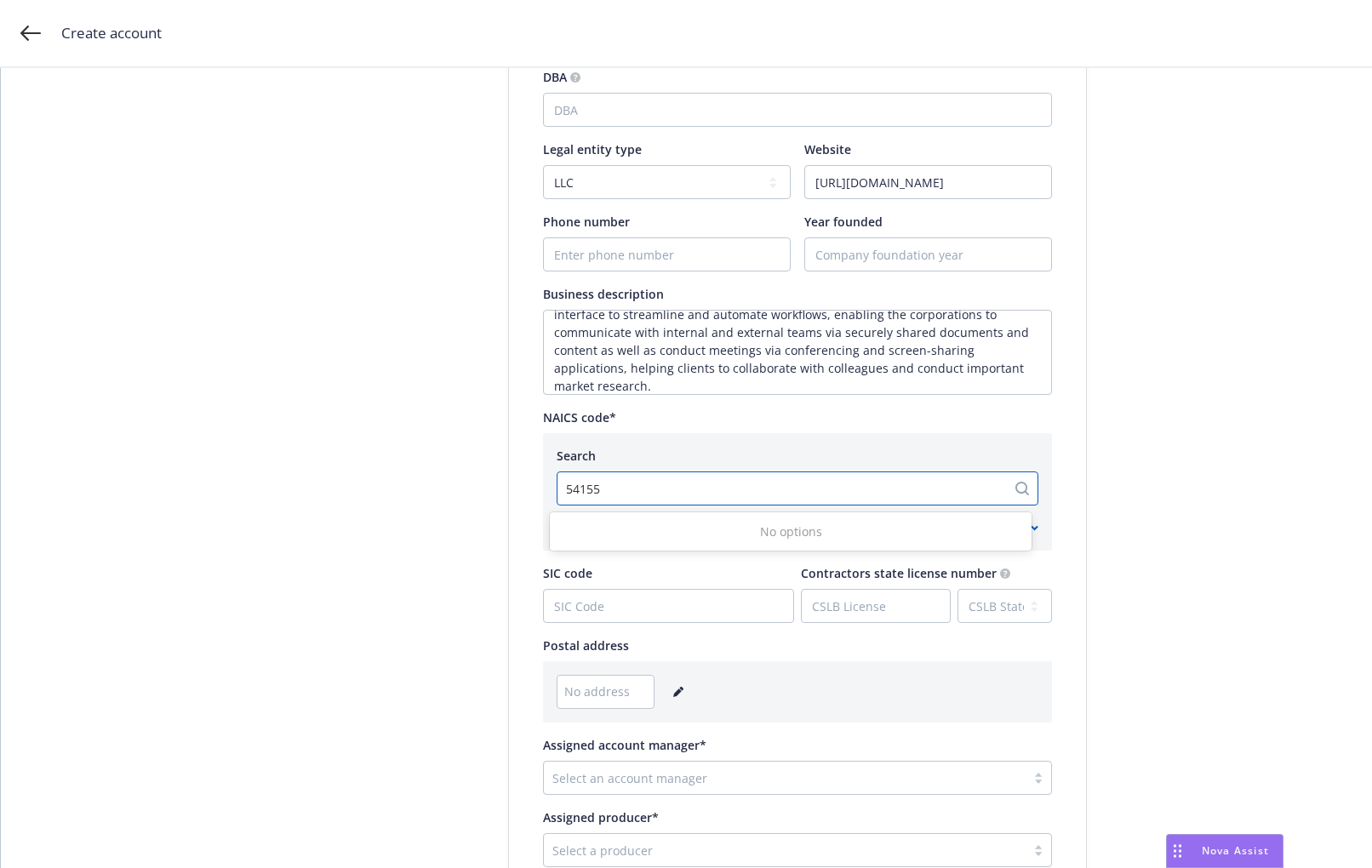
type input "5415"
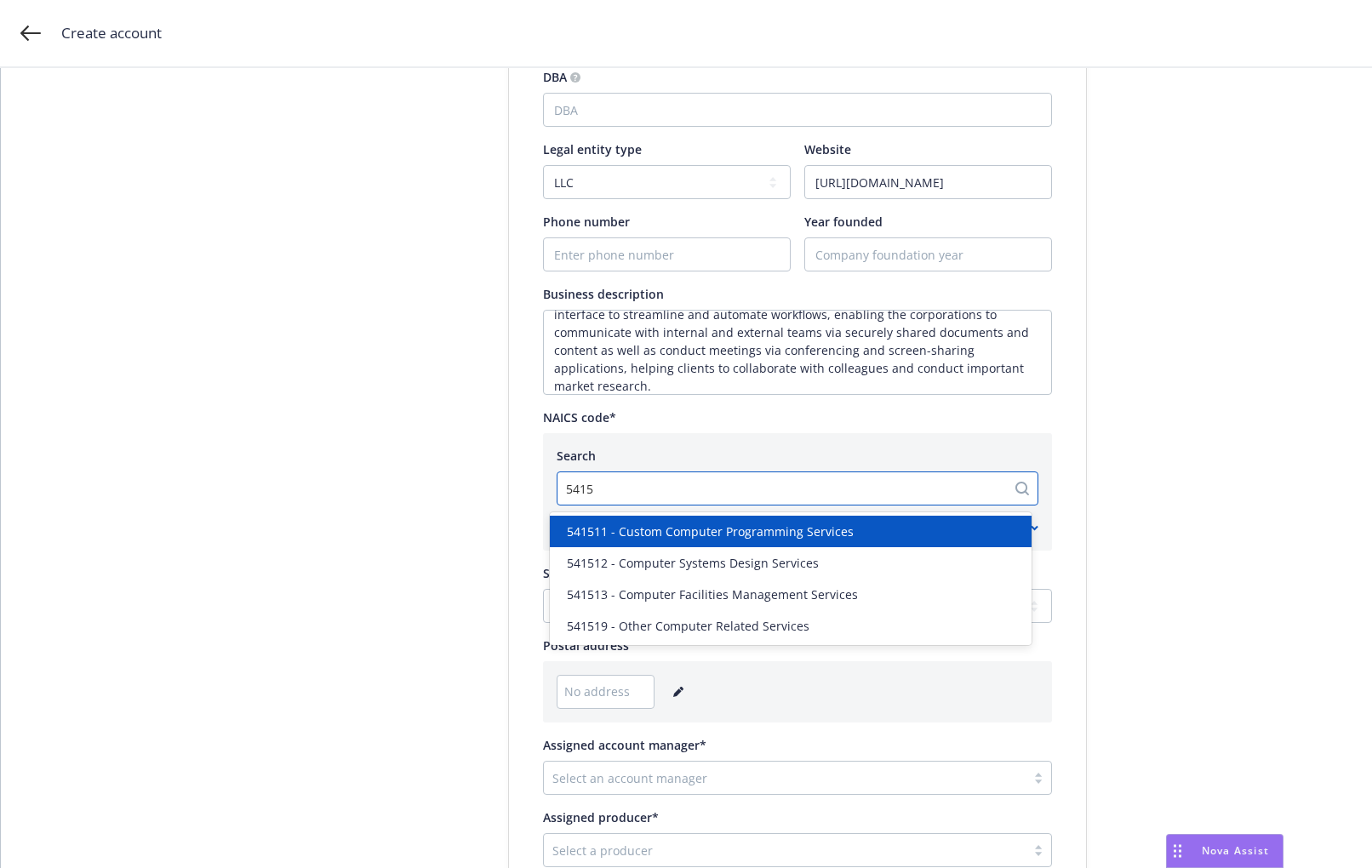
click at [807, 528] on span "541511 - Custom Computer Programming Services" at bounding box center [710, 531] width 287 height 17
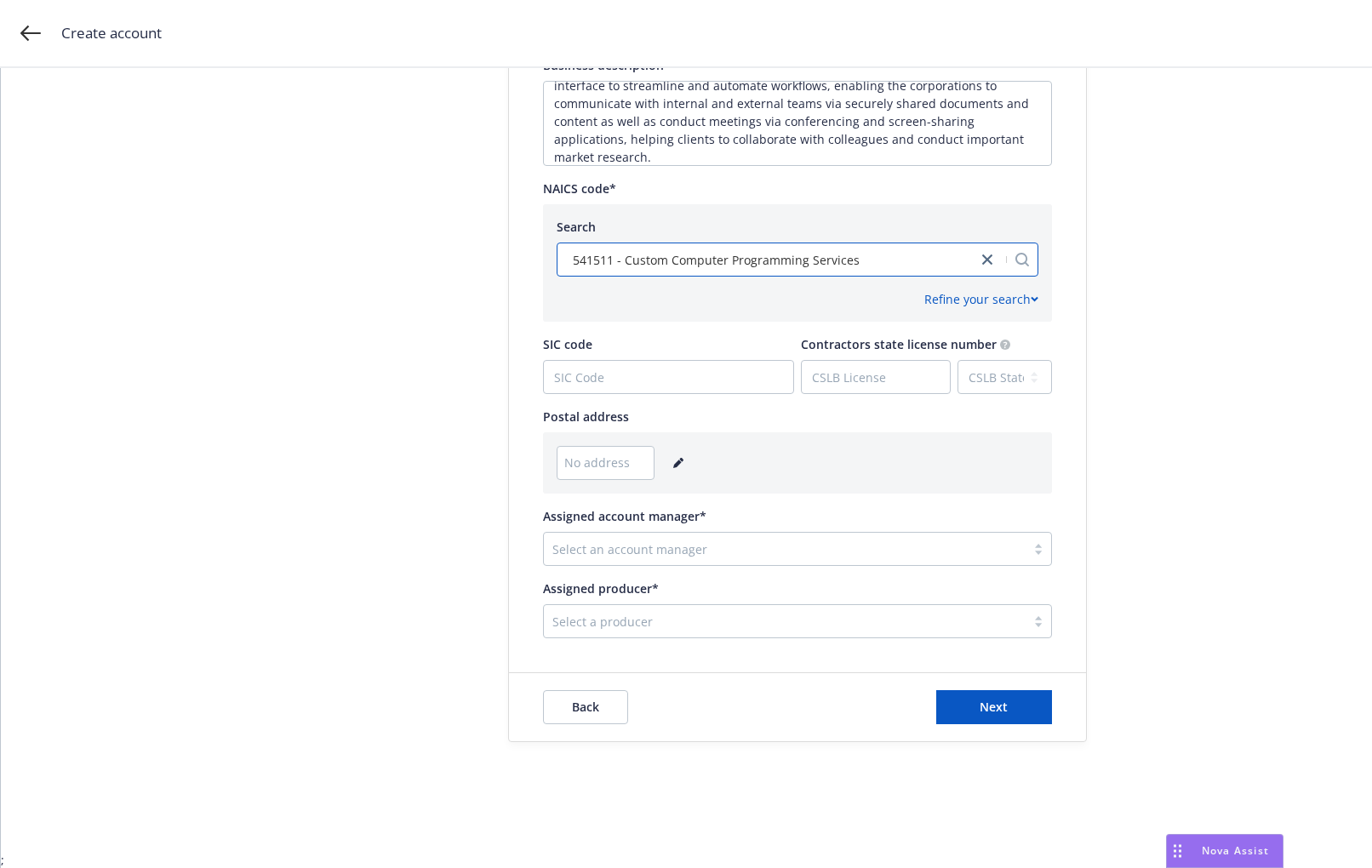
scroll to position [740, 0]
click at [620, 548] on div at bounding box center [784, 547] width 465 height 20
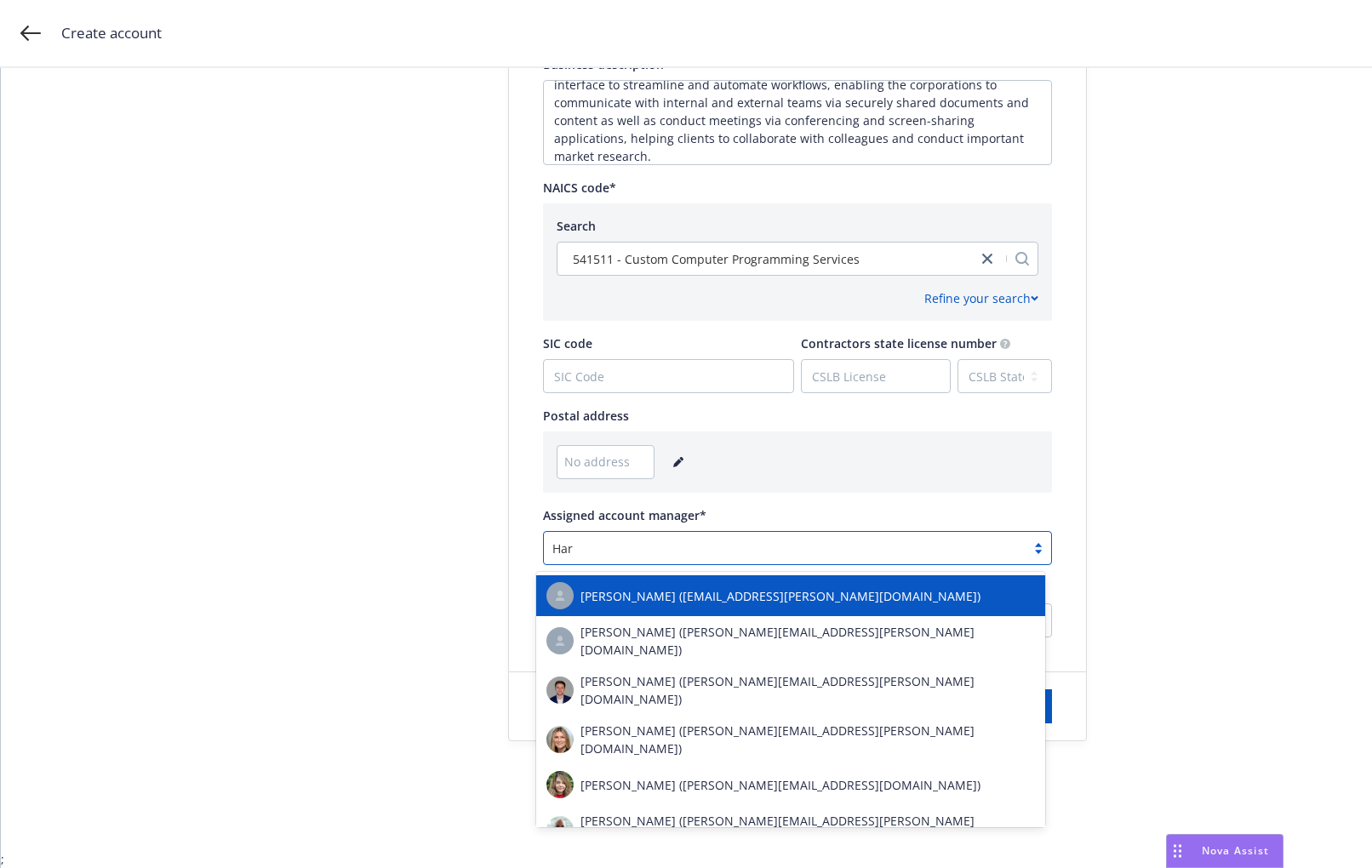
type input "Harr"
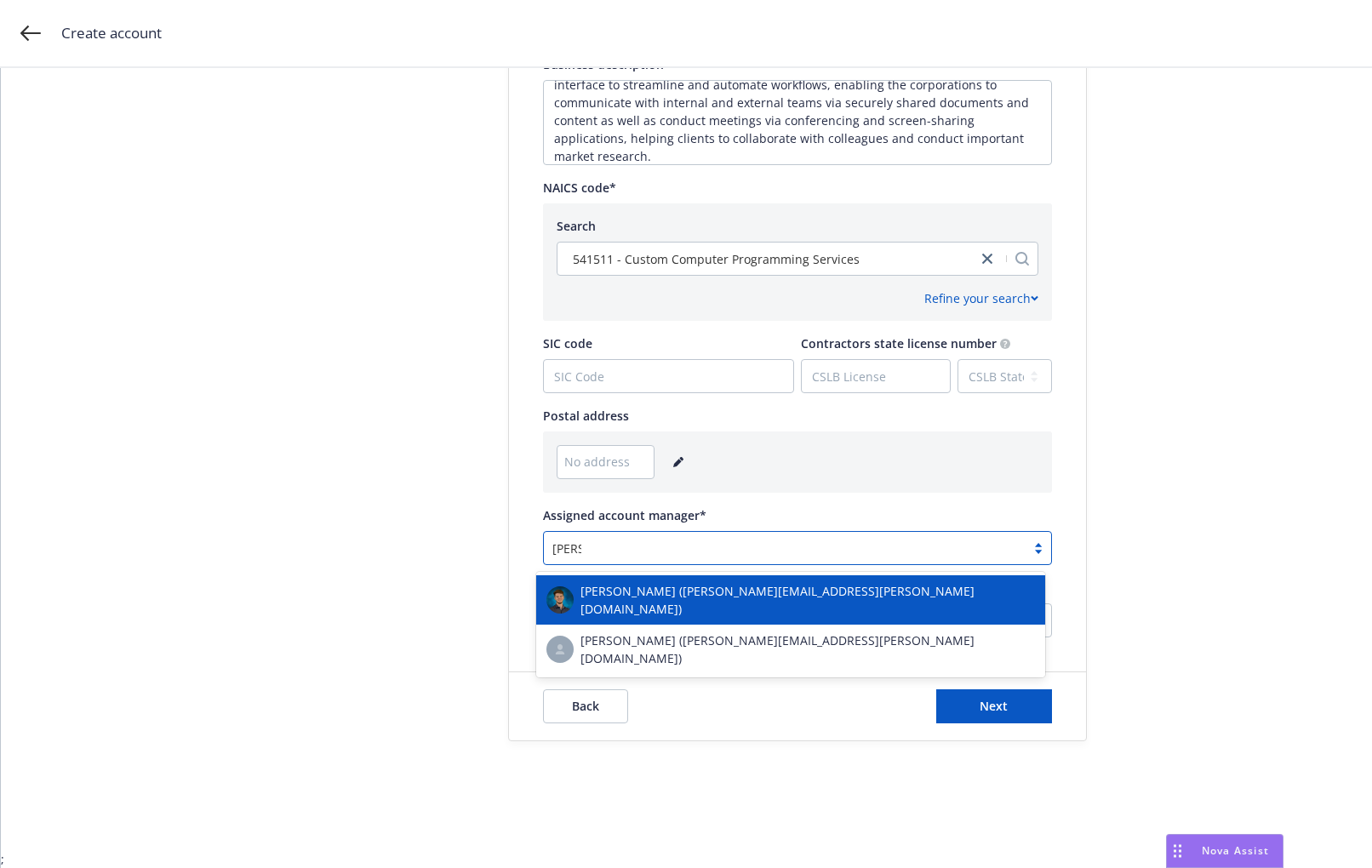
click at [628, 591] on span "Harrison Kepp (harrison.kepp@newfront.com)" at bounding box center [807, 600] width 454 height 36
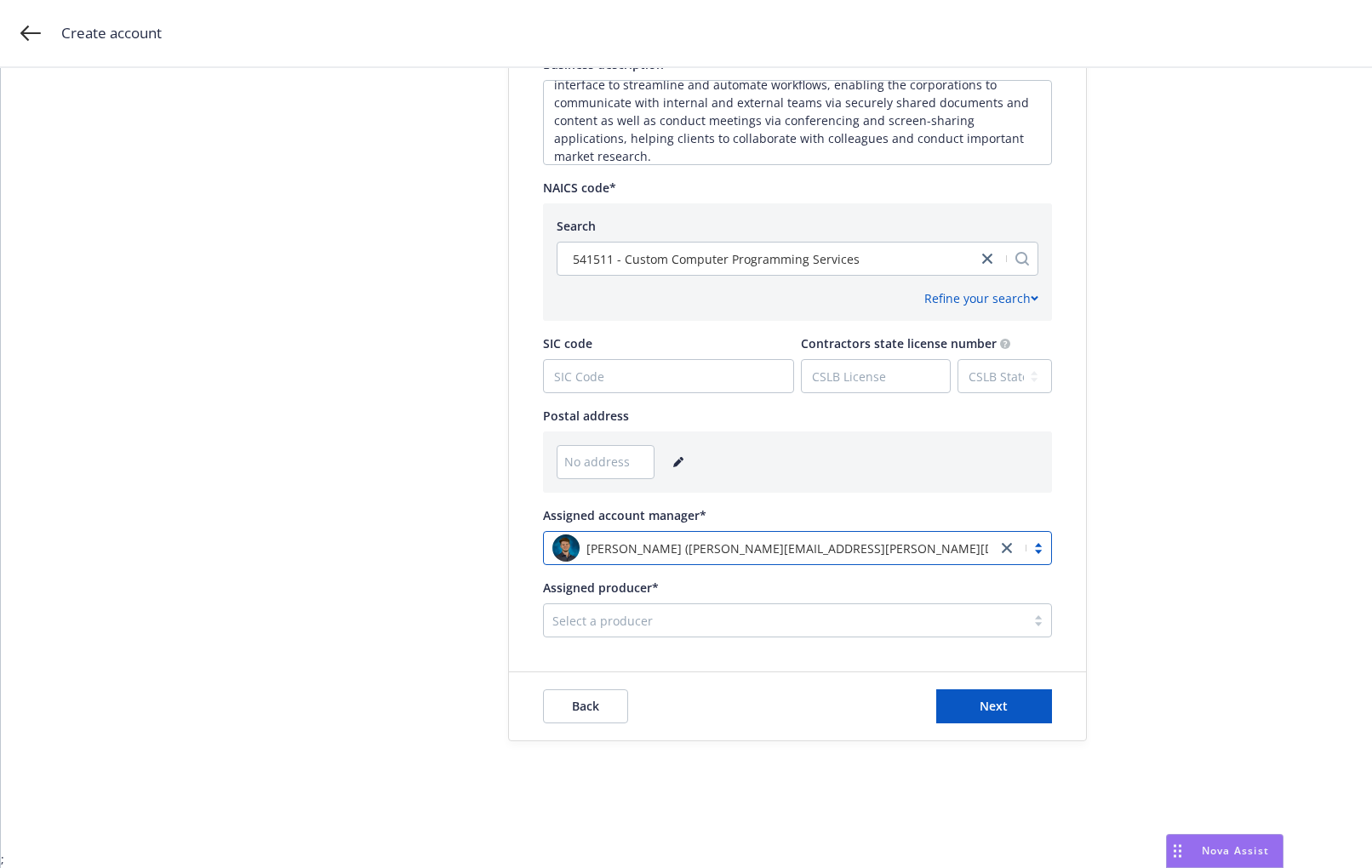
click at [596, 624] on div at bounding box center [784, 620] width 465 height 20
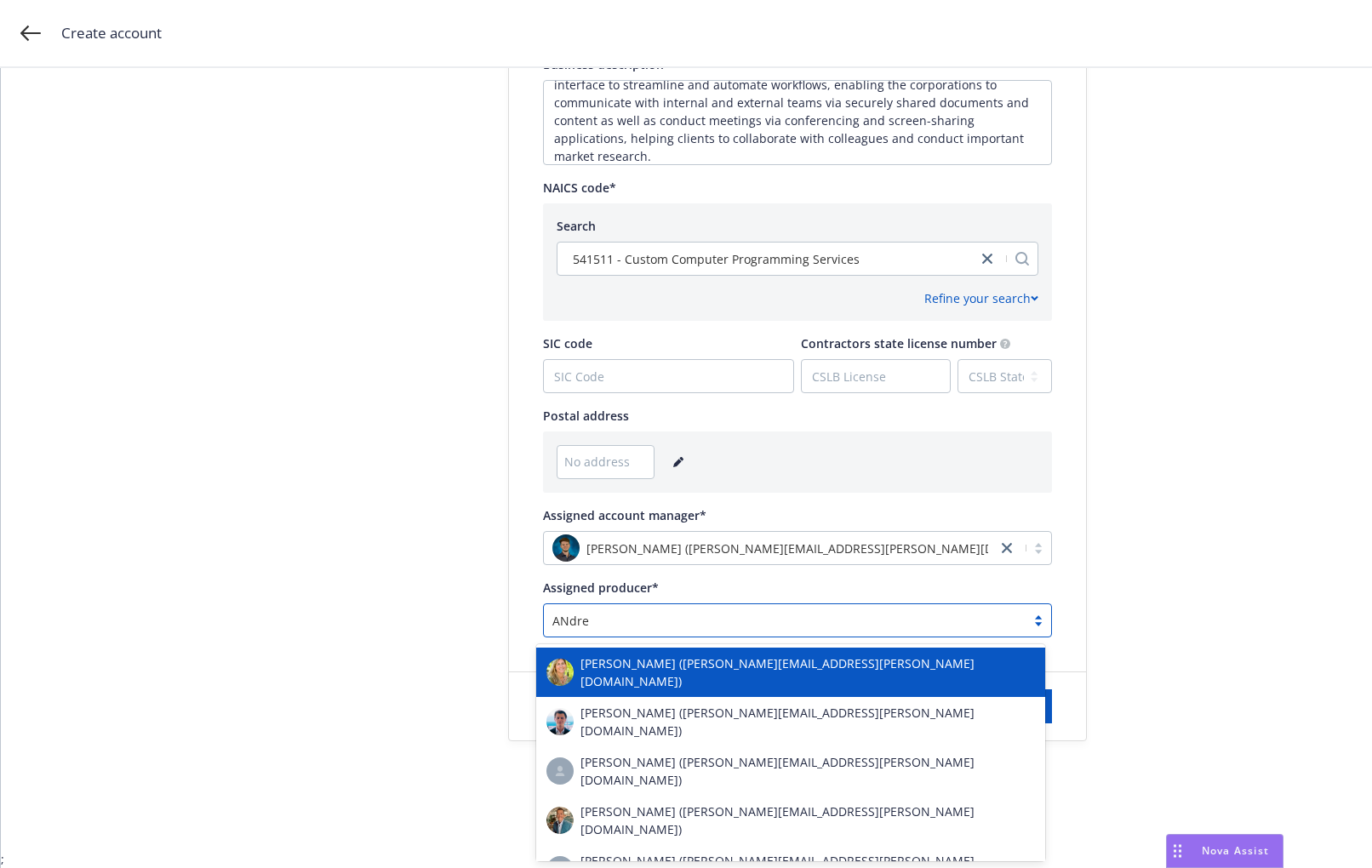
type input "ANdrew"
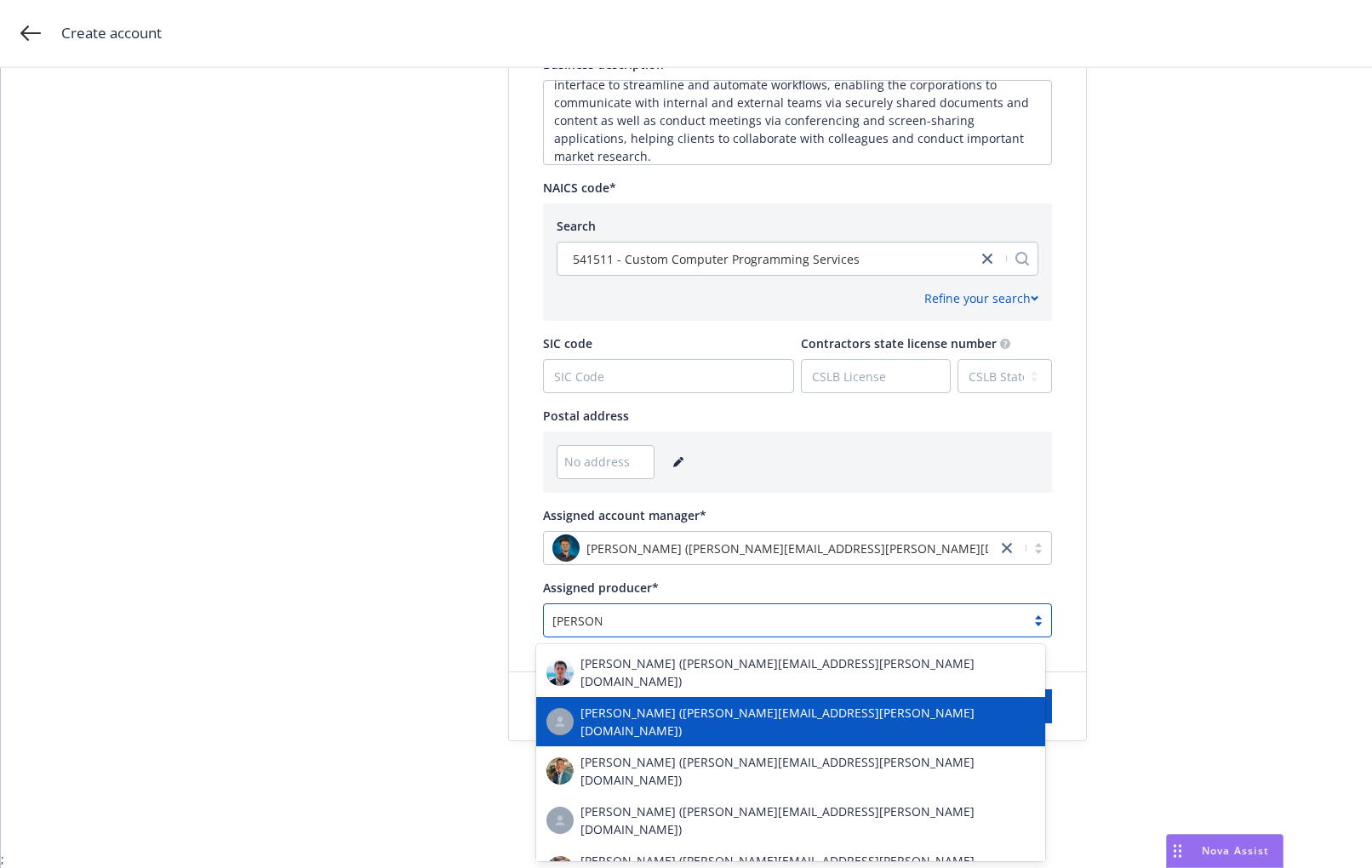
click at [678, 696] on div "Andrew Hersh (andrew.hersh@newfront.com)" at bounding box center [791, 721] width 509 height 50
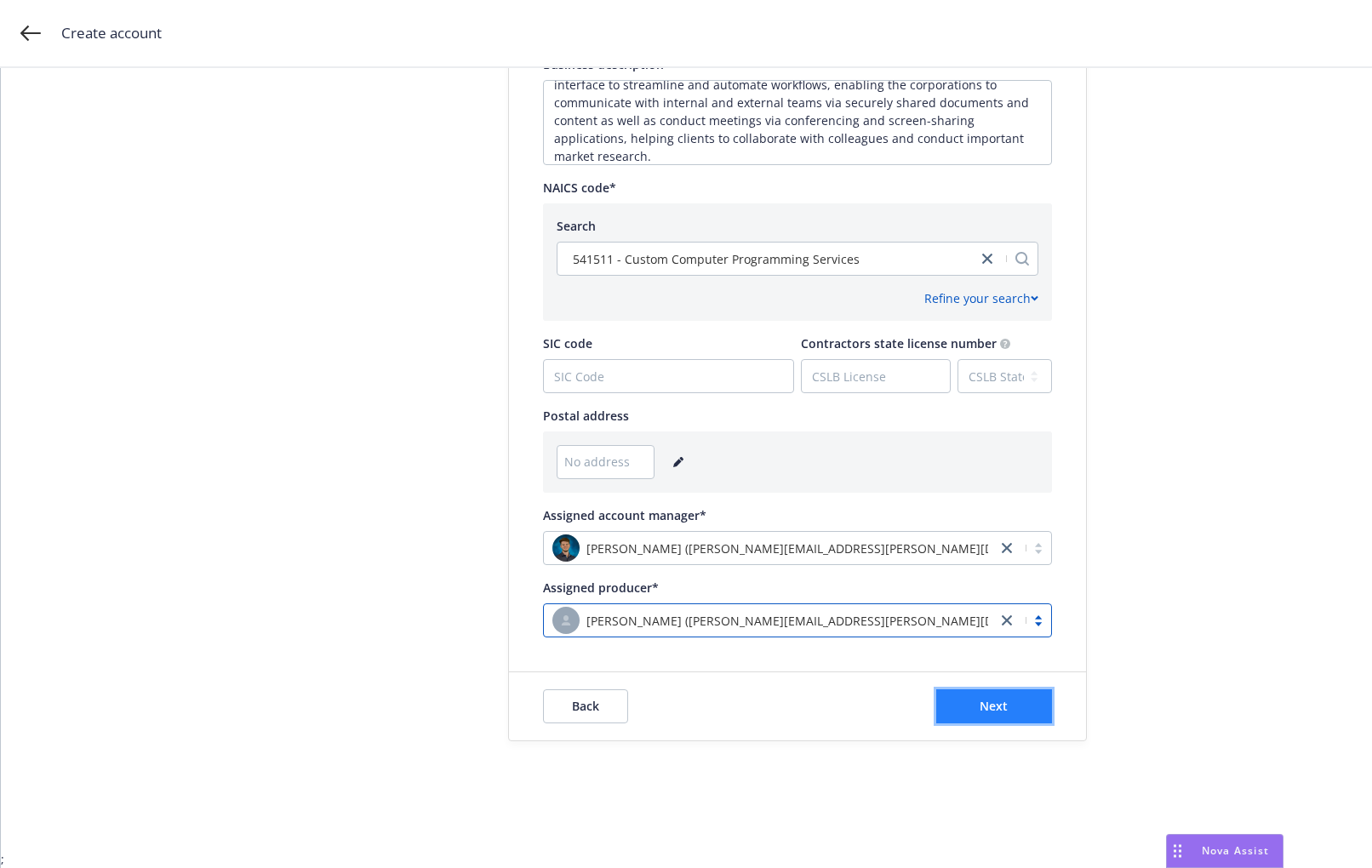
click at [952, 709] on button "Next" at bounding box center [994, 706] width 116 height 34
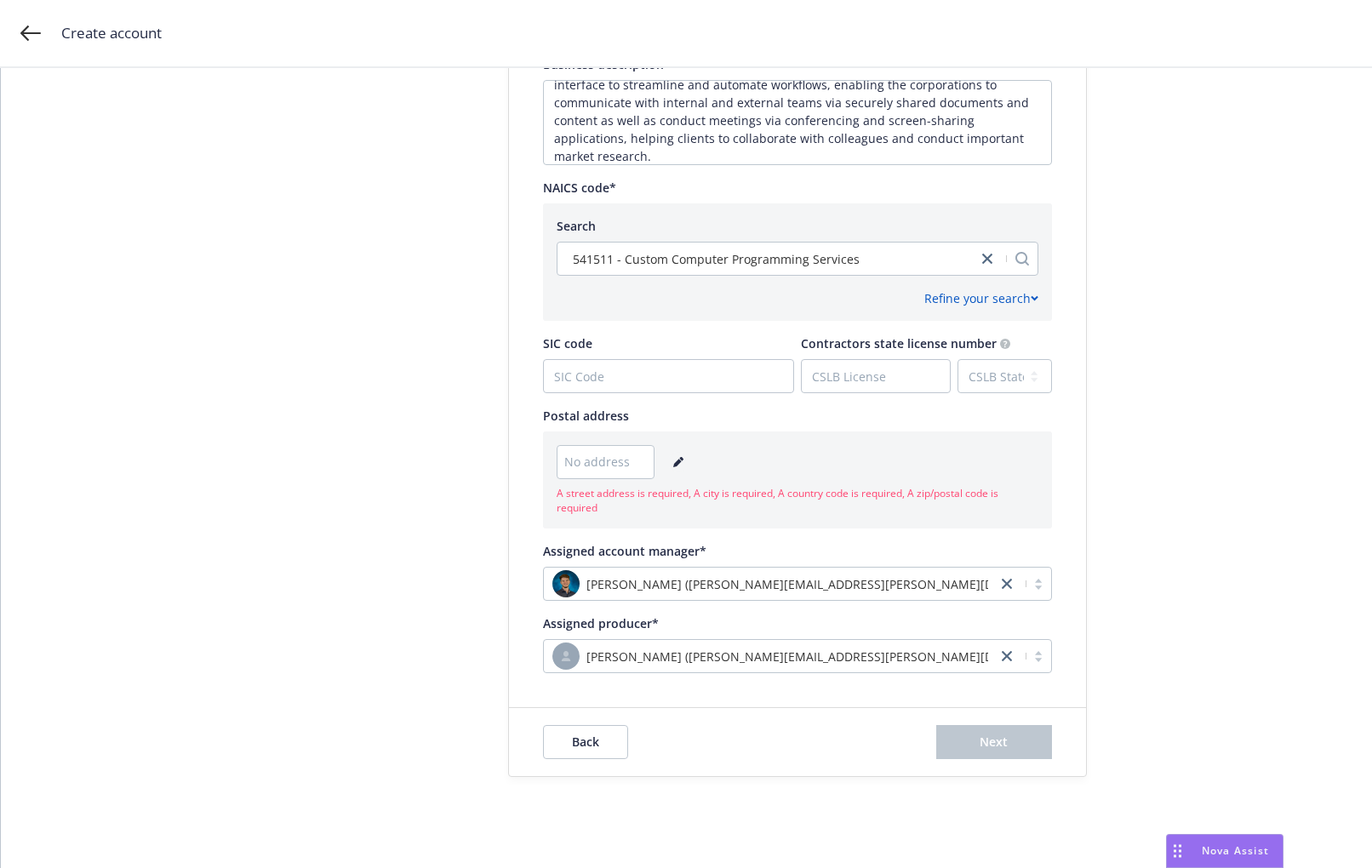
click at [673, 461] on icon "editPencil" at bounding box center [678, 462] width 10 height 10
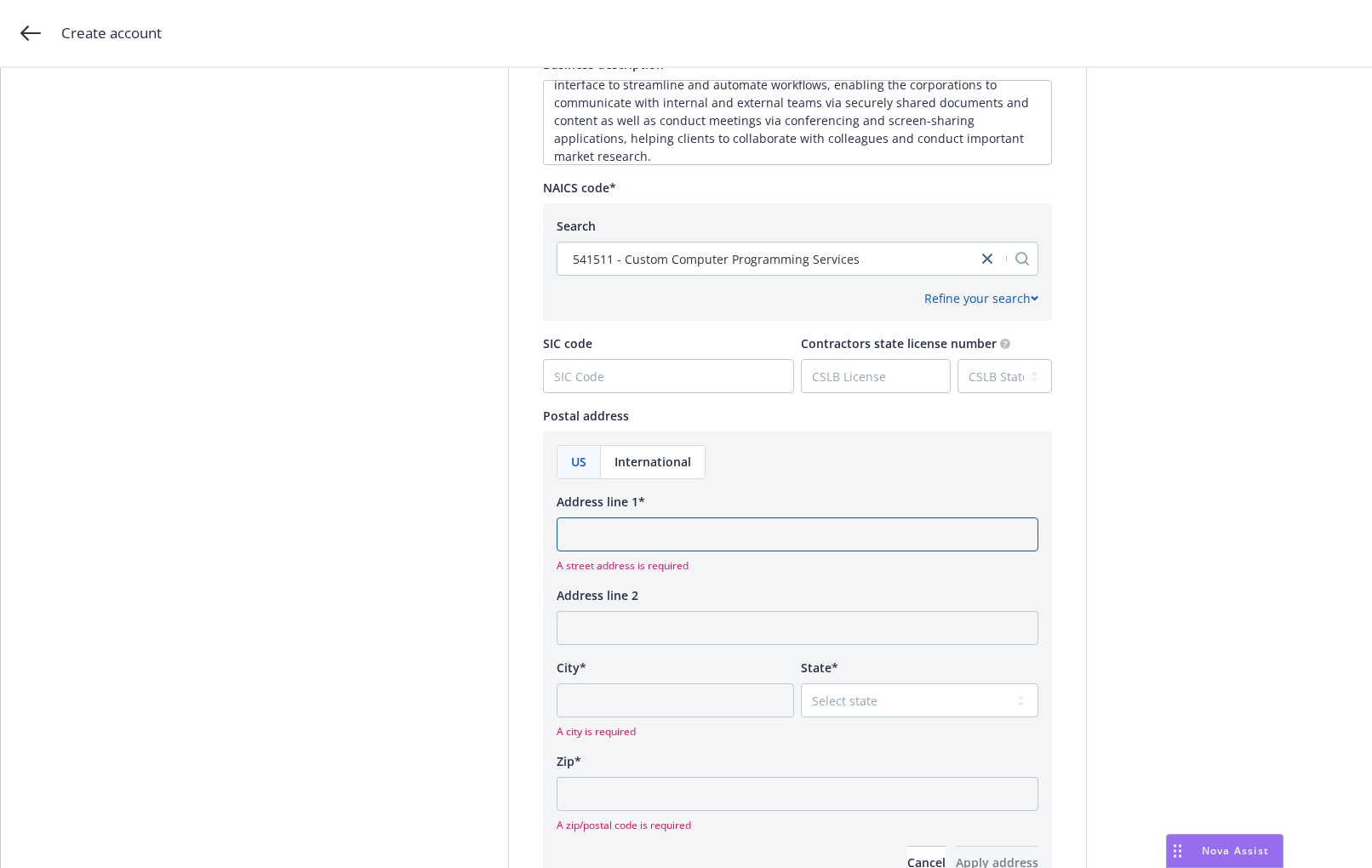
click at [590, 535] on input "Address line 1*" at bounding box center [797, 534] width 482 height 34
type input "1245 Broadway, 3rd Floor"
click at [579, 698] on input "City*" at bounding box center [675, 700] width 237 height 34
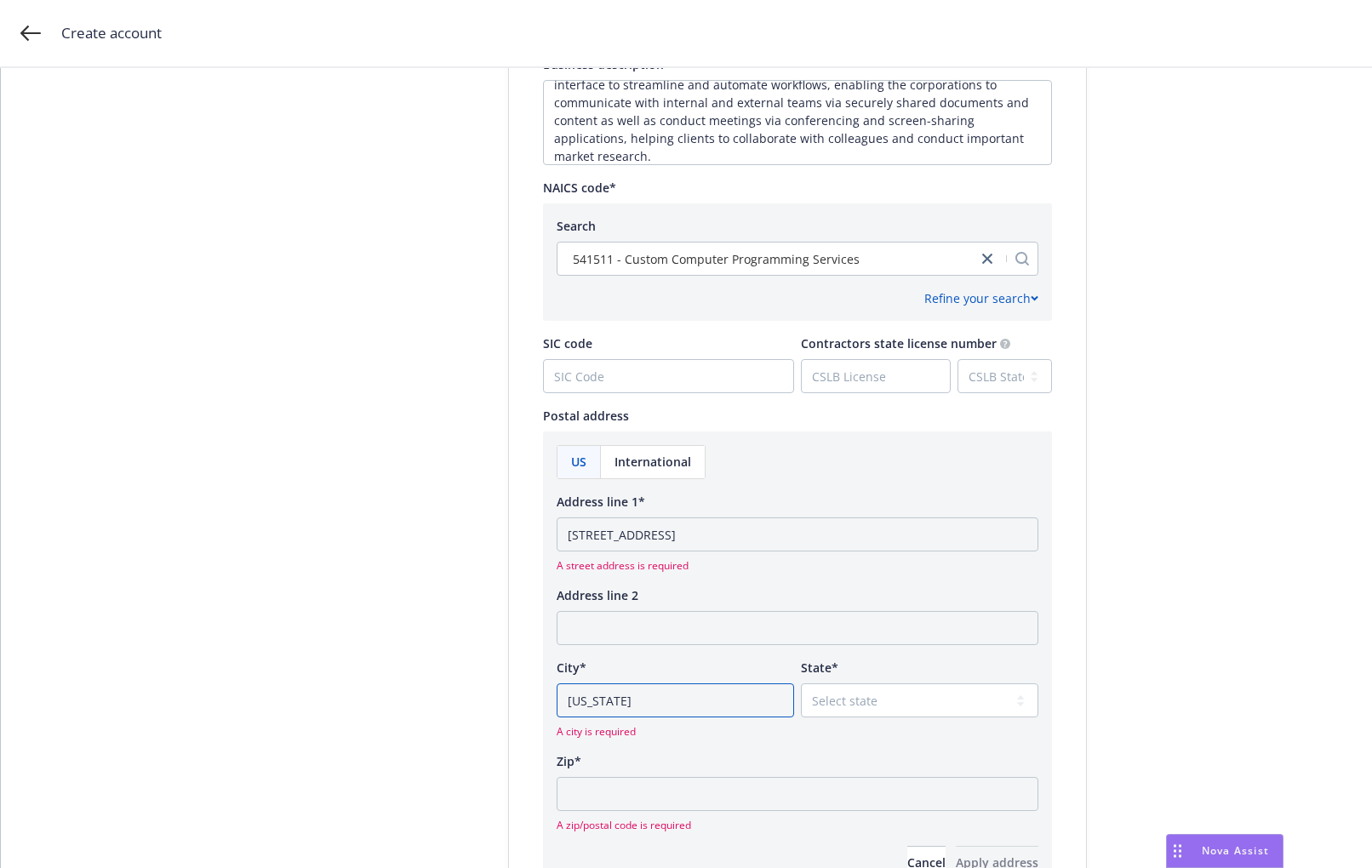
type input "New York"
click at [858, 701] on select "Select state Alabama Alaska American Samoa Arizona Arkansas Baker Island Califo…" at bounding box center [920, 700] width 237 height 34
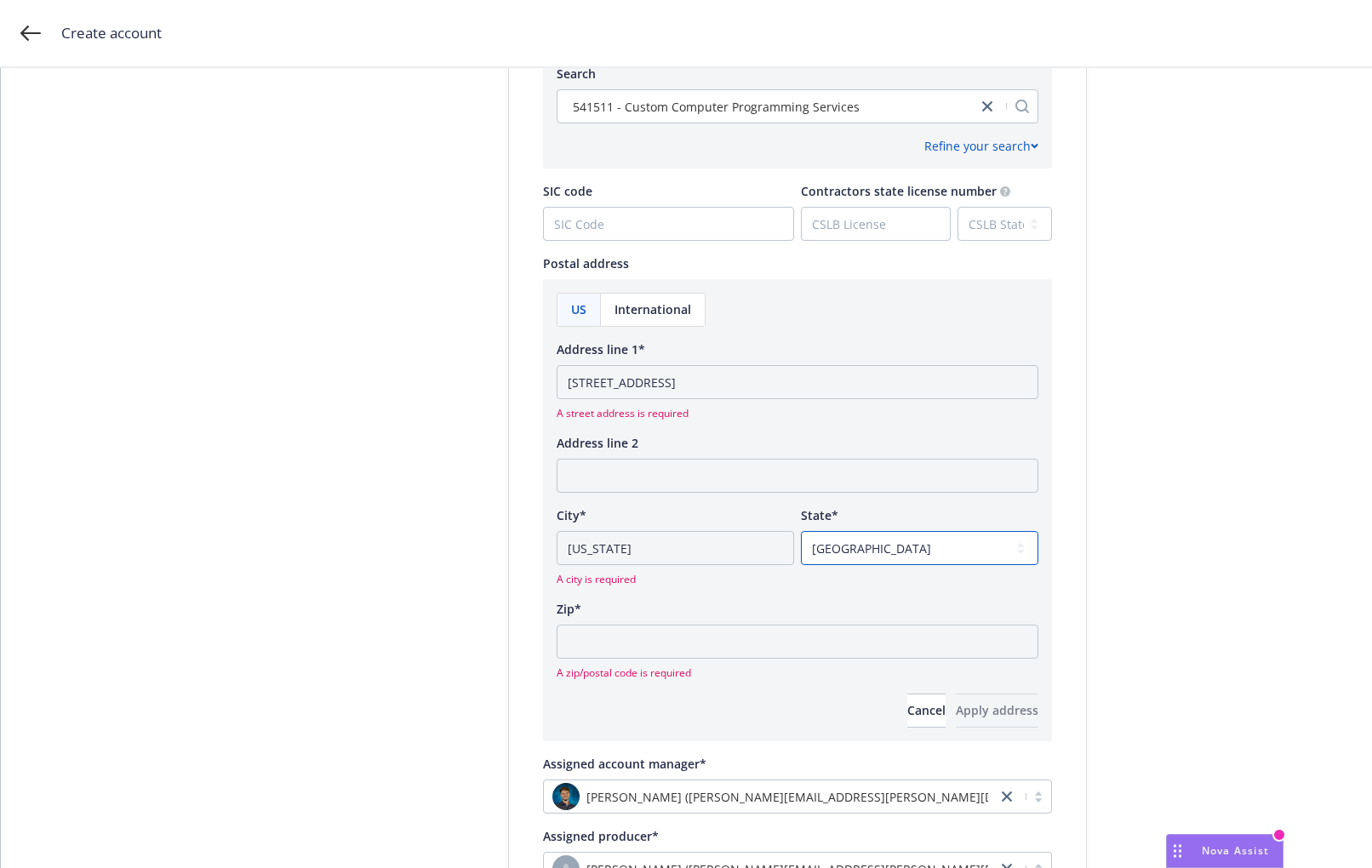
scroll to position [911, 0]
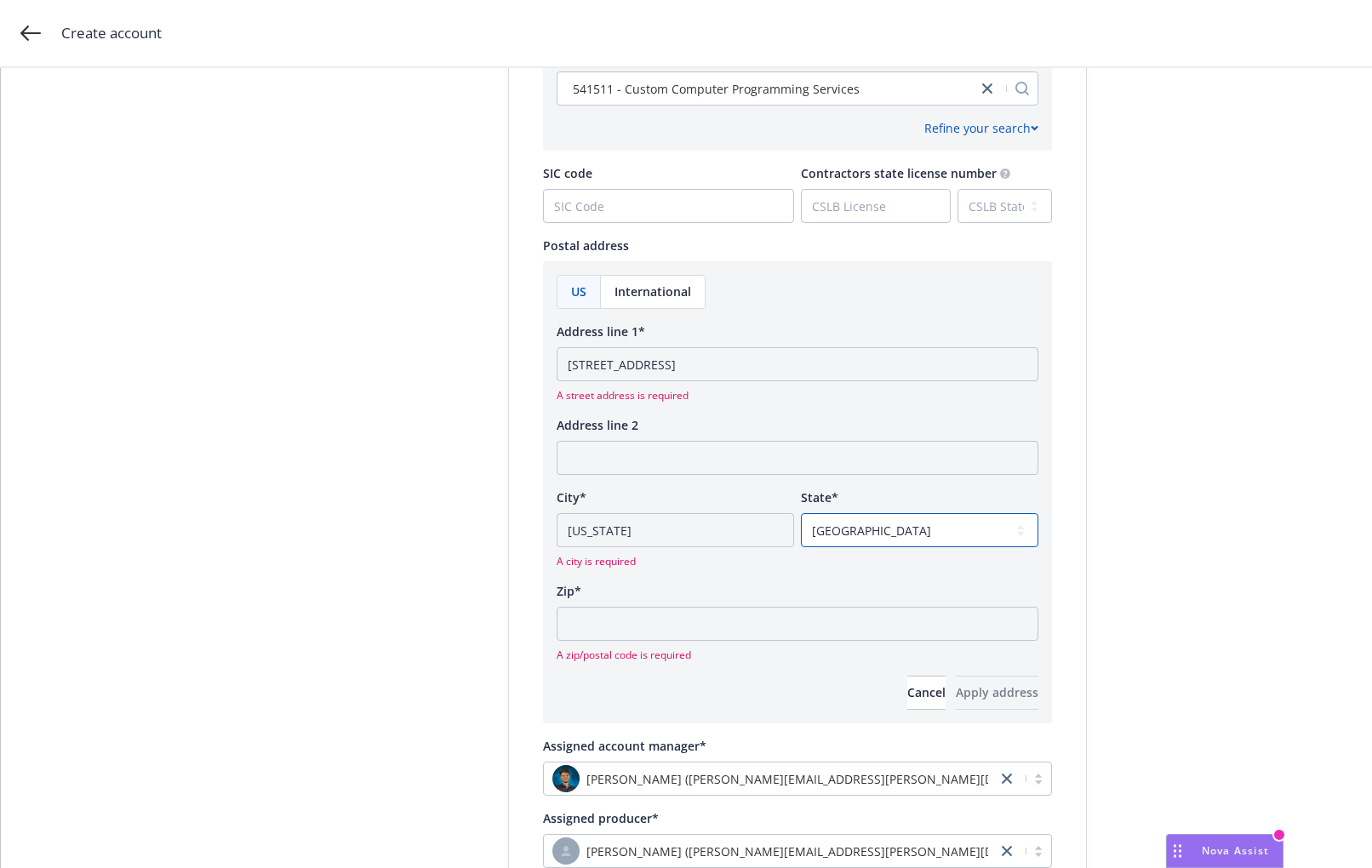
click at [896, 528] on select "Select state Alabama Alaska American Samoa Arizona Arkansas Baker Island Califo…" at bounding box center [920, 530] width 237 height 34
select select "NY"
click at [801, 513] on select "Select state Alabama Alaska American Samoa Arizona Arkansas Baker Island Califo…" at bounding box center [920, 530] width 237 height 34
click at [563, 626] on input "Zip*" at bounding box center [797, 623] width 482 height 34
type input "10001"
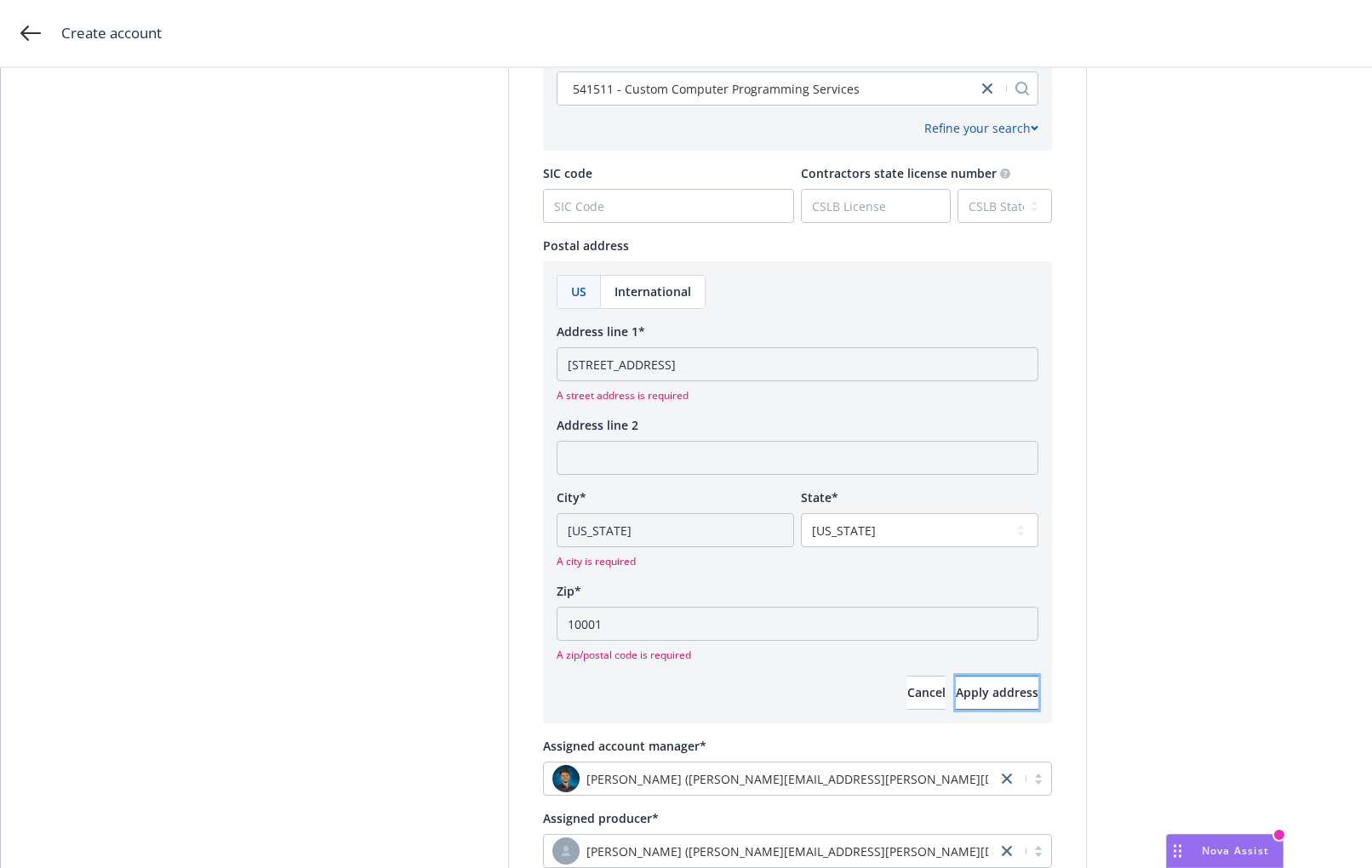
click at [988, 694] on span "Apply address" at bounding box center [996, 692] width 83 height 17
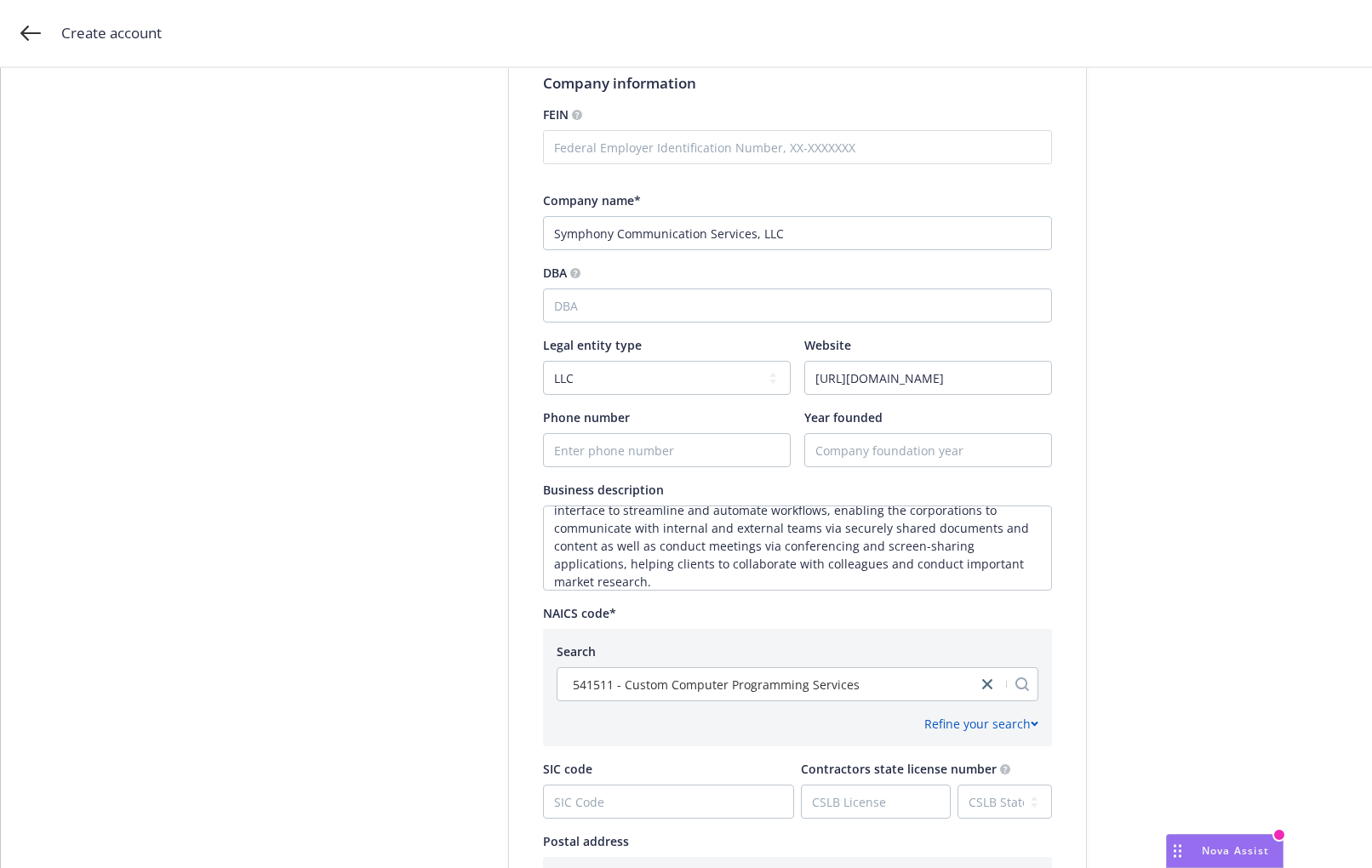
scroll to position [73, 0]
click at [1247, 807] on span "Nova Assist" at bounding box center [1234, 850] width 67 height 15
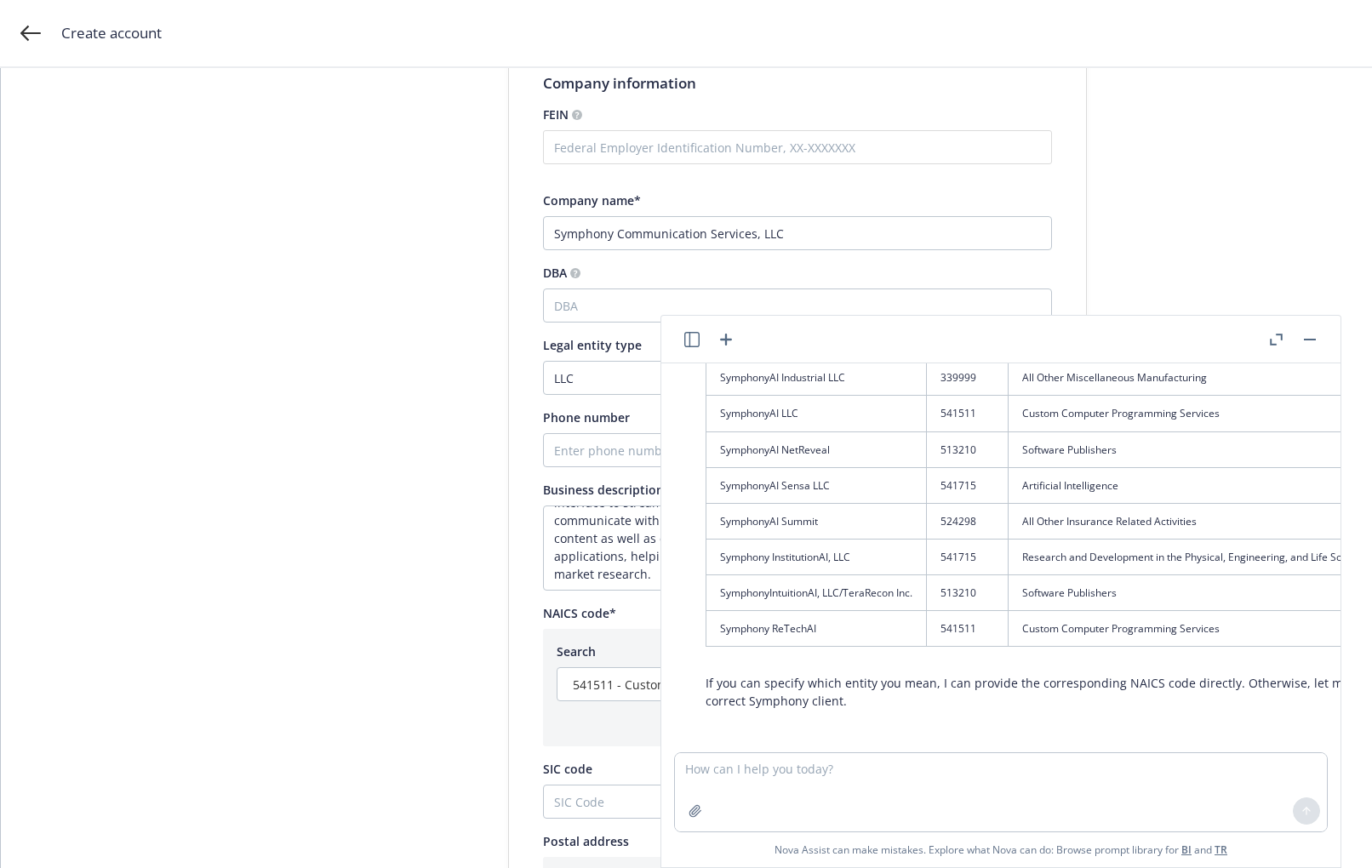
scroll to position [30, 0]
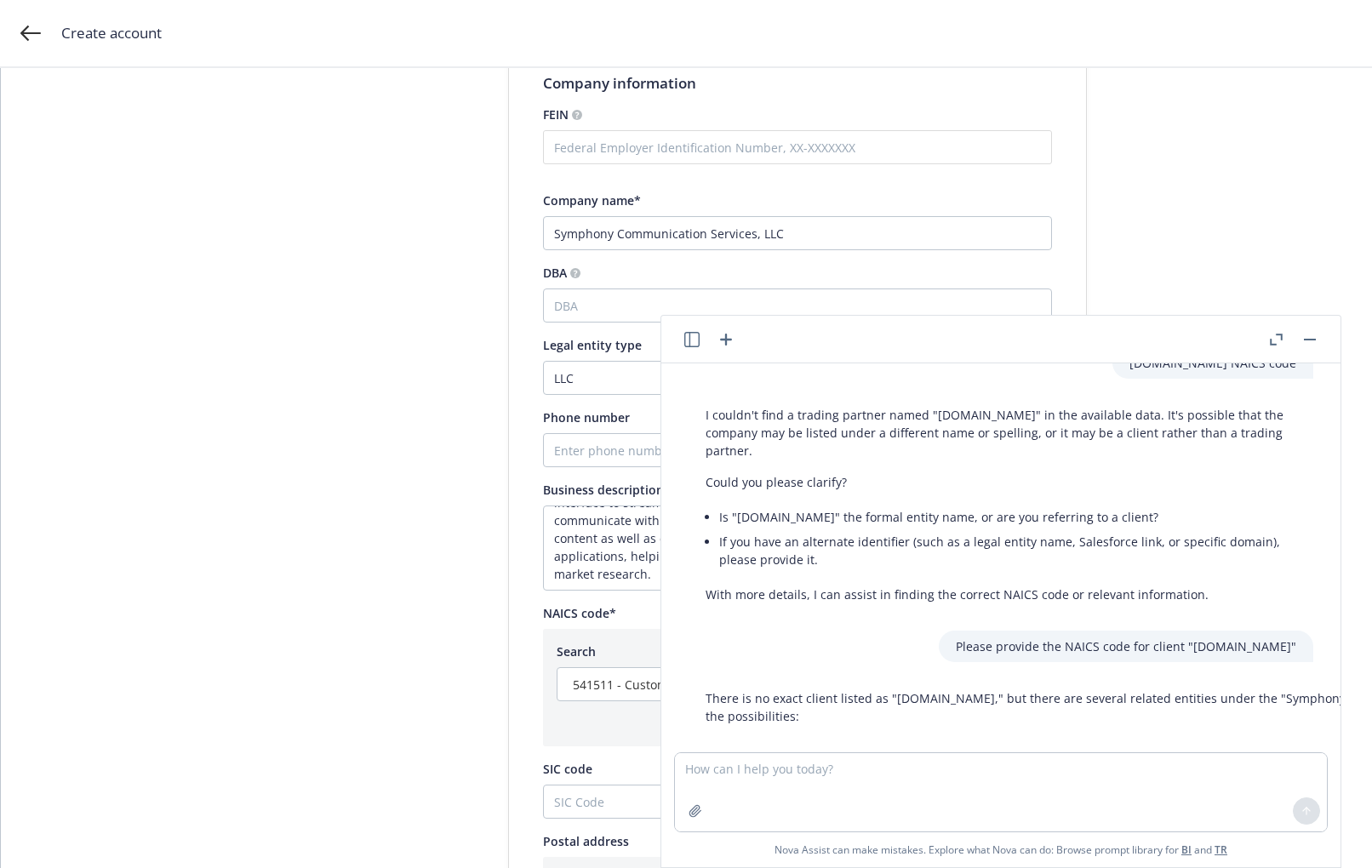
click at [1306, 342] on button "button" at bounding box center [1309, 339] width 20 height 20
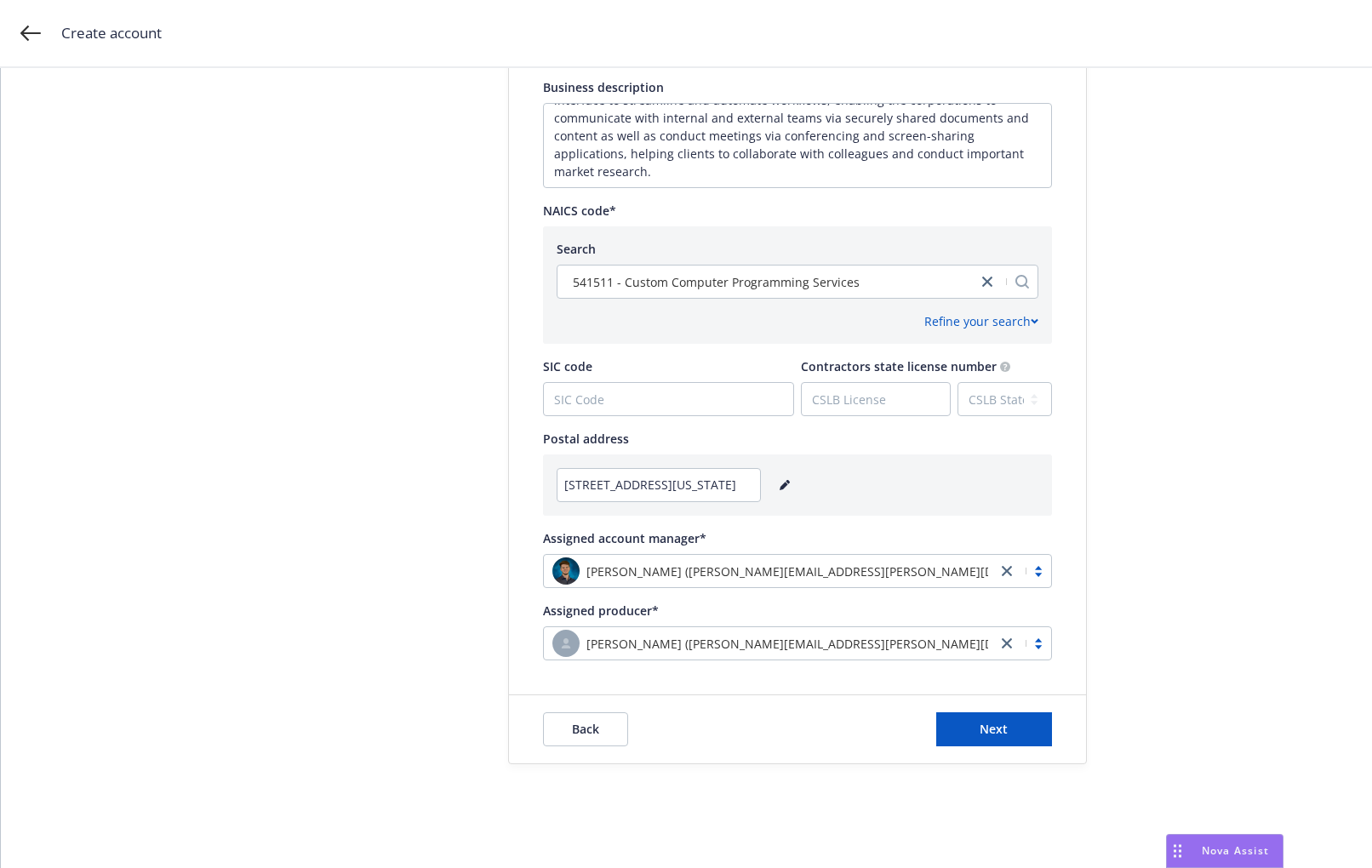
scroll to position [740, 0]
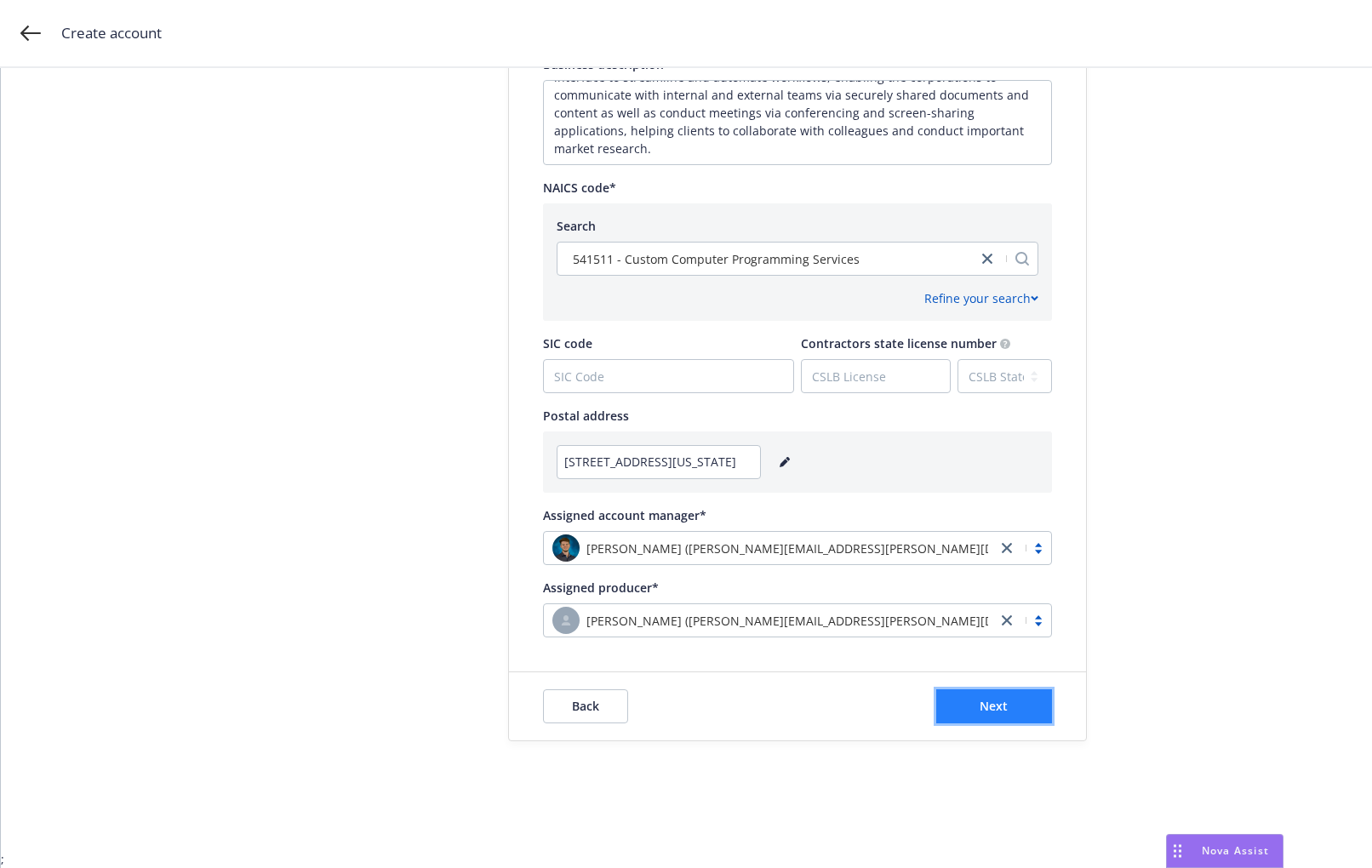
click at [981, 711] on span "Next" at bounding box center [994, 705] width 28 height 17
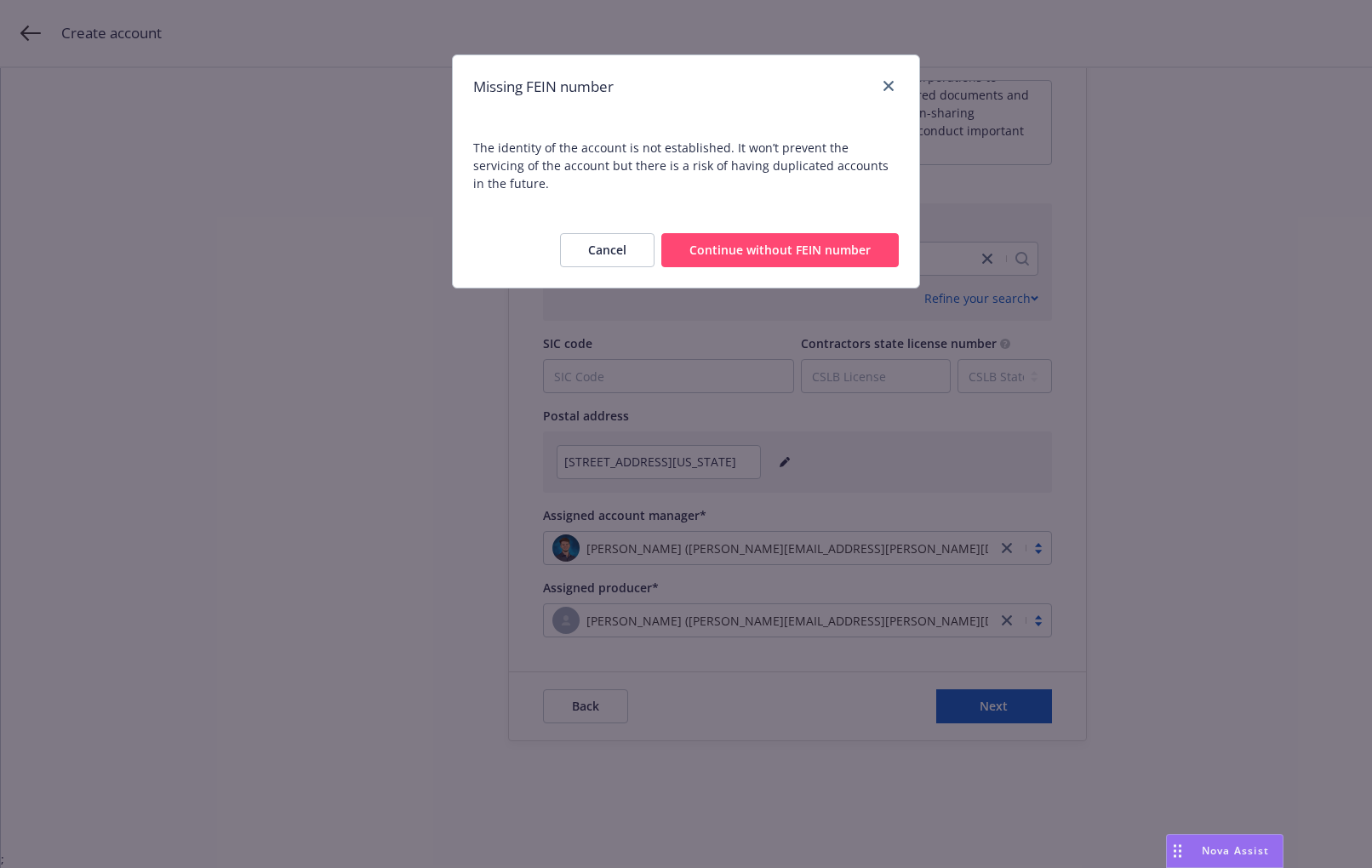
click at [755, 239] on button "Continue without FEIN number" at bounding box center [779, 249] width 237 height 34
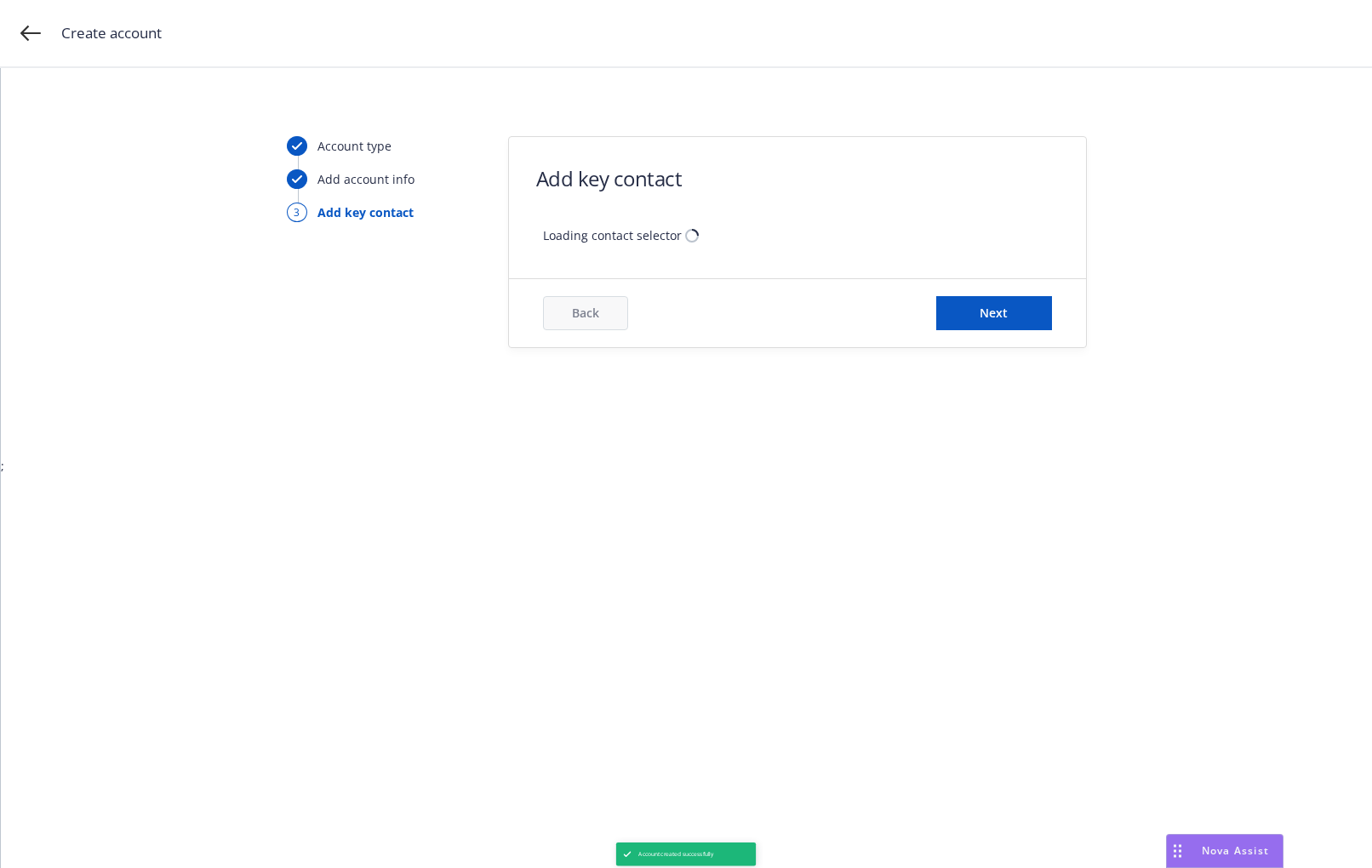
scroll to position [0, 0]
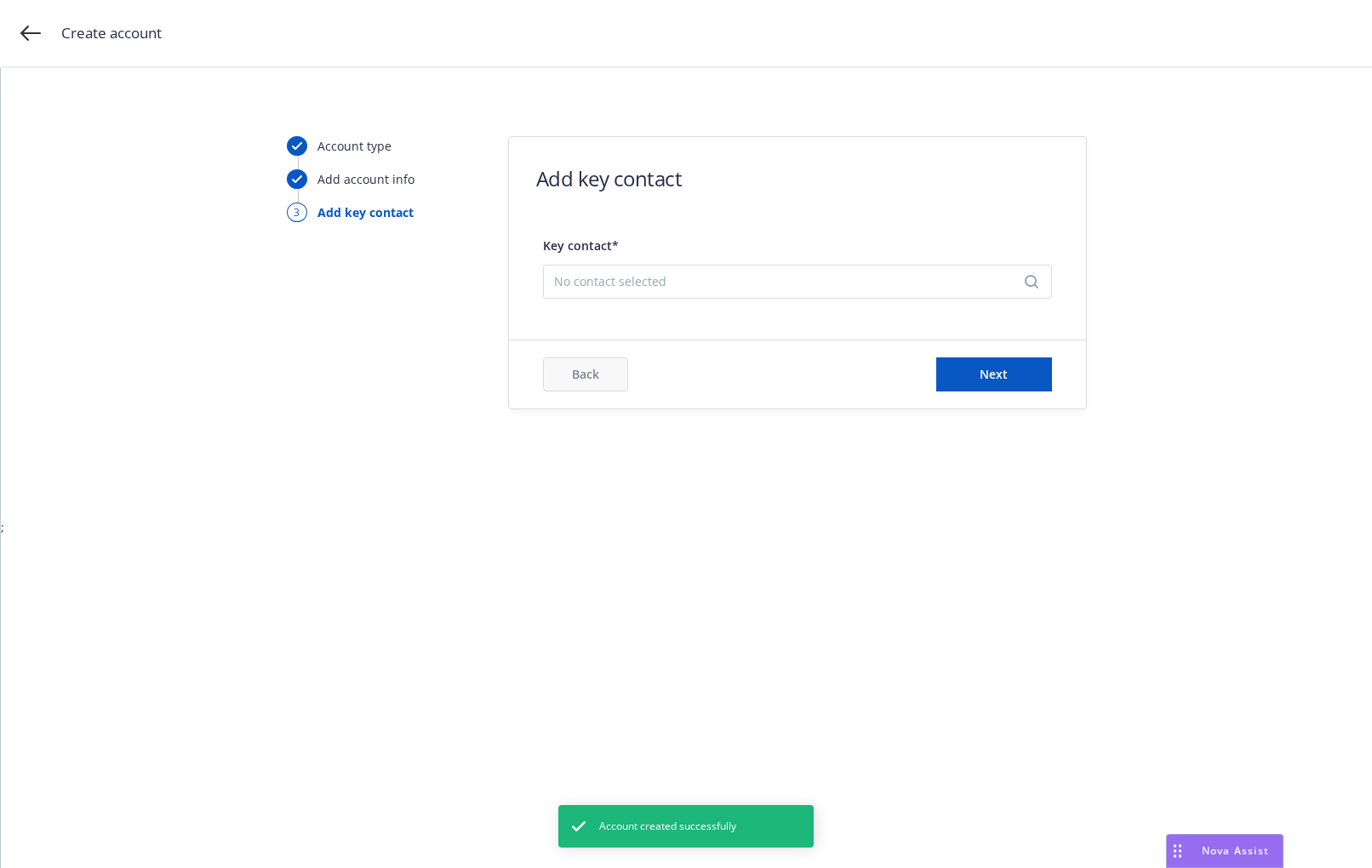
click at [625, 282] on span "No contact selected" at bounding box center [790, 281] width 473 height 17
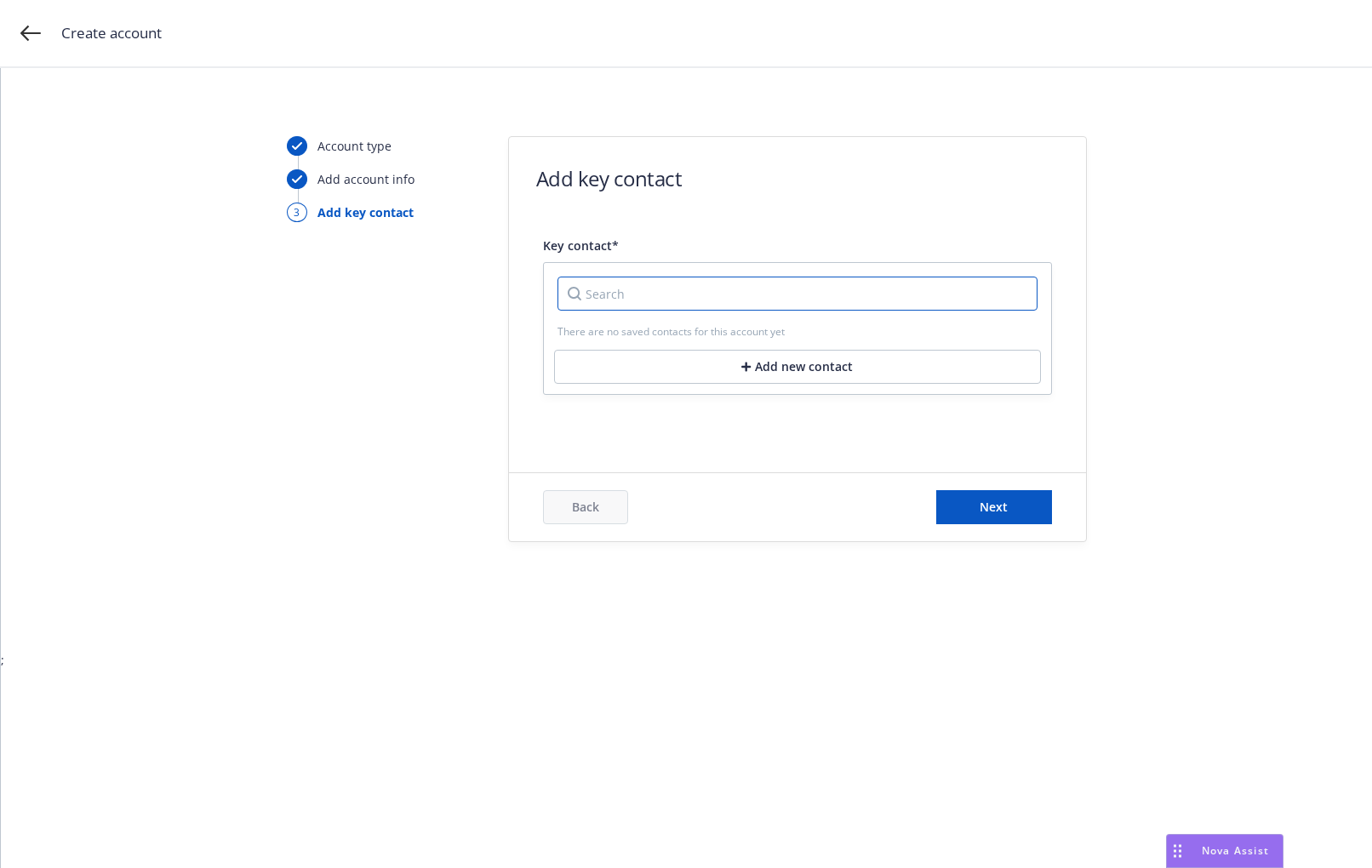
click at [606, 287] on input "Search" at bounding box center [797, 293] width 480 height 34
type input "Ben"
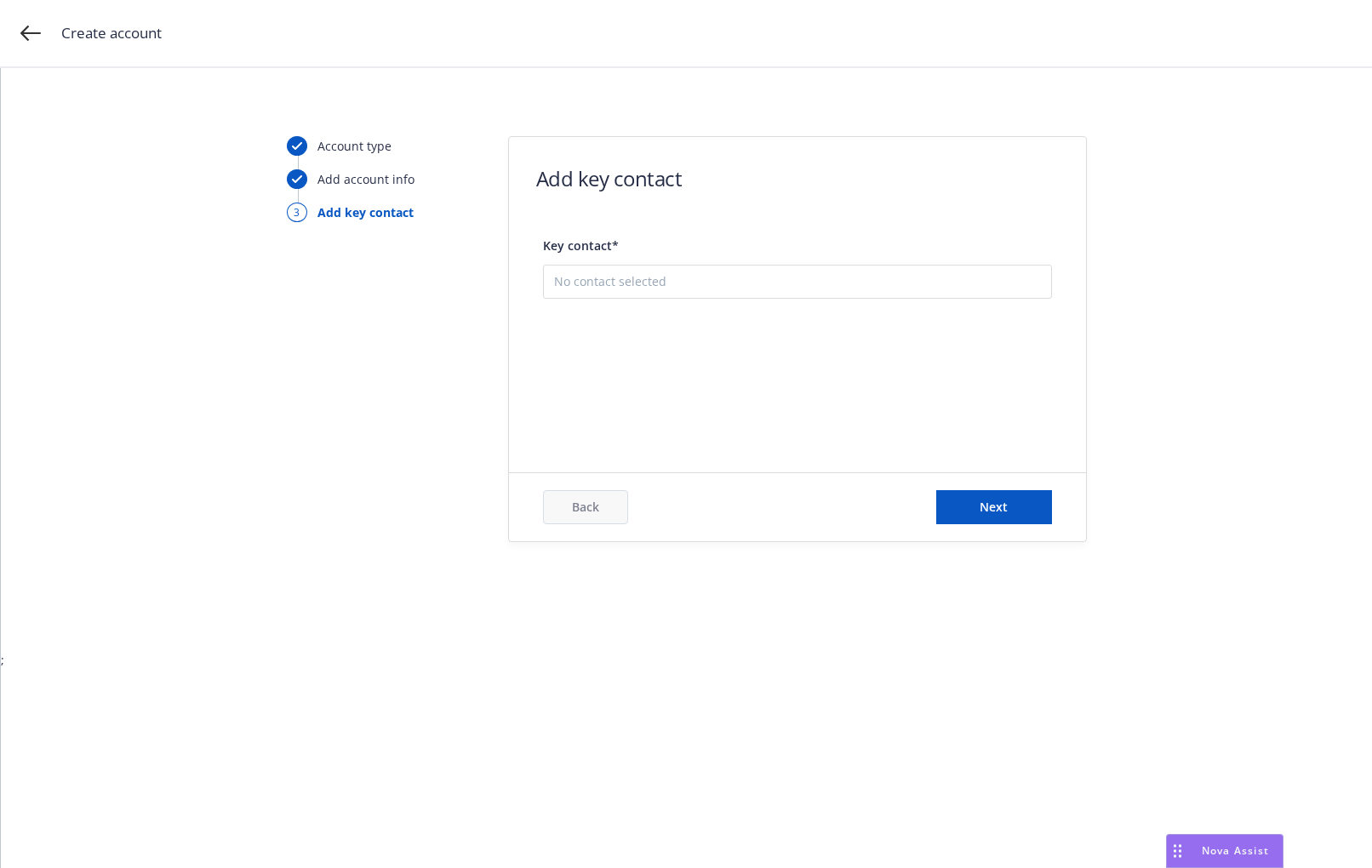
click at [765, 363] on button "Add new contact" at bounding box center [797, 366] width 486 height 34
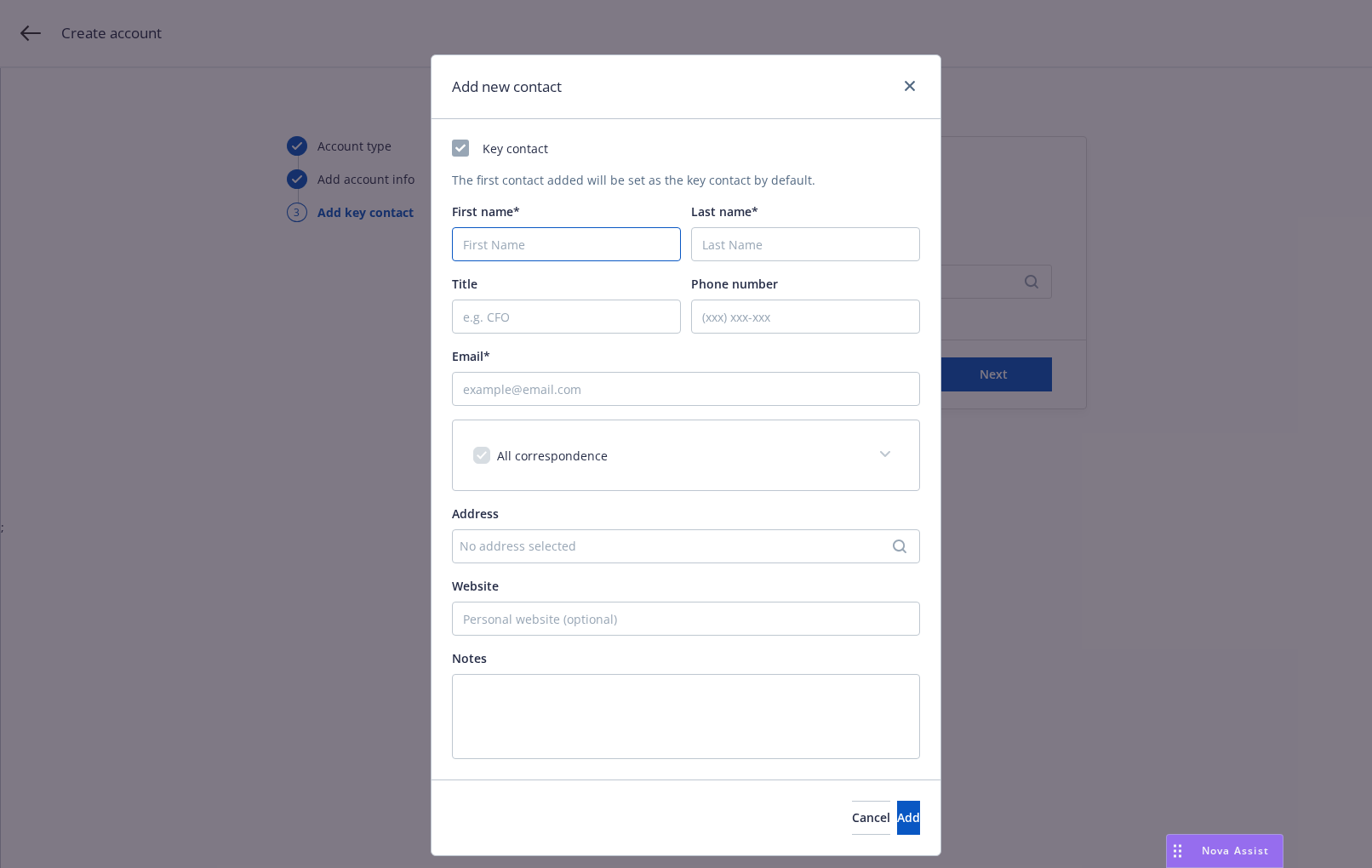
click at [493, 247] on input "First name*" at bounding box center [566, 244] width 229 height 34
type input "Ben"
type input "Chrnelich"
click at [486, 318] on input "Title" at bounding box center [566, 316] width 229 height 34
type input "Co-CEO & President"
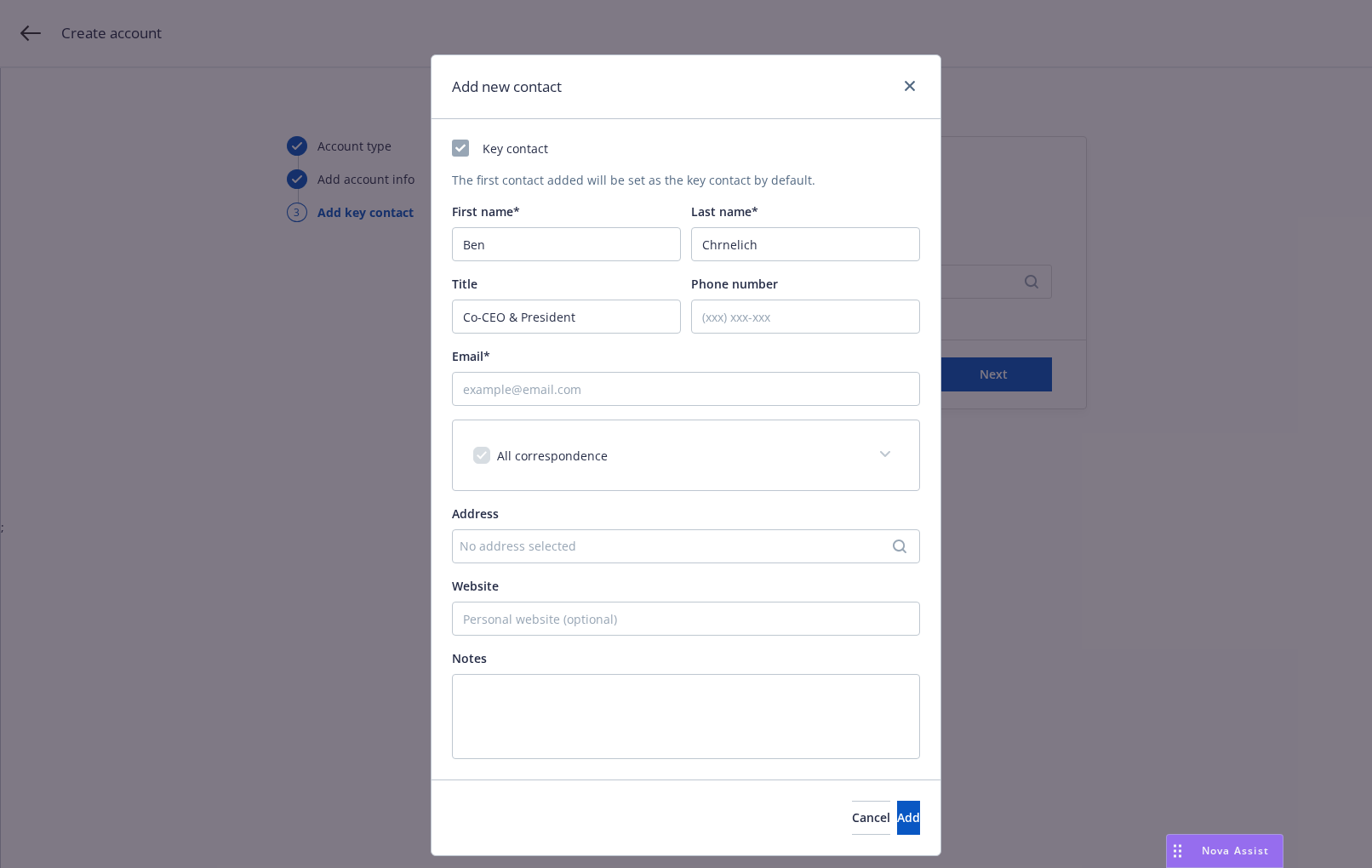
click at [806, 362] on div "Email*" at bounding box center [685, 356] width 468 height 17
click at [498, 388] on input "Email*" at bounding box center [685, 389] width 468 height 34
paste input "ben.chrnelich@symphony.com"
type input "ben.chrnelich@symphony.com"
click at [885, 143] on div "Key contact" at bounding box center [685, 148] width 468 height 17
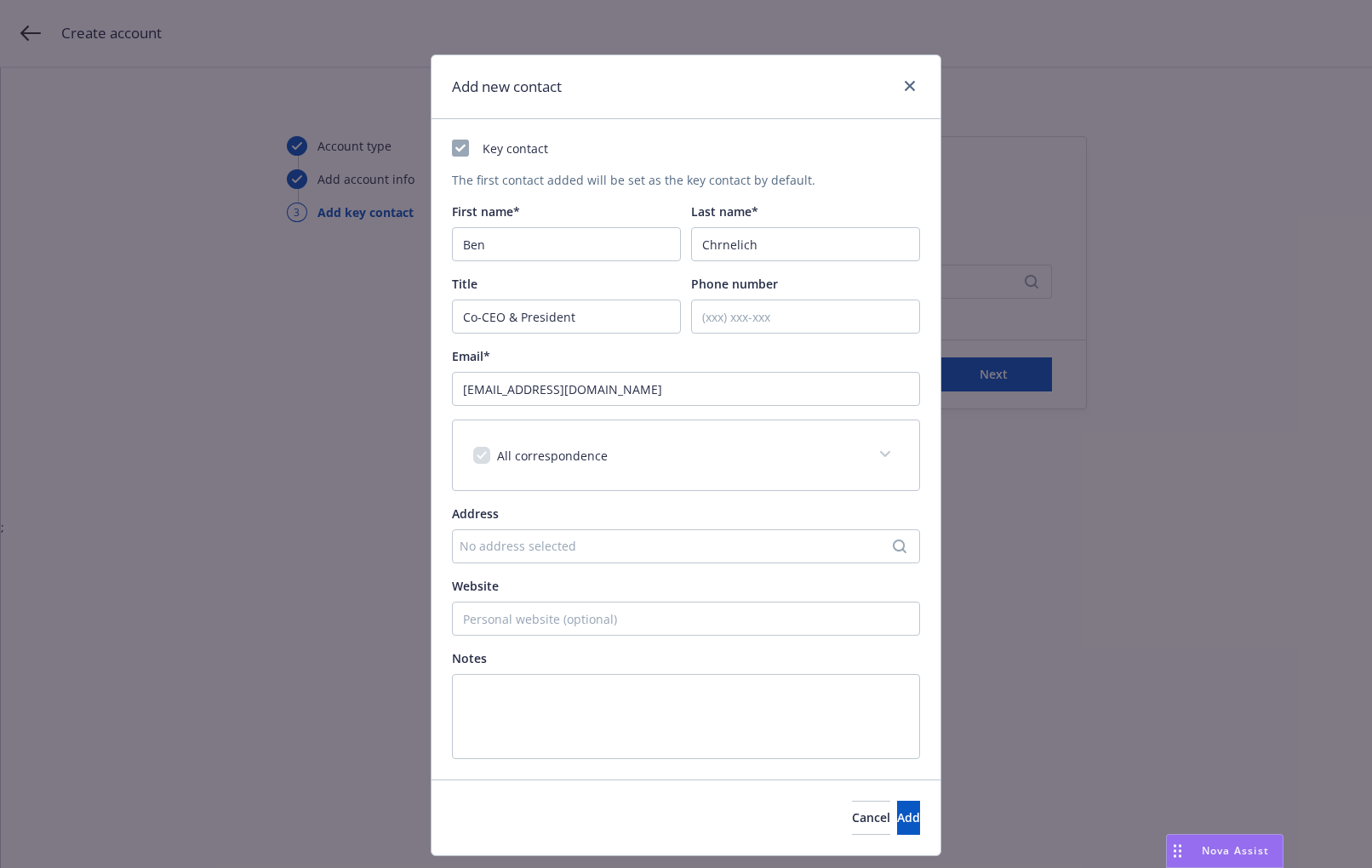
click at [860, 361] on div "Email*" at bounding box center [685, 356] width 468 height 17
click at [813, 324] on input "Phone number" at bounding box center [805, 316] width 229 height 34
paste input "650 733 6660"
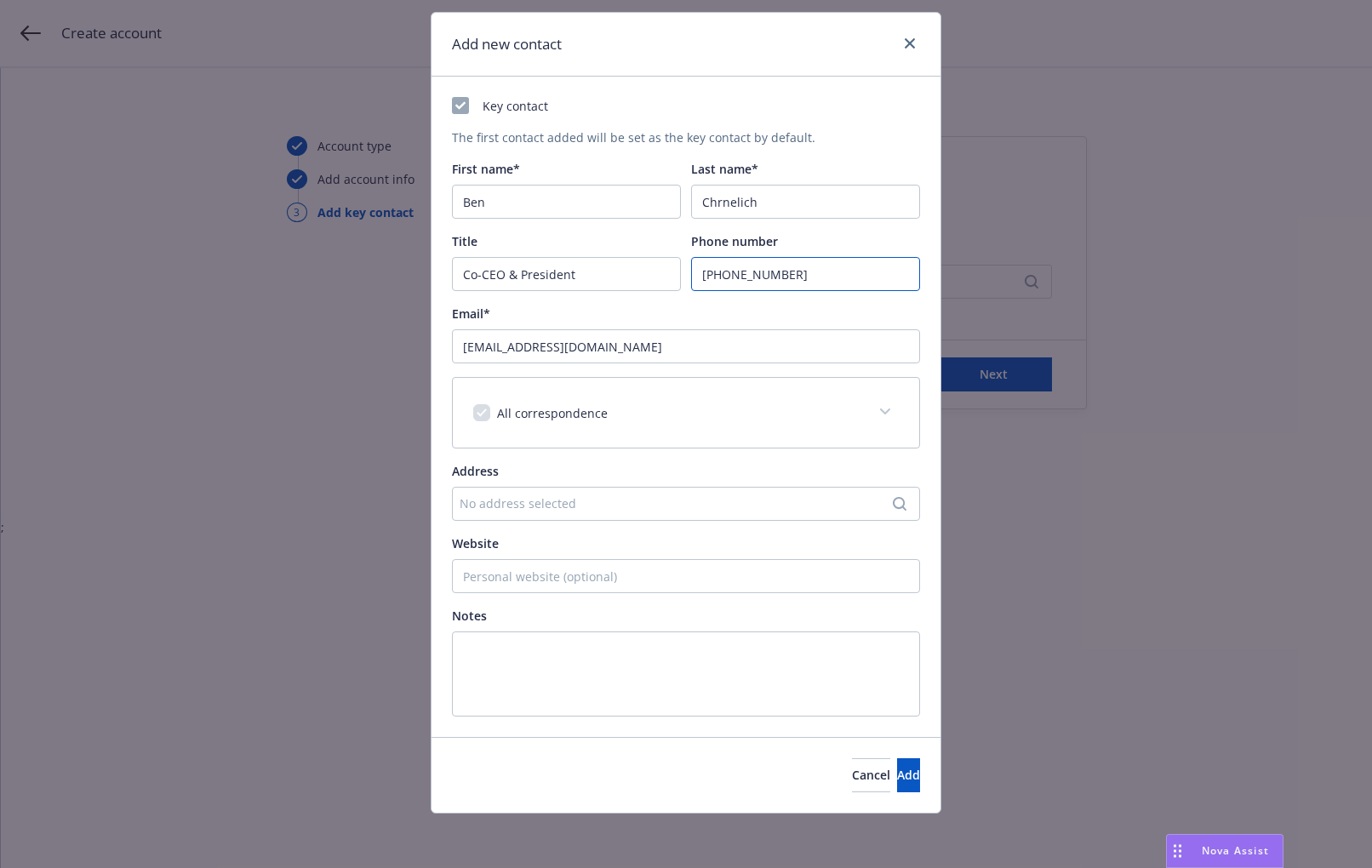
type input "650 733 6660"
click at [696, 513] on div "No address selected" at bounding box center [685, 503] width 468 height 34
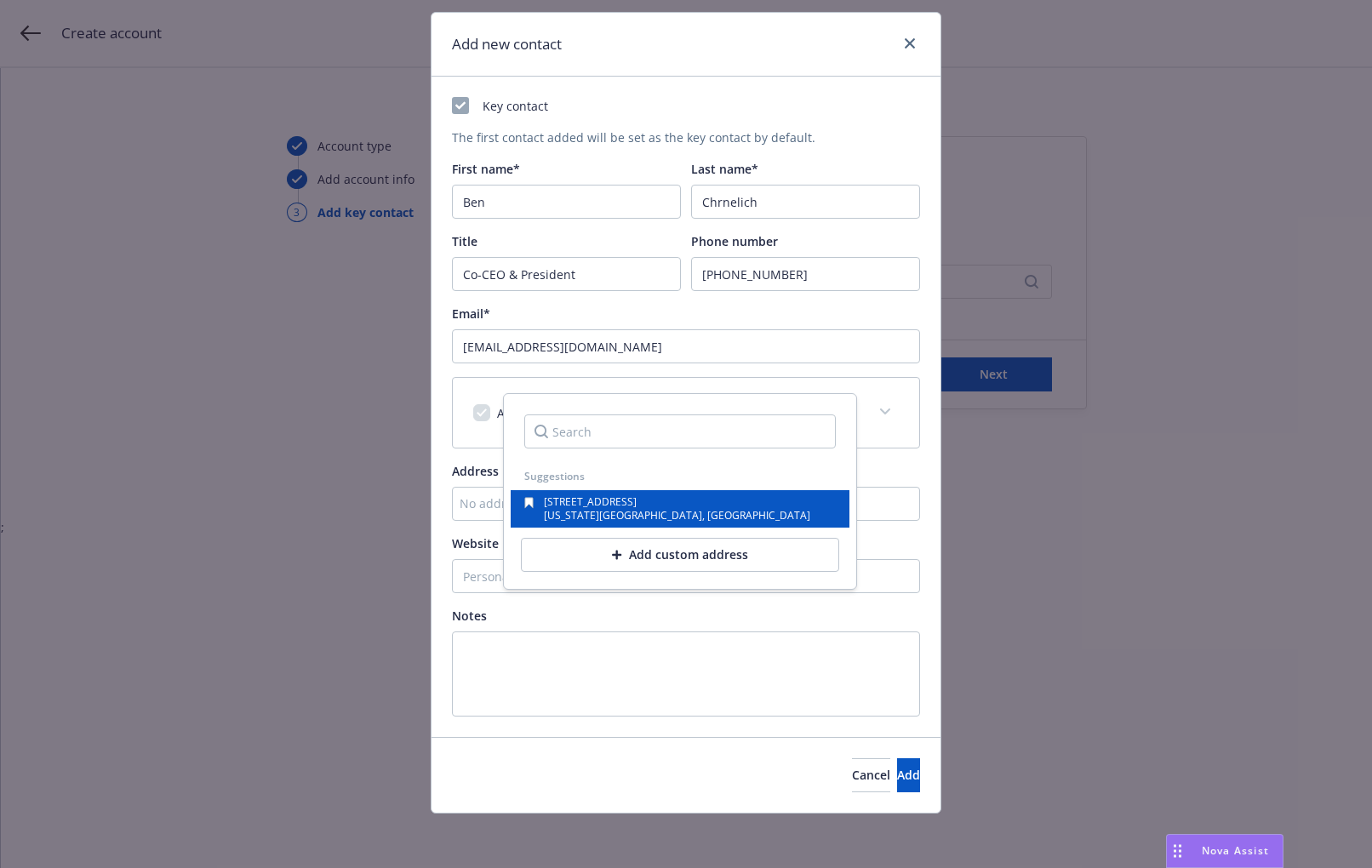
click at [695, 514] on div "1245 Broadway, 3rd Floor New York, NY, 10001, USA" at bounding box center [679, 508] width 311 height 24
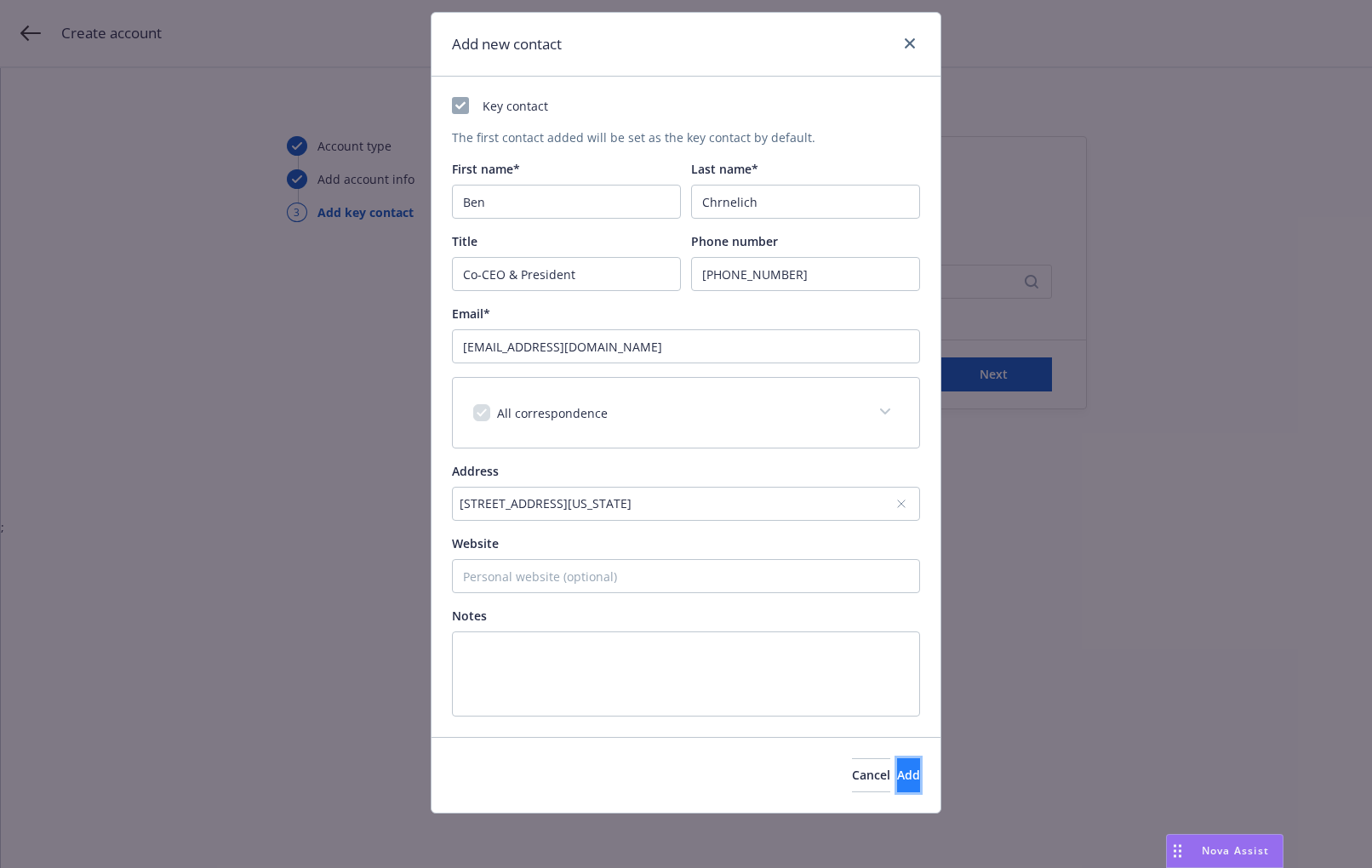
click at [897, 776] on span "Add" at bounding box center [908, 775] width 23 height 17
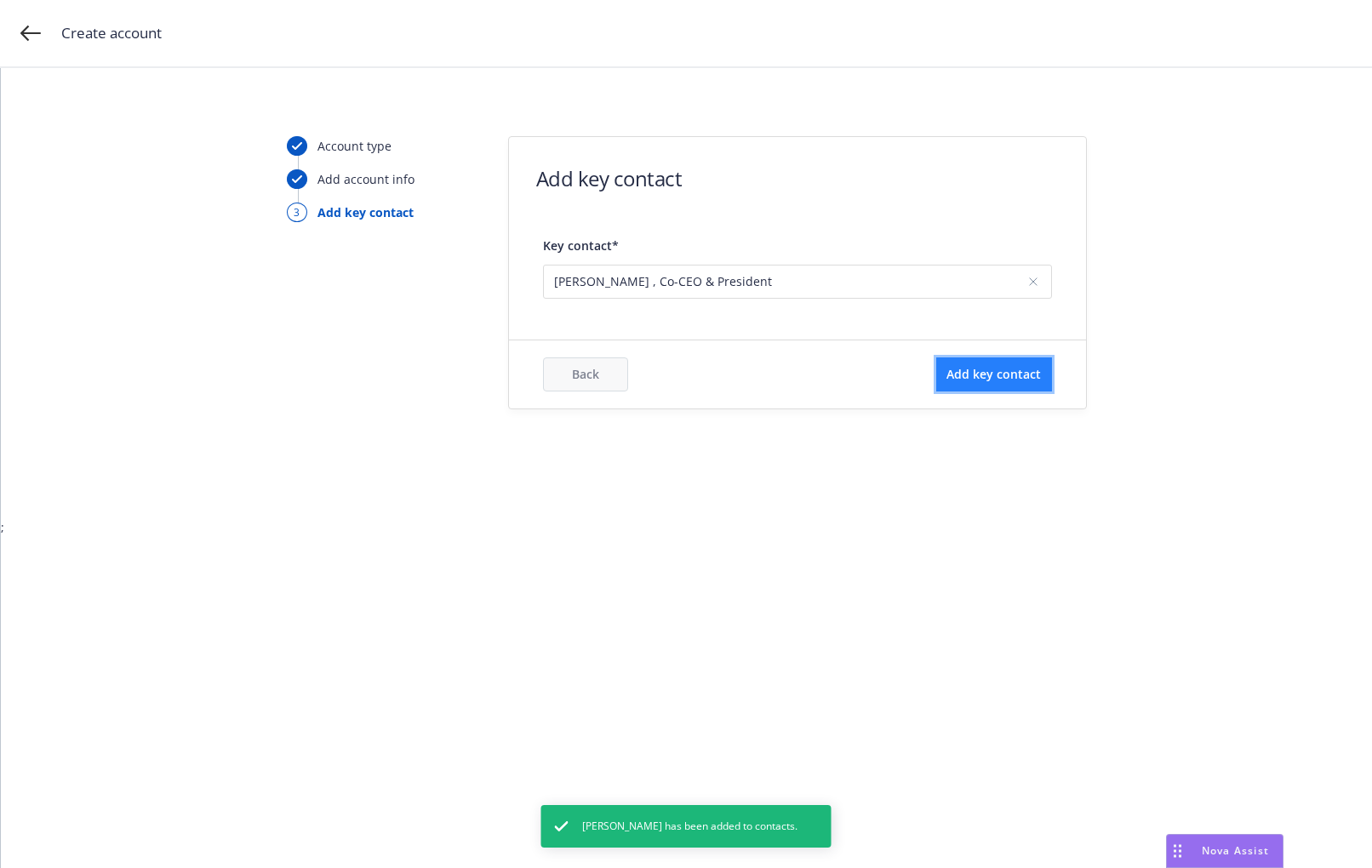
click at [957, 367] on span "Add key contact" at bounding box center [994, 374] width 94 height 17
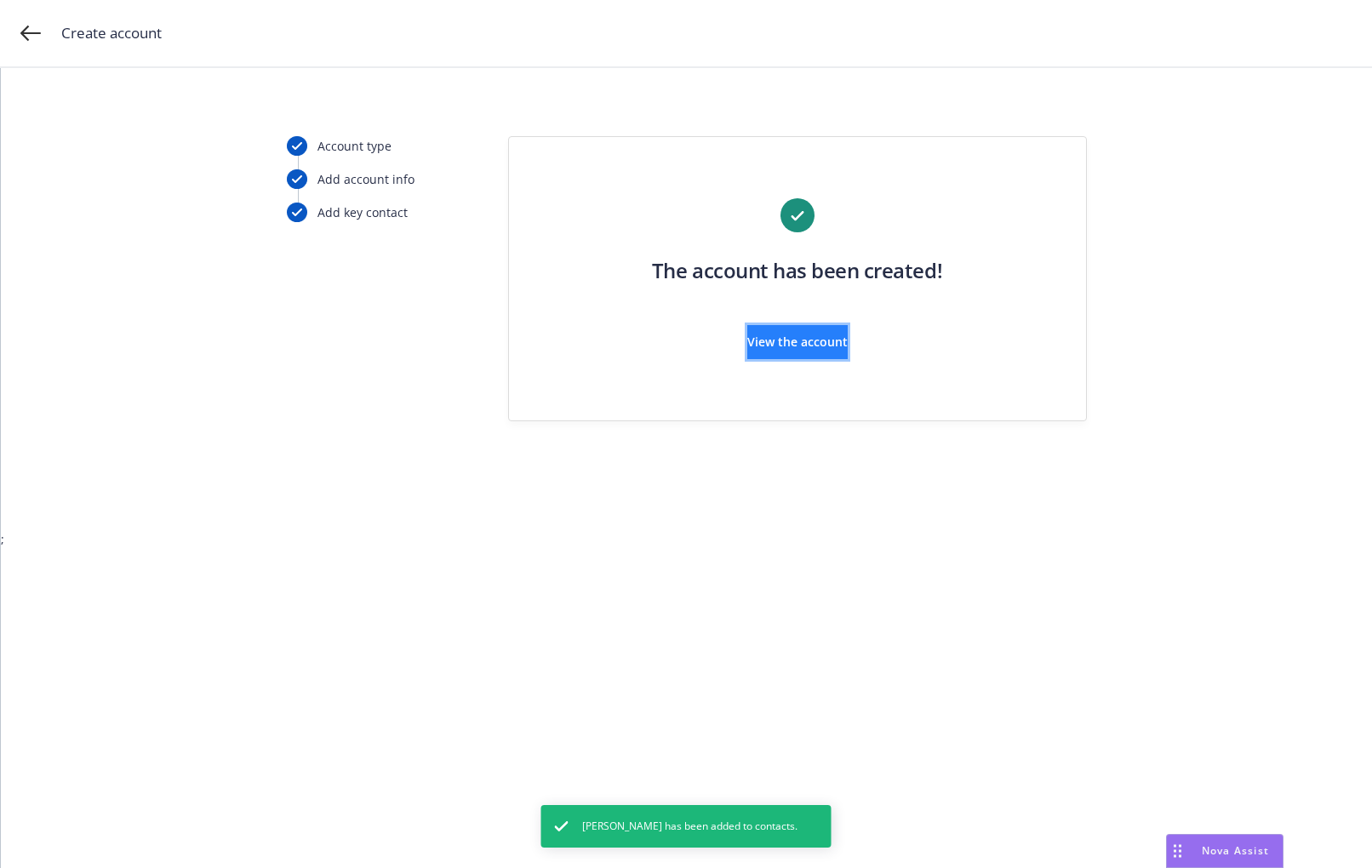
click at [800, 340] on span "View the account" at bounding box center [797, 342] width 100 height 17
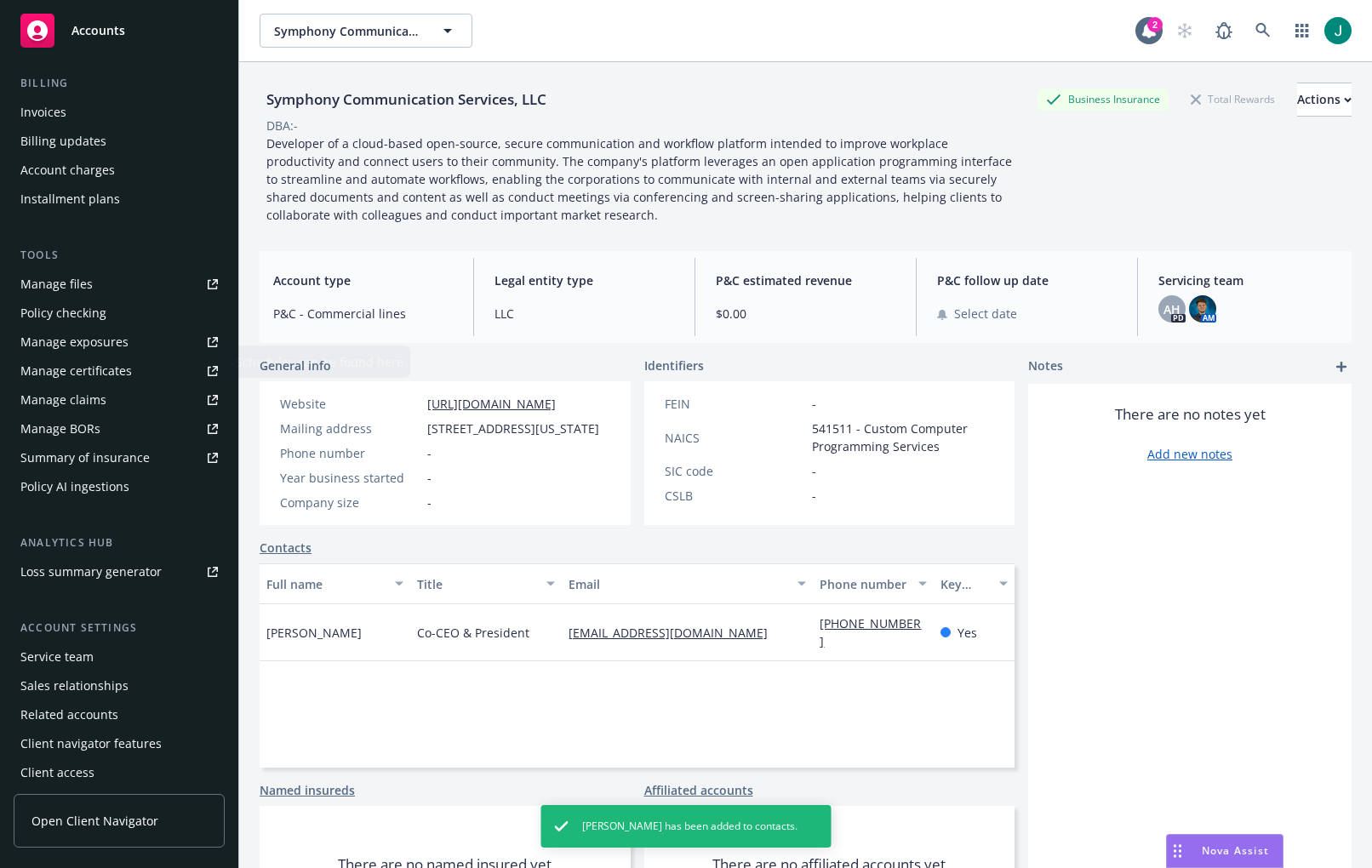
scroll to position [299, 0]
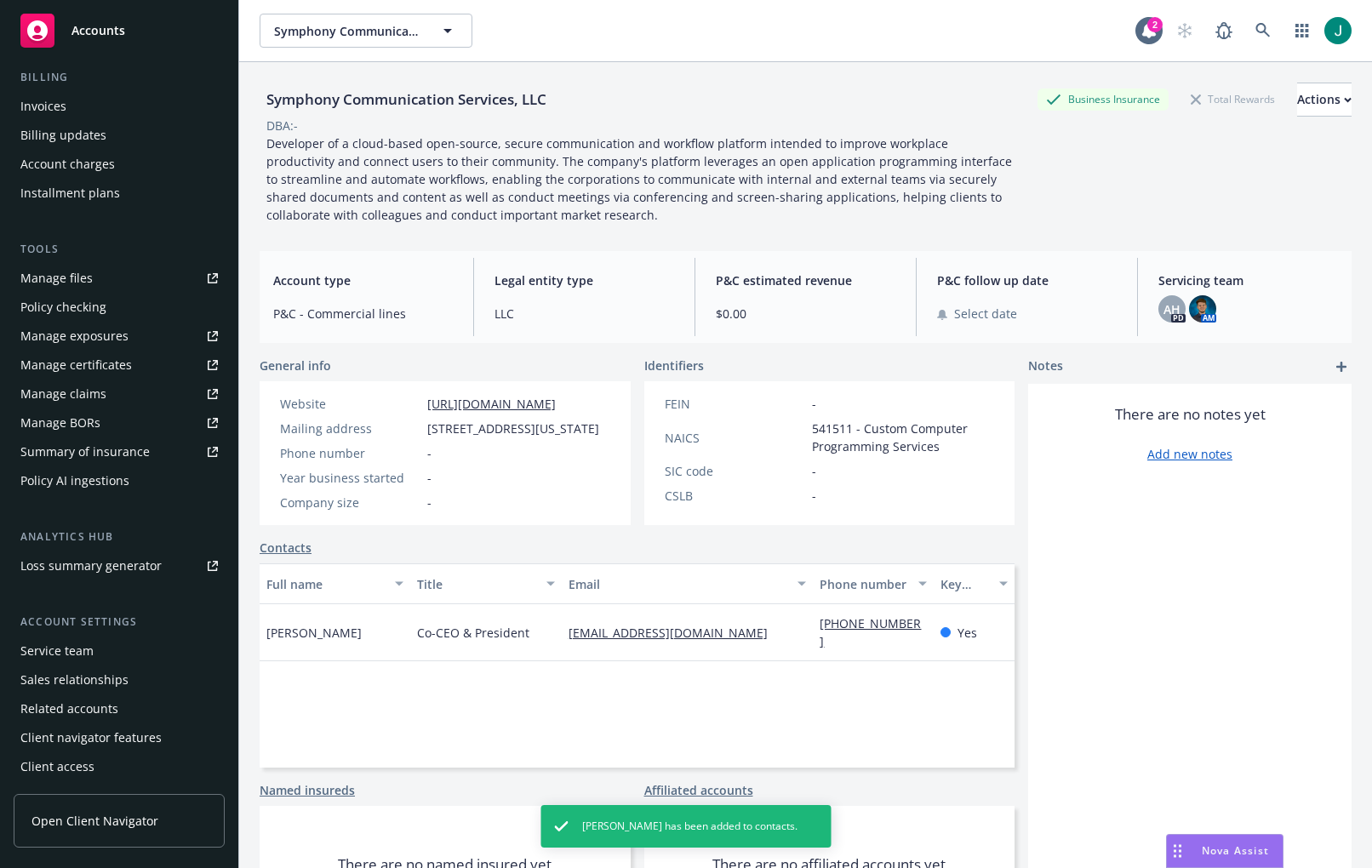
click at [72, 652] on div "Service team" at bounding box center [57, 650] width 73 height 27
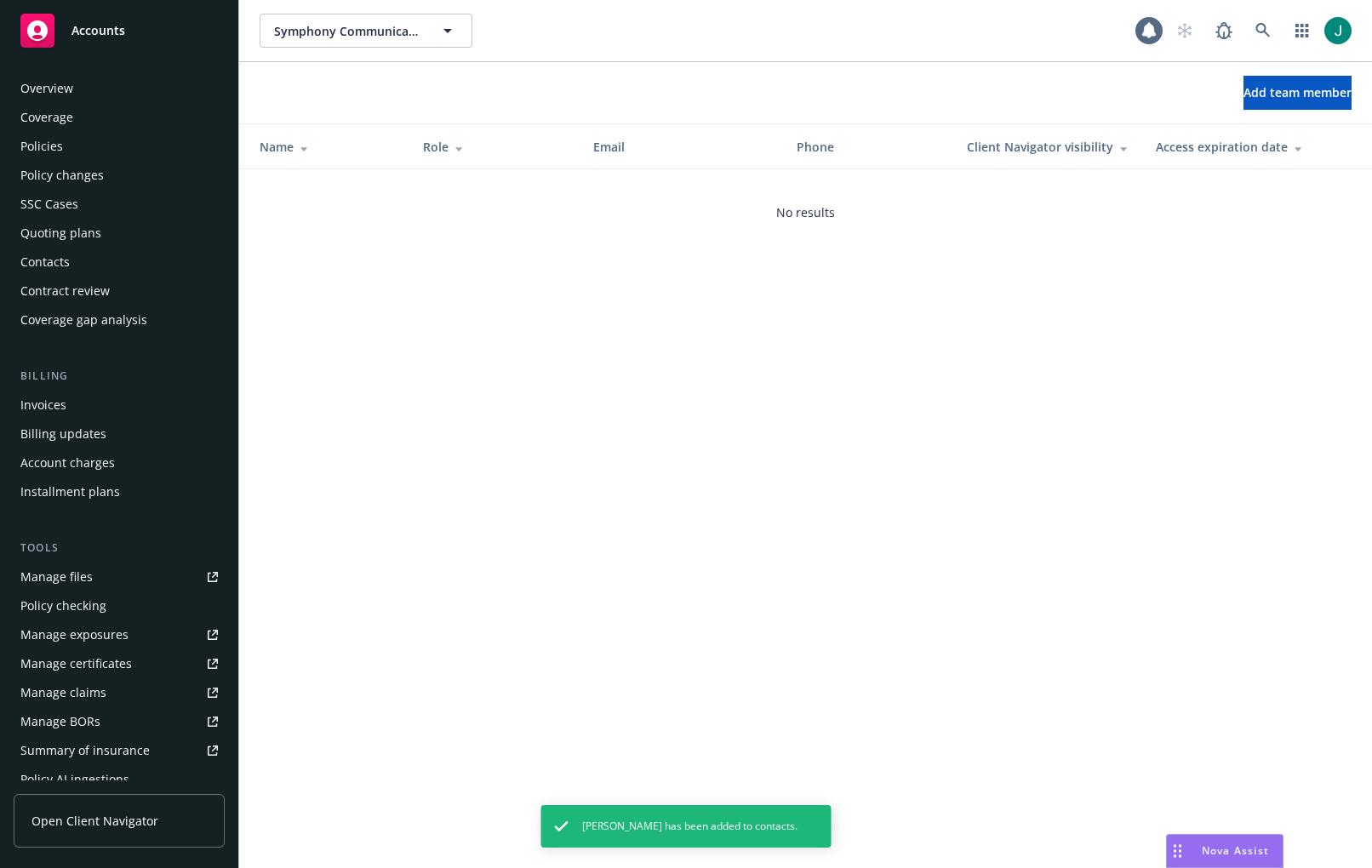
scroll to position [299, 0]
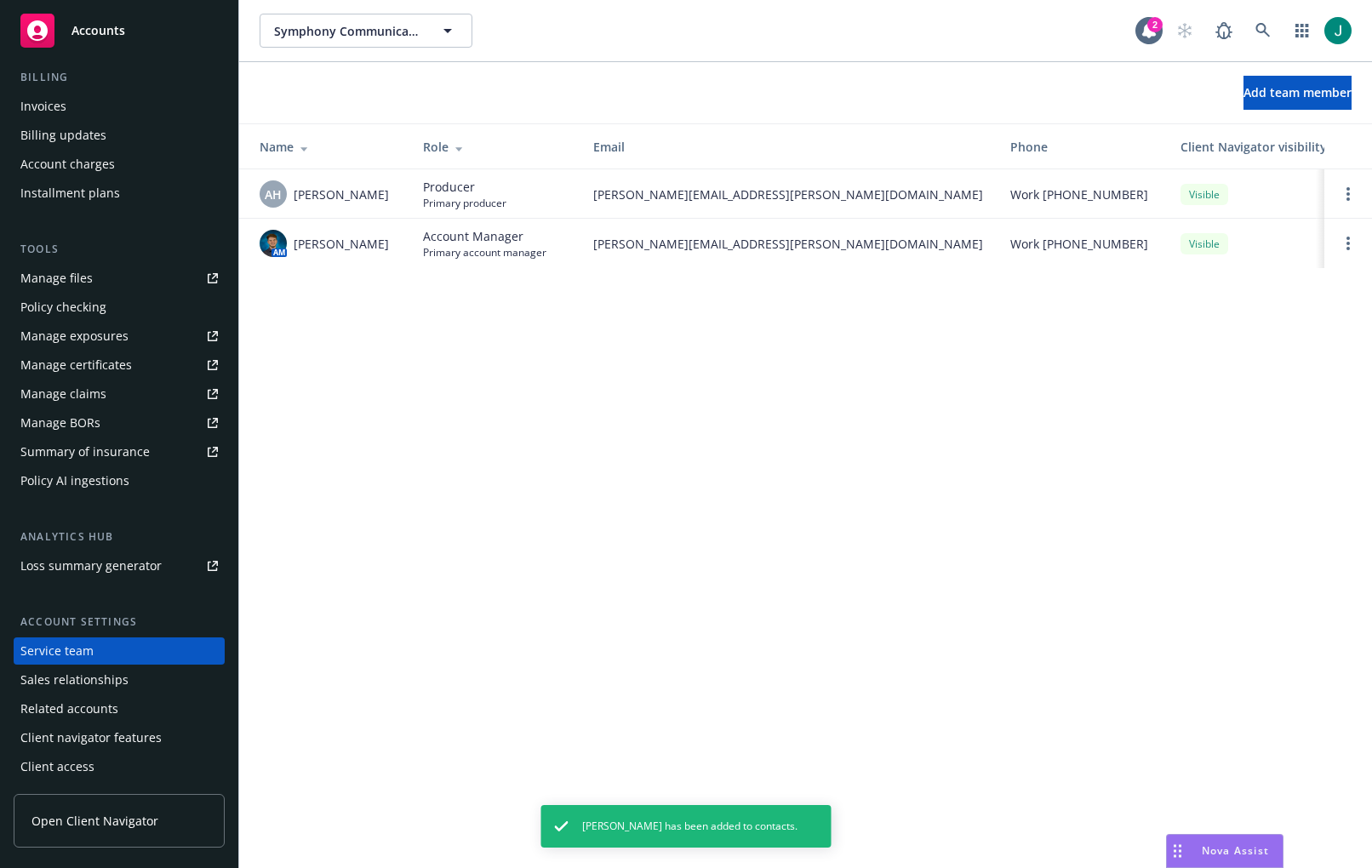
click at [770, 342] on div "Symphony Communication Services, LLC Symphony Communication Services, LLC 2 Add…" at bounding box center [805, 434] width 1132 height 868
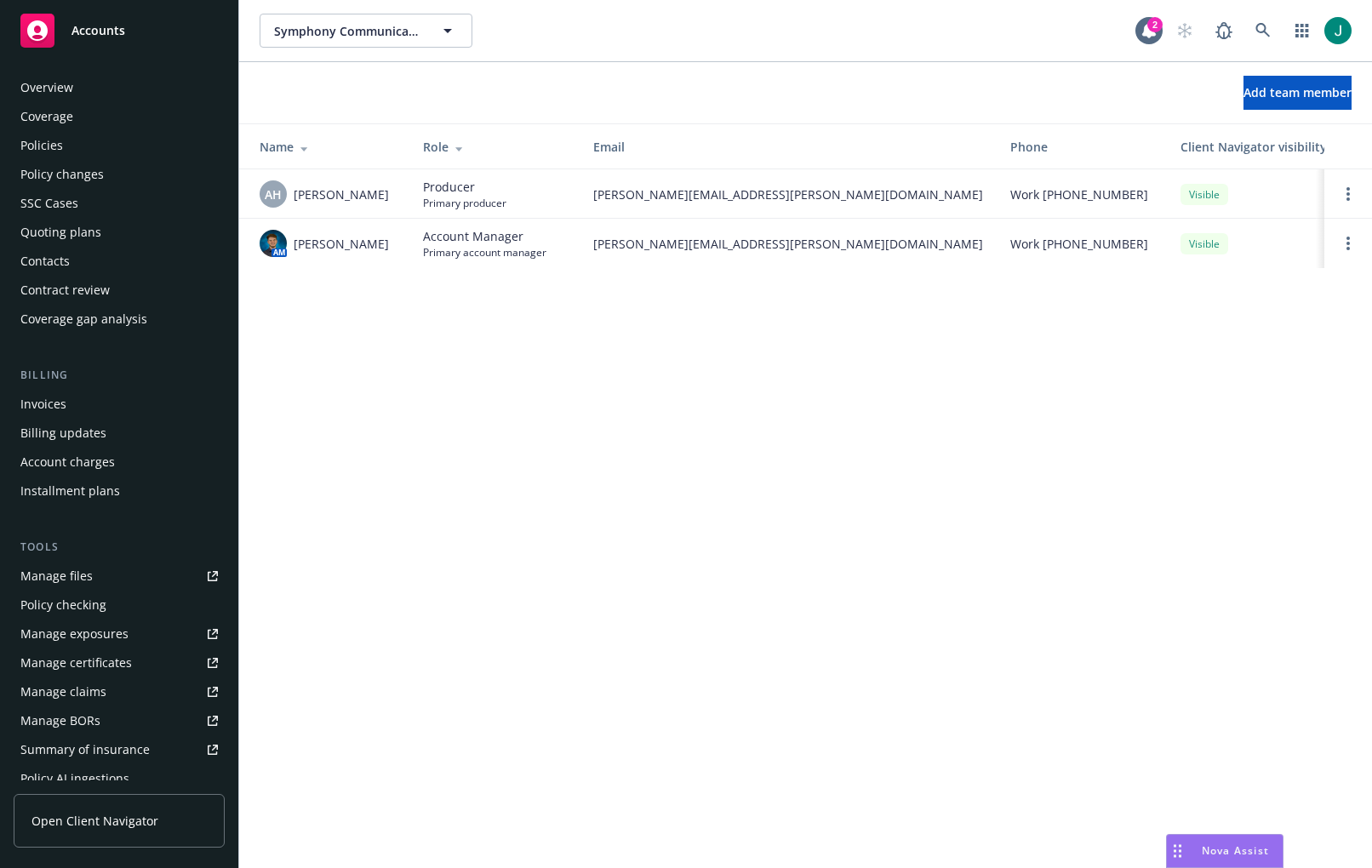
scroll to position [0, 0]
click at [56, 89] on div "Overview" at bounding box center [46, 88] width 53 height 27
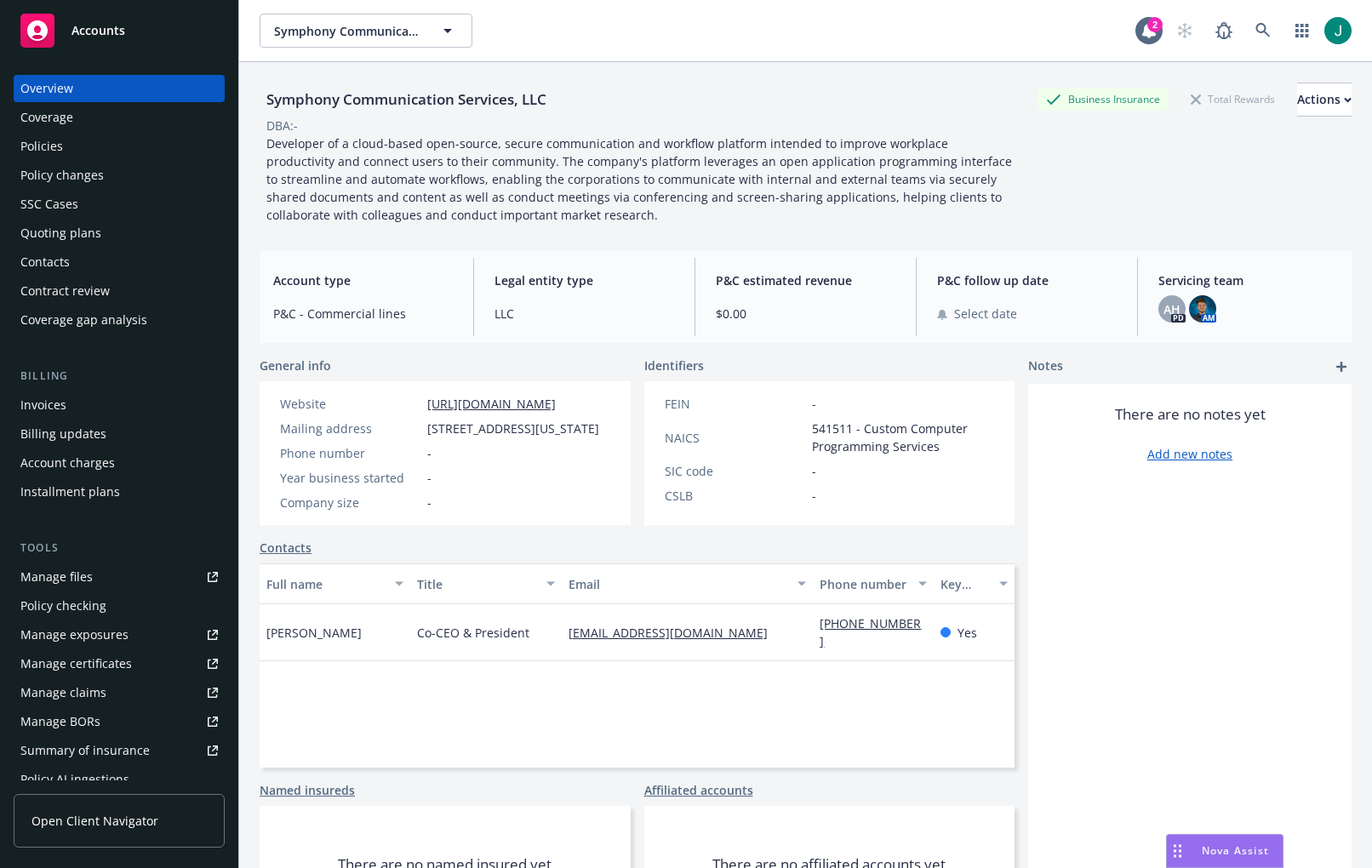
click at [57, 115] on div "Coverage" at bounding box center [46, 117] width 53 height 27
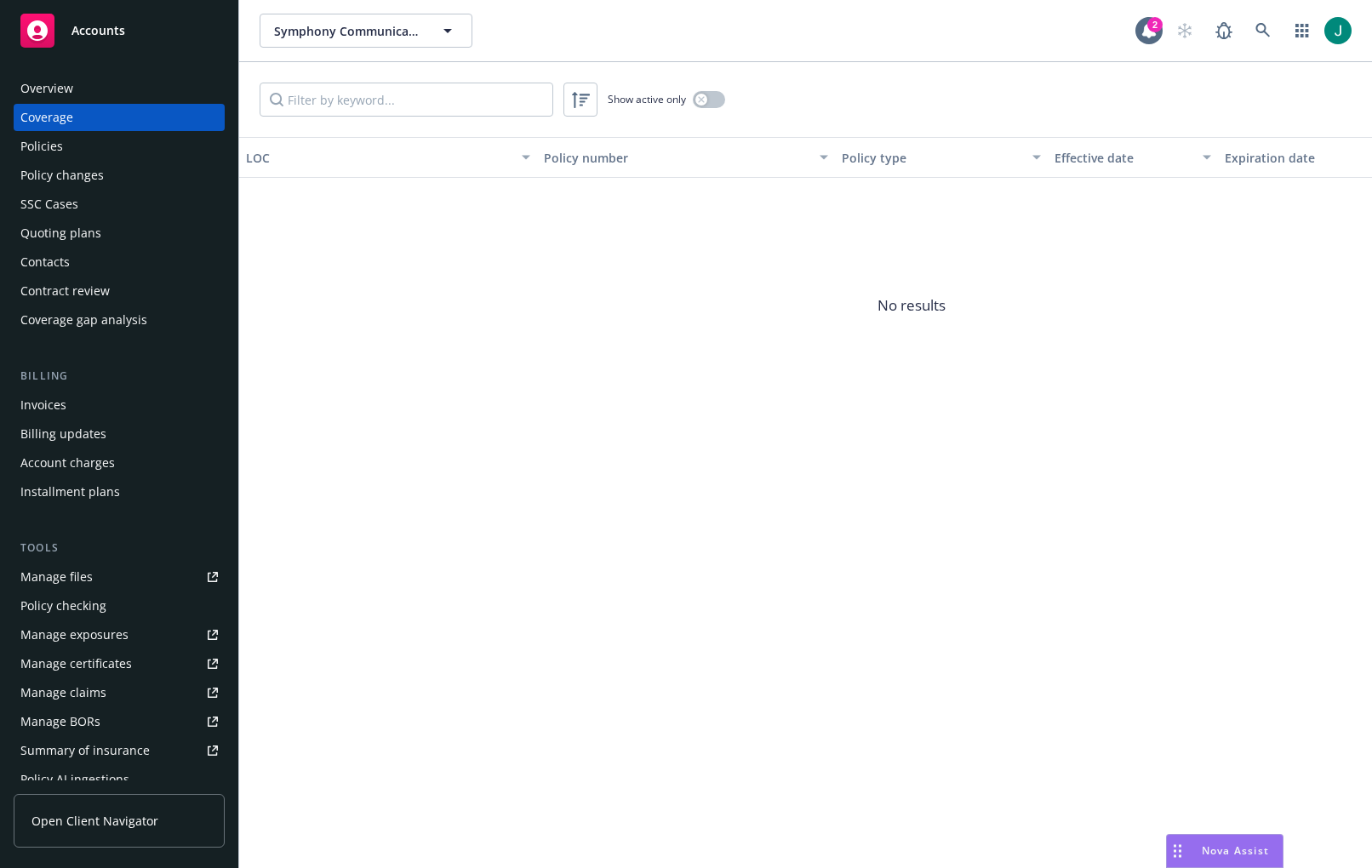
click at [56, 147] on div "Policies" at bounding box center [41, 146] width 43 height 27
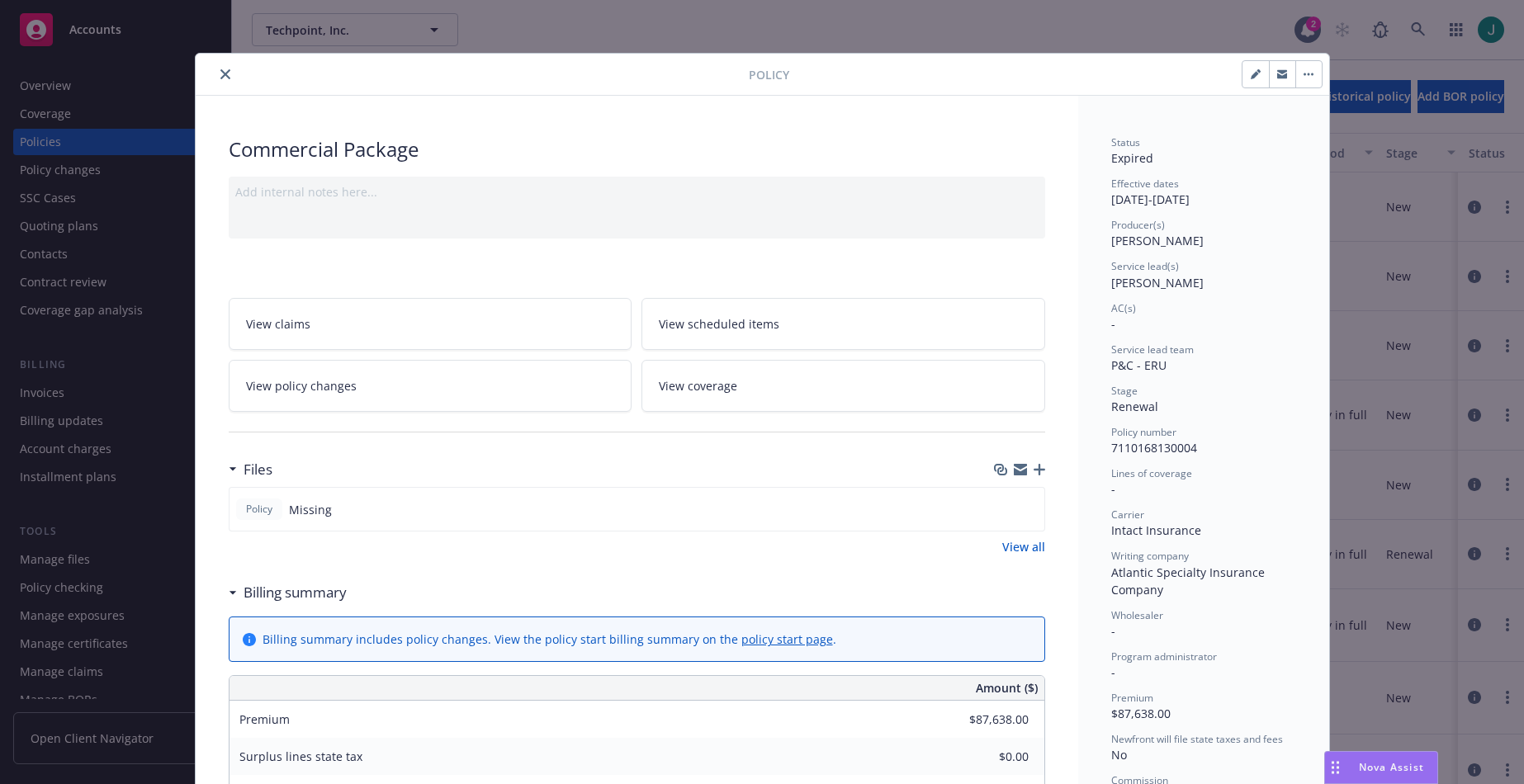
click at [221, 74] on icon "close" at bounding box center [226, 74] width 10 height 10
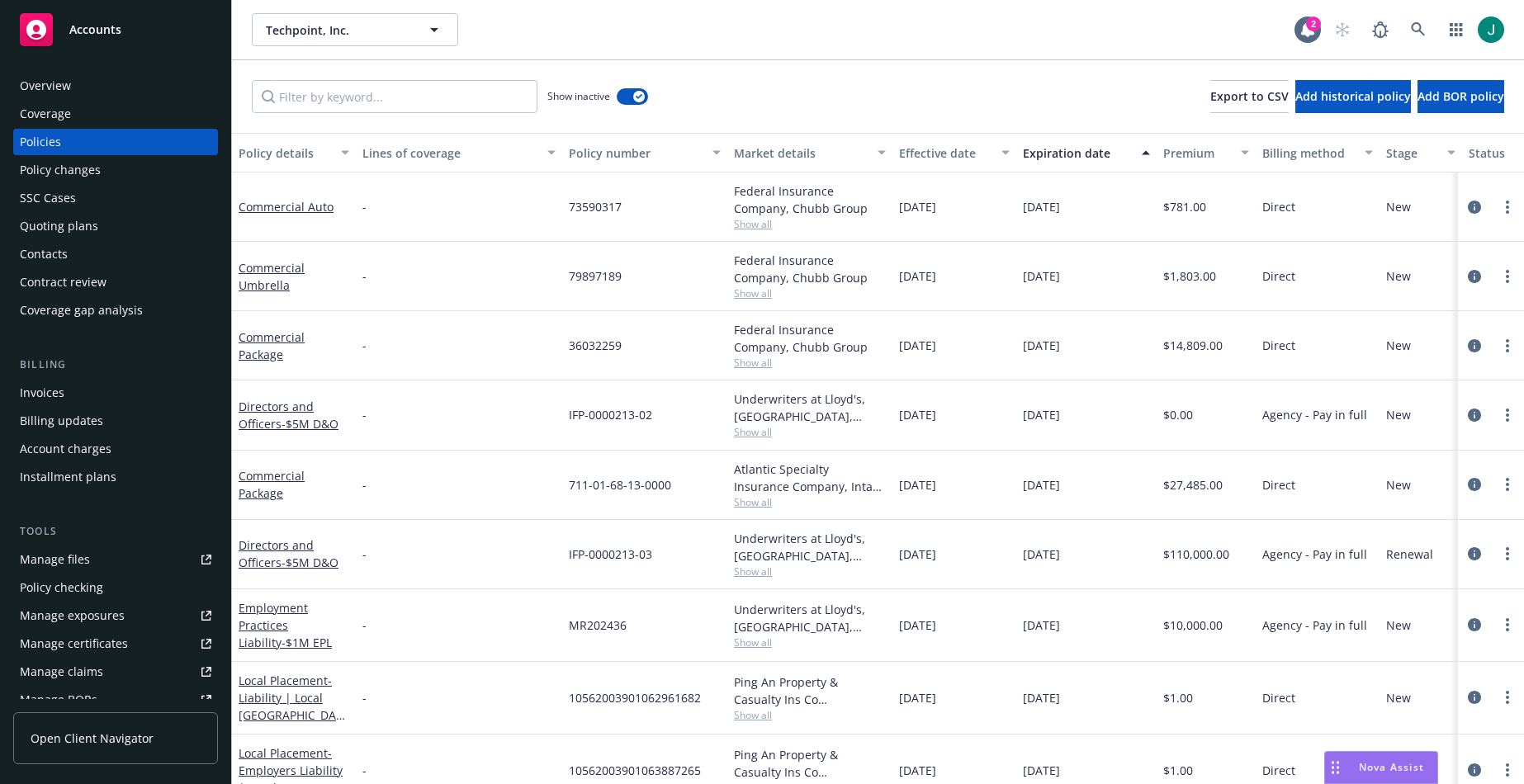
click at [65, 452] on div "Account charges" at bounding box center [65, 448] width 91 height 26
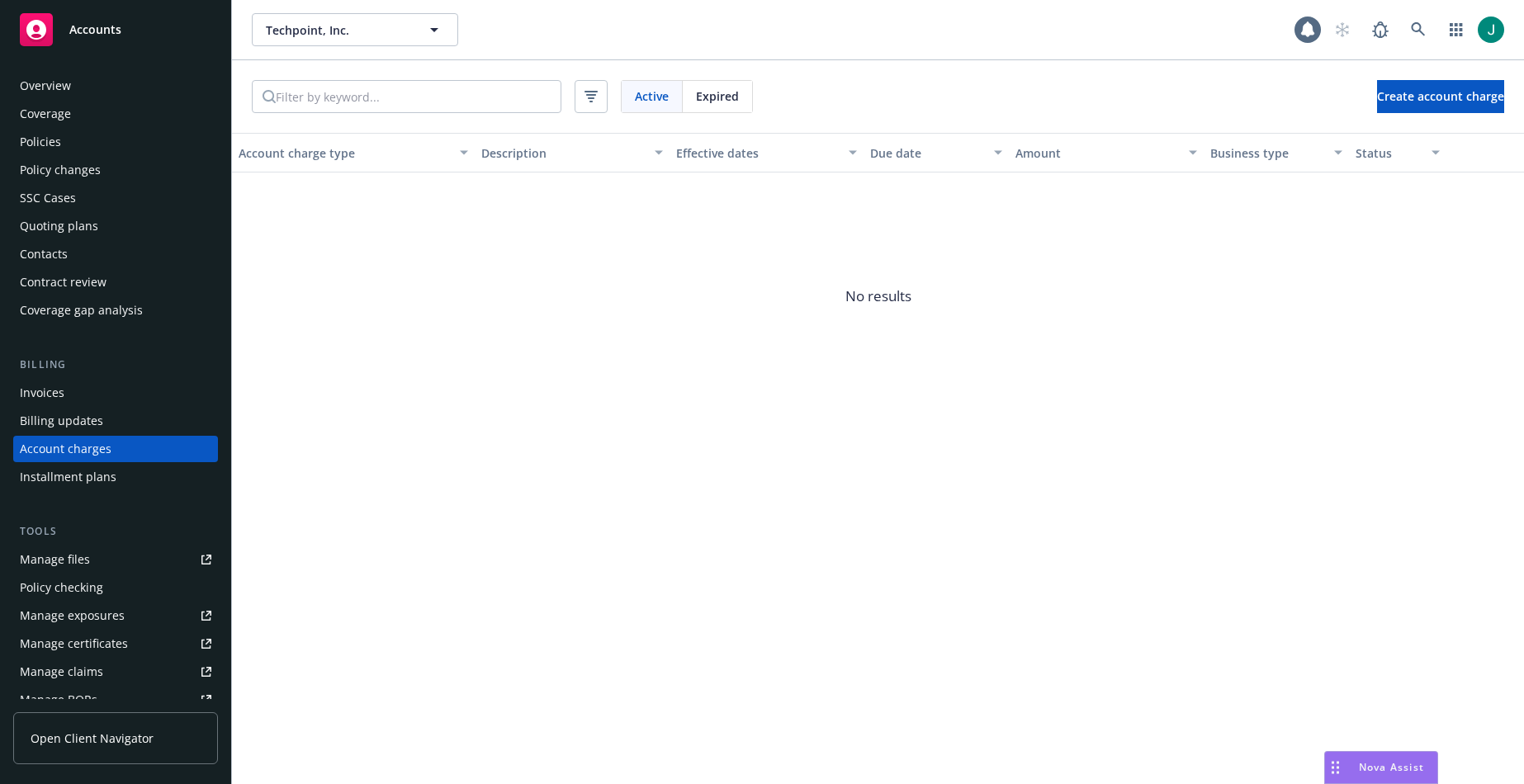
scroll to position [30, 0]
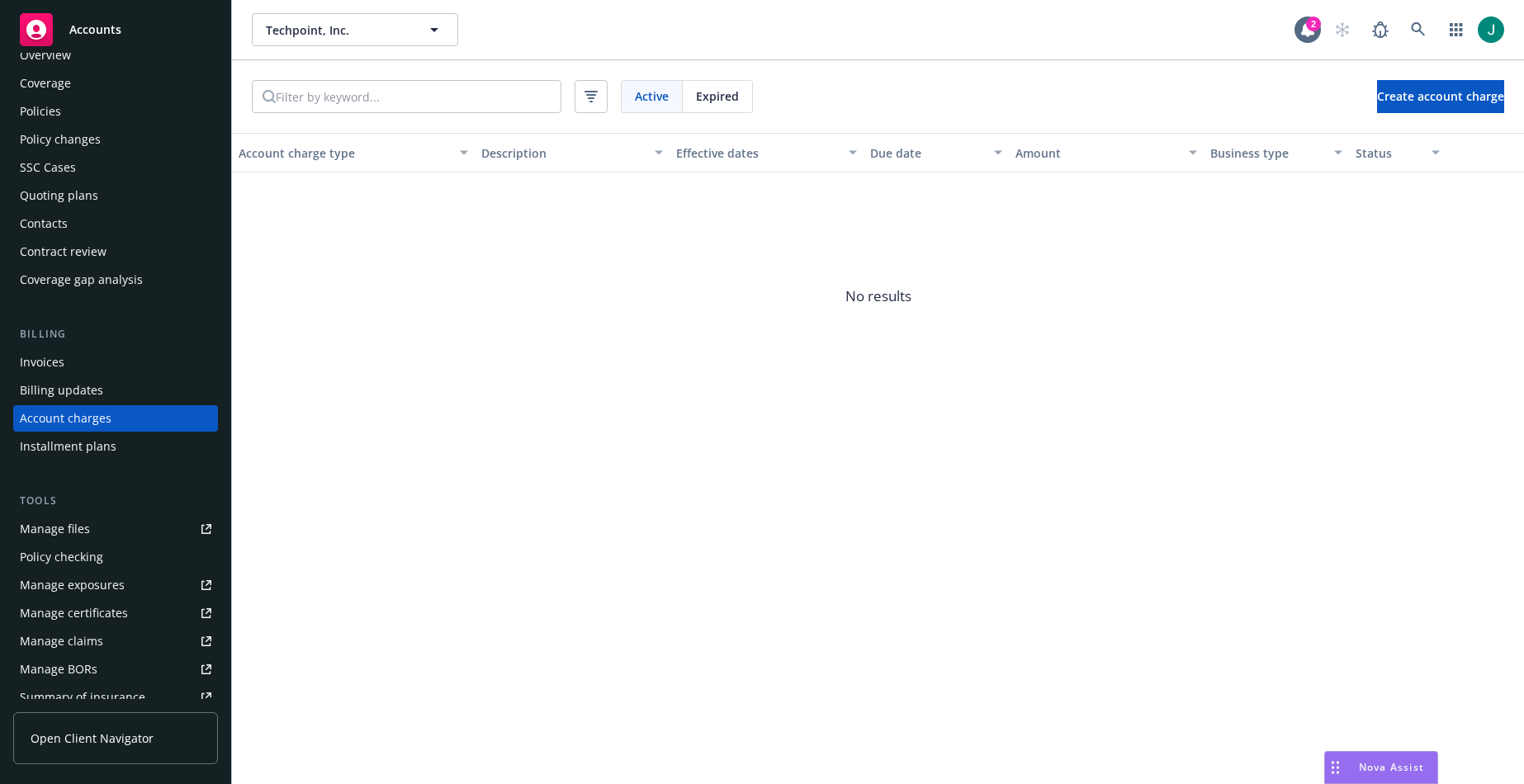
click at [1385, 767] on span "Nova Assist" at bounding box center [1391, 767] width 65 height 14
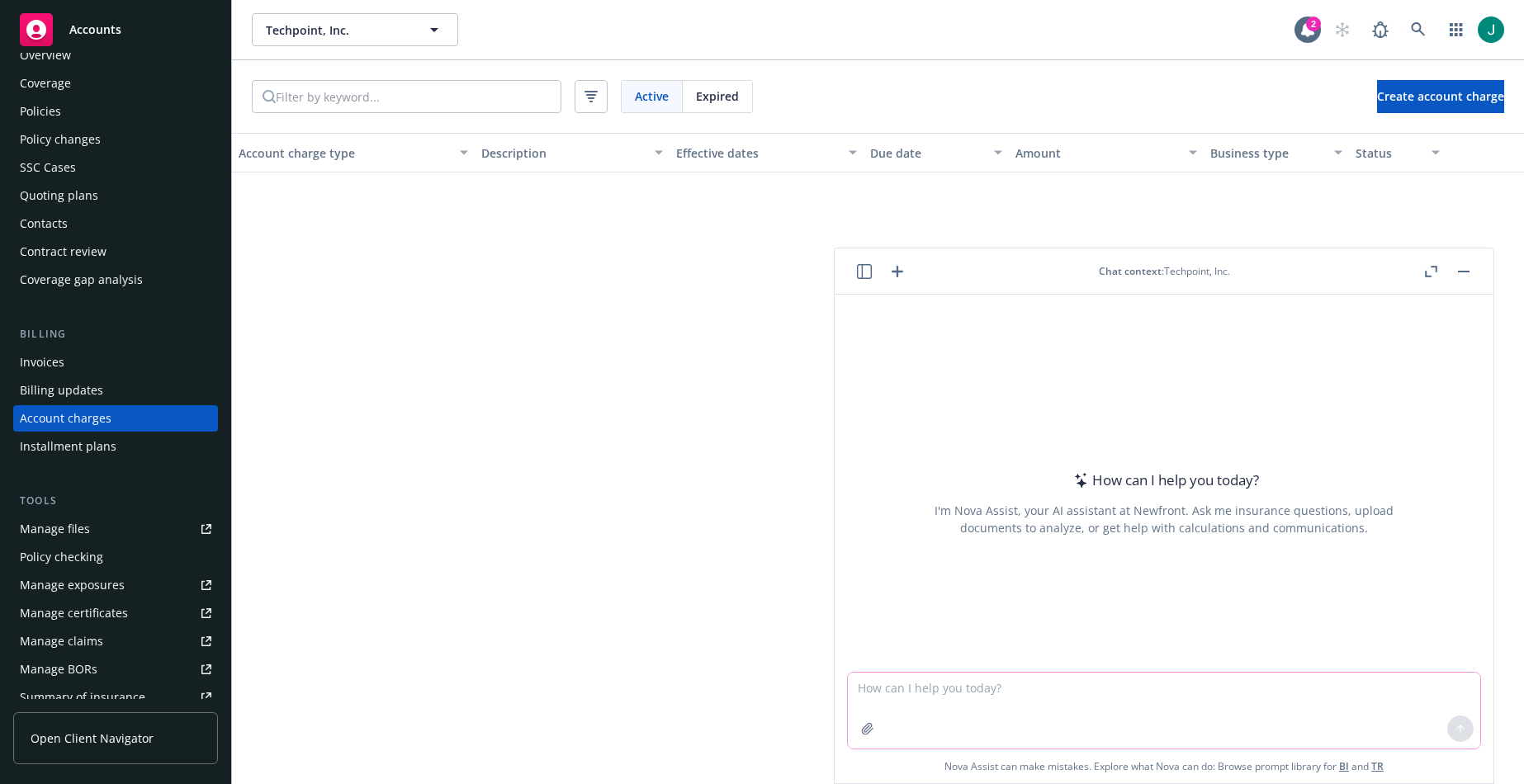
click at [920, 696] on textarea at bounding box center [1165, 711] width 633 height 76
type textarea "Techpoint news about the company"
click at [1459, 730] on icon at bounding box center [1461, 729] width 12 height 12
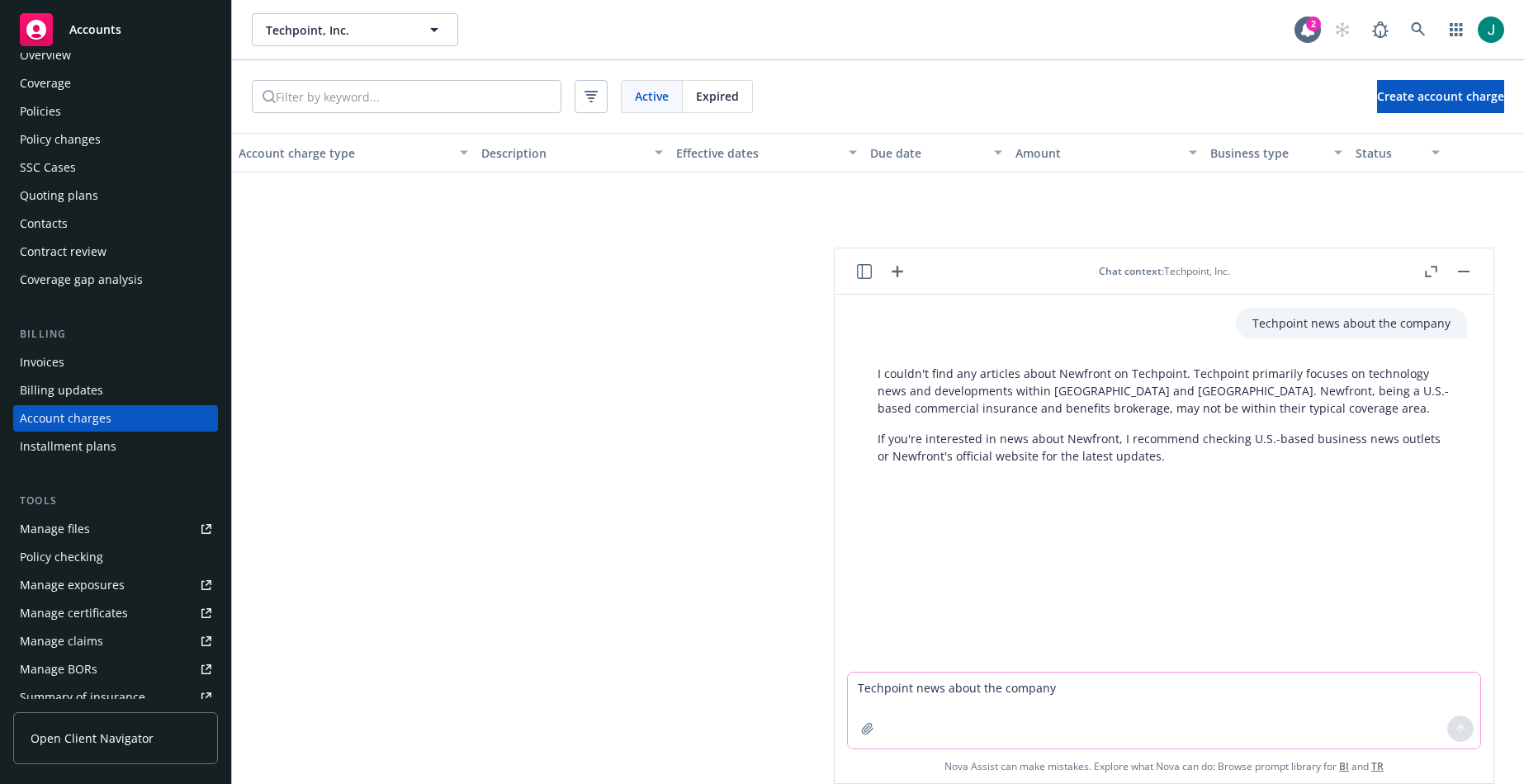
click at [1004, 698] on textarea "Techpoint news about the company" at bounding box center [1165, 711] width 633 height 76
click at [970, 688] on textarea "Techpoint news about the company" at bounding box center [1165, 711] width 633 height 76
type textarea "I'm looking for news about Techpoint"
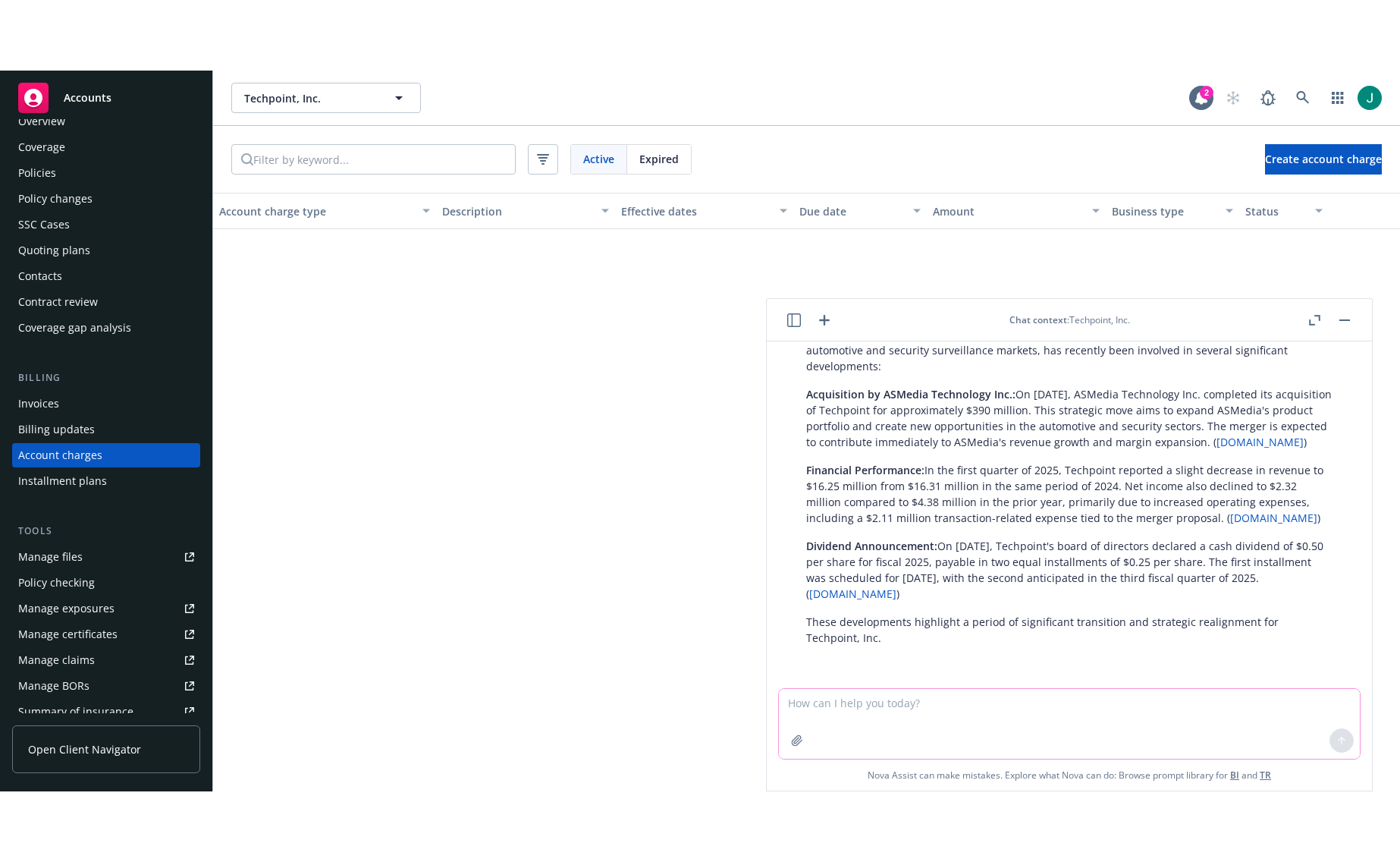
scroll to position [264, 0]
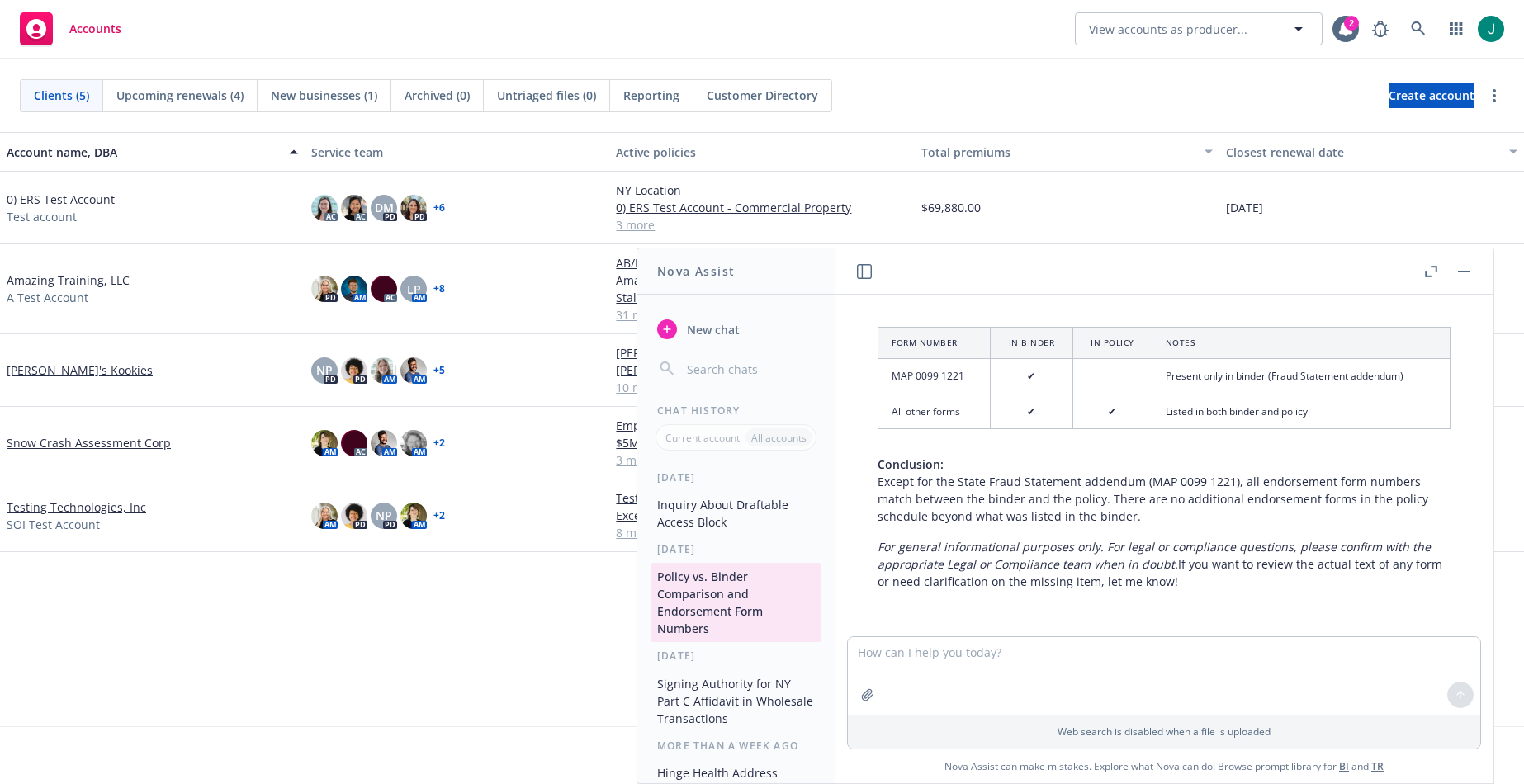
scroll to position [1987, 0]
